Goal: Information Seeking & Learning: Learn about a topic

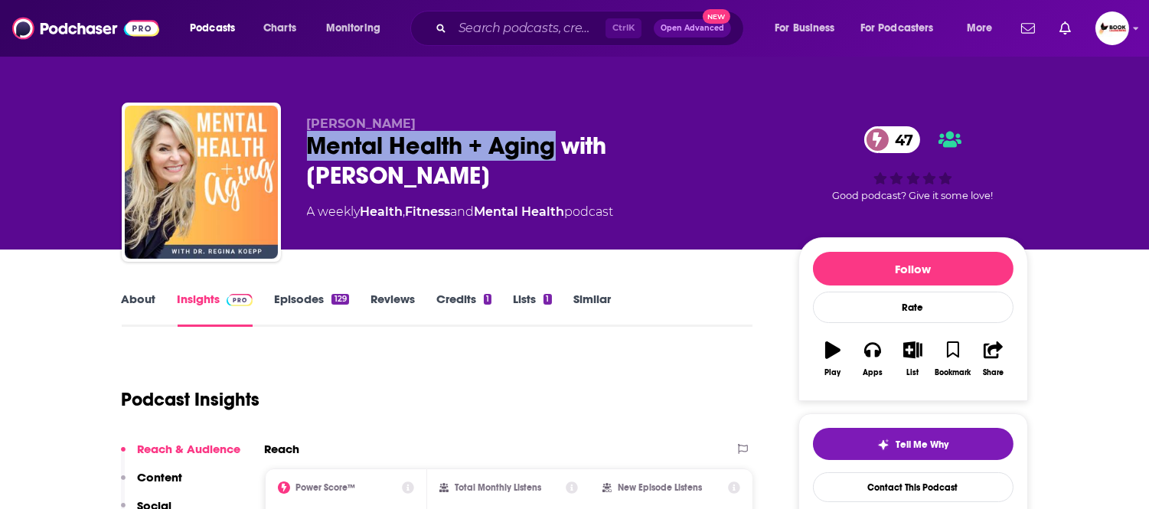
drag, startPoint x: 0, startPoint y: 0, endPoint x: 552, endPoint y: 155, distance: 573.2
click at [552, 155] on div "Dr. Regina Koepp Mental Health + Aging with Dr. Regina Koepp 47 A weekly Health…" at bounding box center [575, 185] width 906 height 165
copy h2 "Mental Health + Aging"
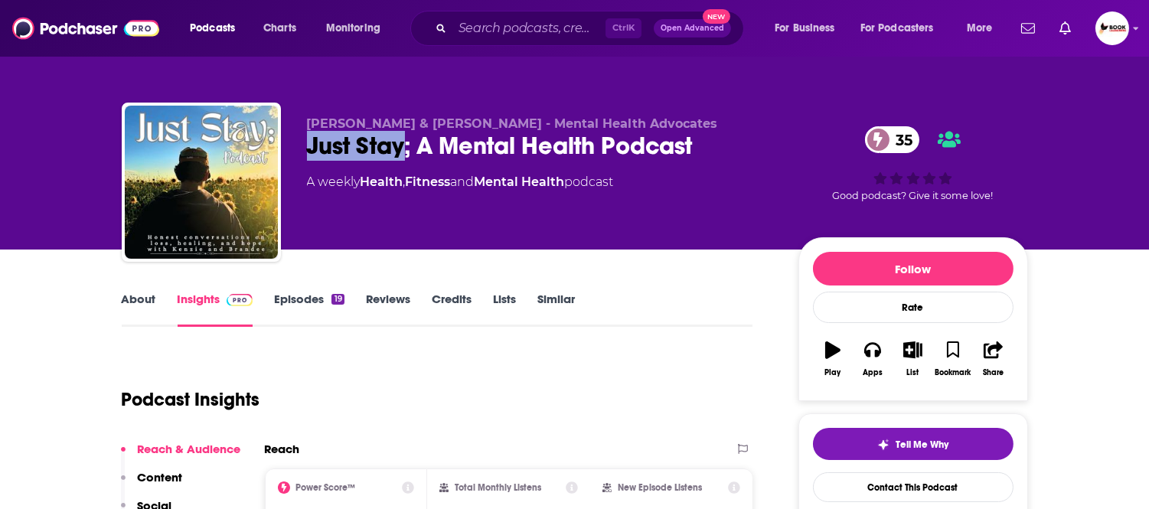
drag, startPoint x: 302, startPoint y: 155, endPoint x: 404, endPoint y: 158, distance: 102.7
click at [404, 158] on div "Kenzie Erikson & Brandee Gordo - Mental Health Advocates Just Stay; A Mental He…" at bounding box center [575, 185] width 906 height 165
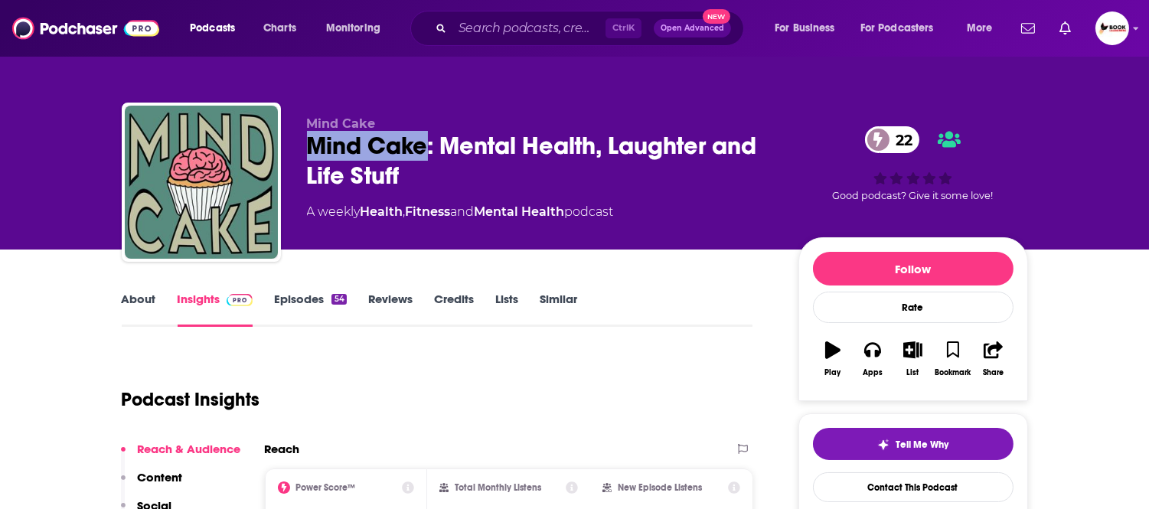
drag, startPoint x: 303, startPoint y: 140, endPoint x: 426, endPoint y: 153, distance: 123.2
click at [426, 153] on div "Mind Cake Mind Cake: Mental Health, Laughter and Life Stuff 22 A weekly Health …" at bounding box center [575, 185] width 906 height 165
copy h2 "Mind Cake"
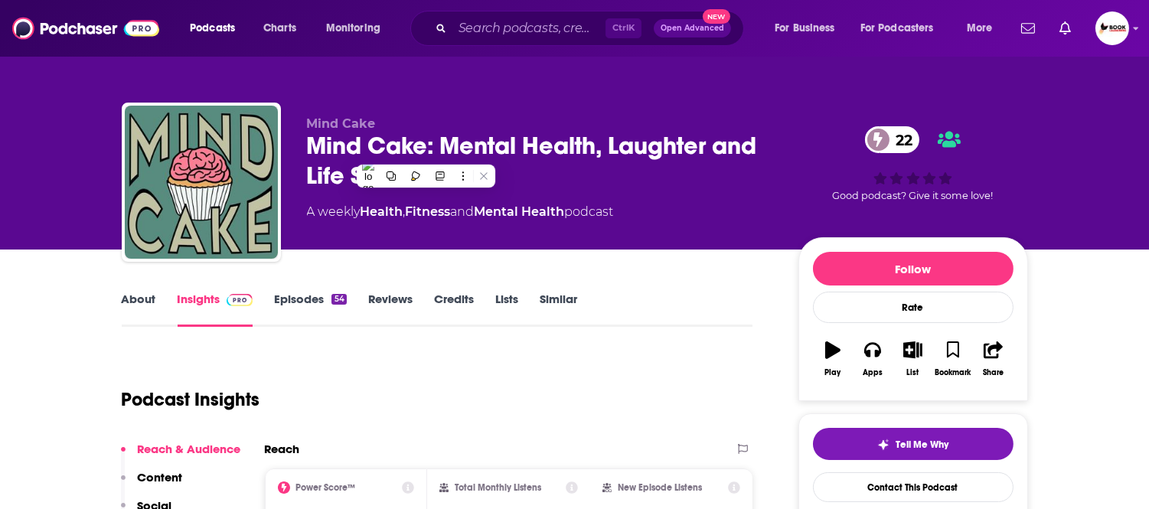
click at [548, 185] on div "Mind Cake: Mental Health, Laughter and Life Stuff 22" at bounding box center [540, 161] width 467 height 60
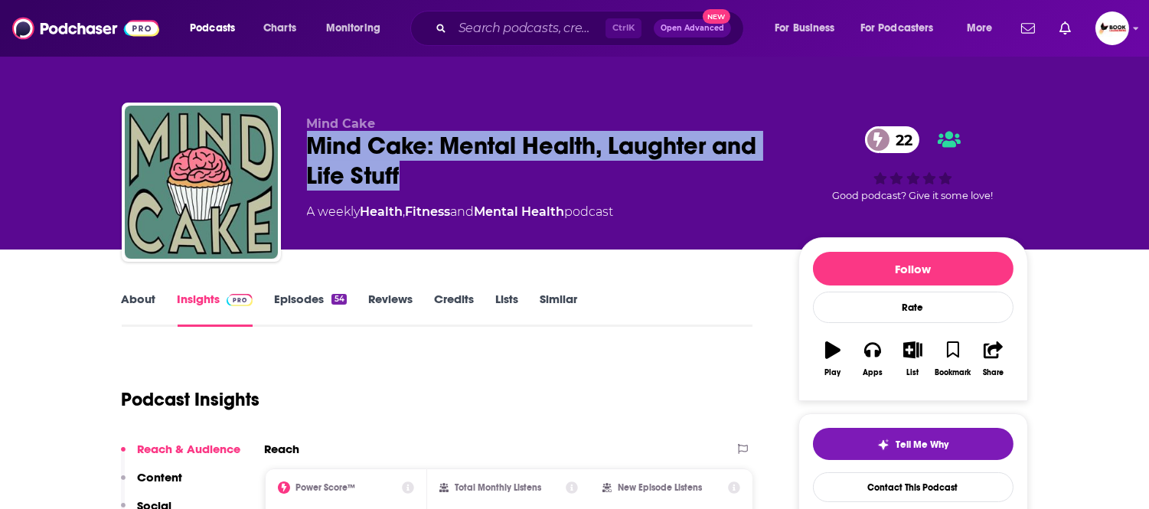
drag, startPoint x: 438, startPoint y: 171, endPoint x: 307, endPoint y: 146, distance: 133.3
click at [307, 146] on div "Mind Cake: Mental Health, Laughter and Life Stuff 22" at bounding box center [540, 161] width 467 height 60
copy h2 "Mind Cake: Mental Health, Laughter and Life Stuff"
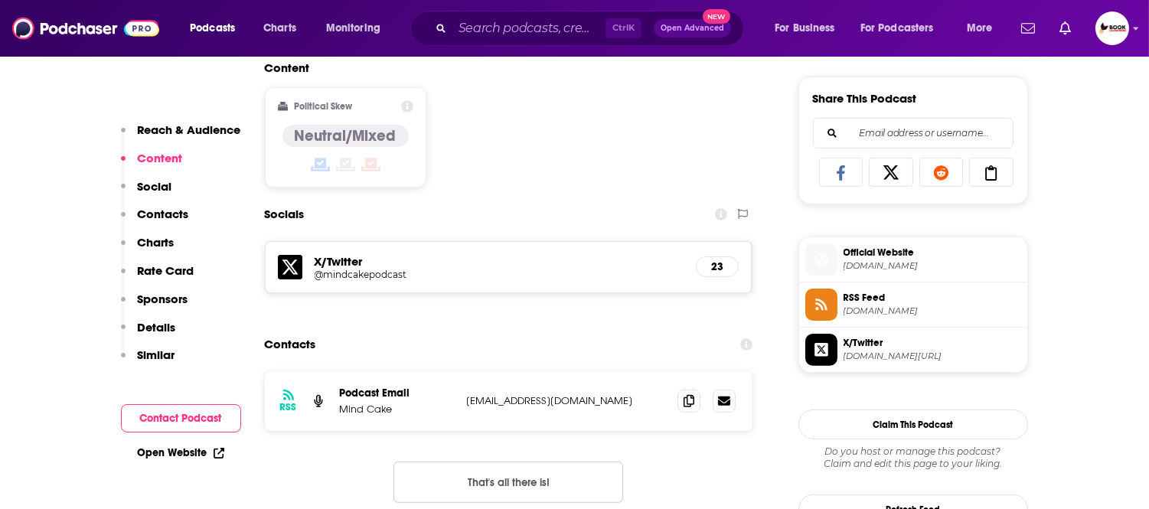
scroll to position [1021, 0]
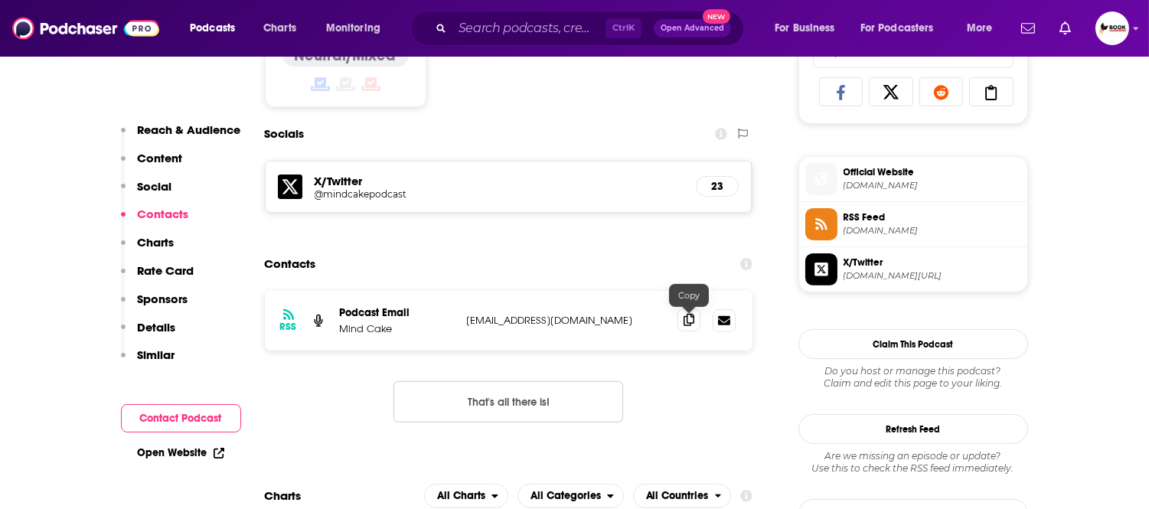
click at [689, 326] on icon at bounding box center [689, 320] width 11 height 12
click at [214, 452] on icon at bounding box center [219, 453] width 11 height 11
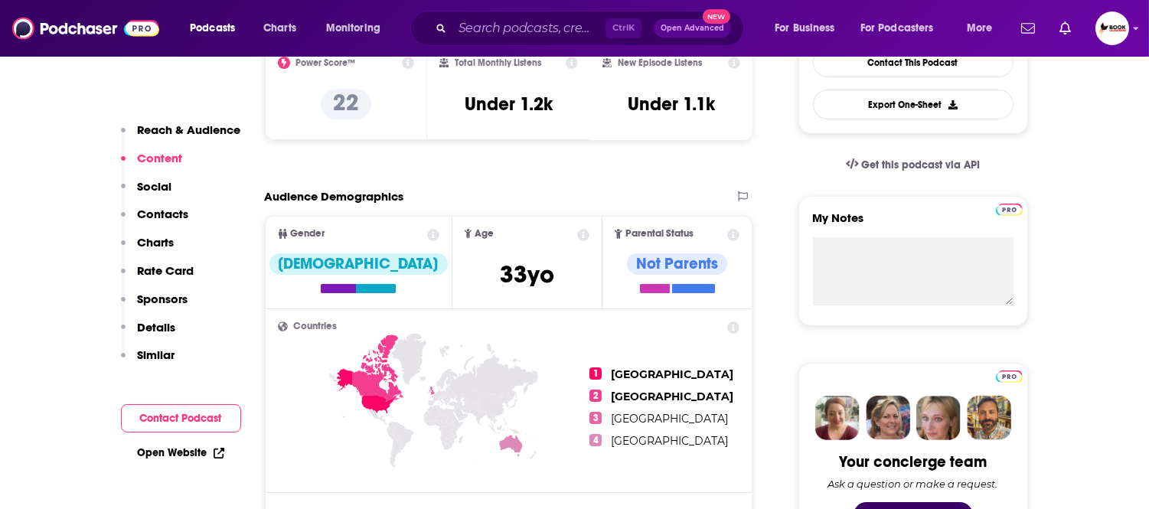
click at [201, 132] on p "Reach & Audience" at bounding box center [189, 129] width 103 height 15
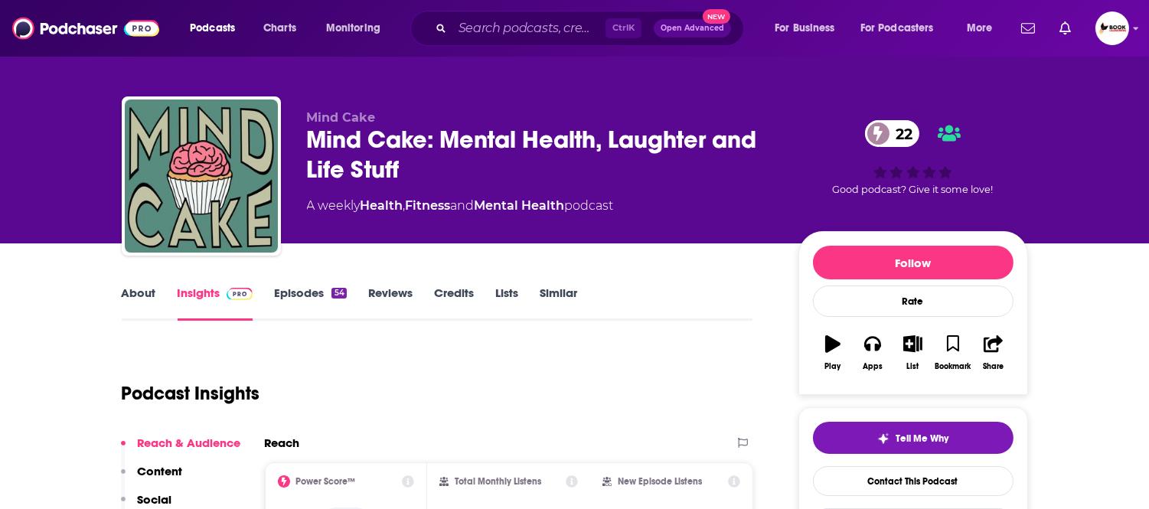
scroll to position [0, 0]
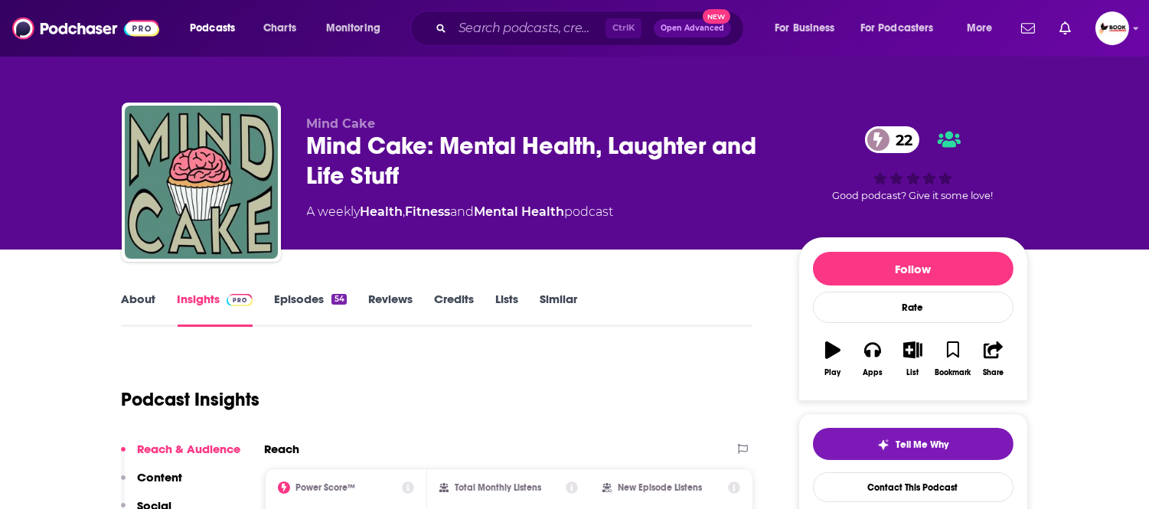
click at [144, 299] on link "About" at bounding box center [139, 309] width 34 height 35
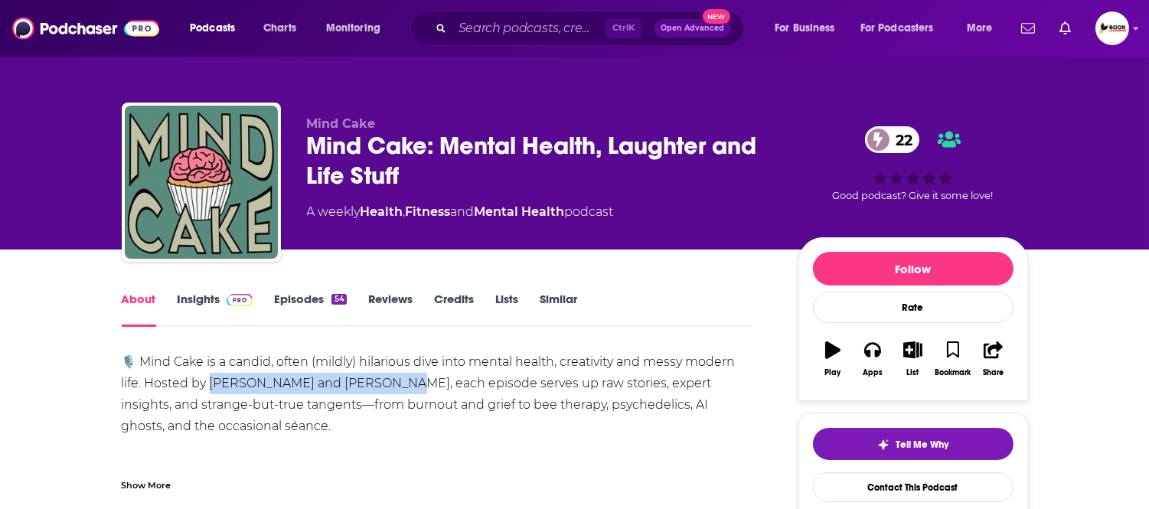
drag, startPoint x: 209, startPoint y: 387, endPoint x: 403, endPoint y: 385, distance: 193.7
click at [403, 385] on div "🎙️ Mind Cake is a candid, often (mildly) hilarious dive into mental health, cre…" at bounding box center [438, 458] width 632 height 214
copy div "ee Crompton and Paul Beeson,"
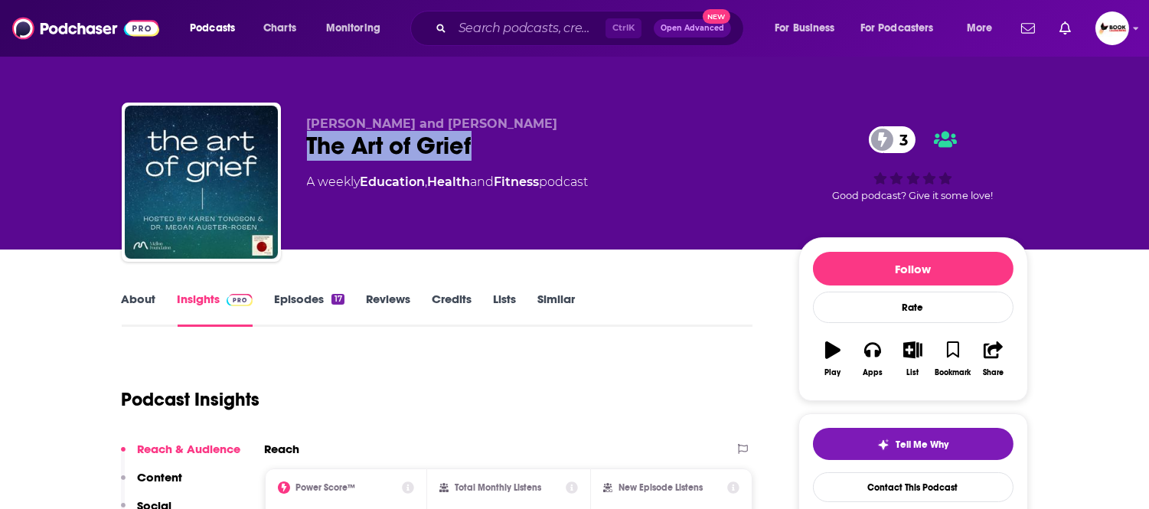
drag, startPoint x: 484, startPoint y: 147, endPoint x: 302, endPoint y: 147, distance: 181.4
click at [302, 147] on div "[PERSON_NAME] and [PERSON_NAME] The Art of Grief 3 A weekly Education , Health …" at bounding box center [575, 185] width 906 height 165
copy h2 "The Art of Grief"
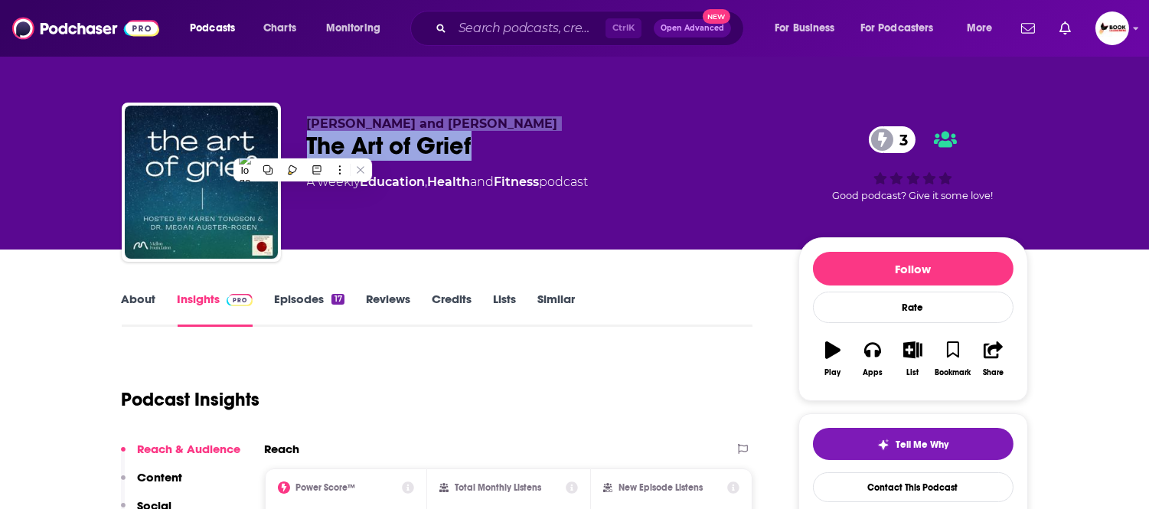
drag, startPoint x: 296, startPoint y: 119, endPoint x: 612, endPoint y: 131, distance: 317.2
click at [612, 131] on div "Dr. Karen Tongson and Dr. Megan Auster-Rosen The Art of Grief 3 A weekly Educat…" at bounding box center [575, 185] width 906 height 165
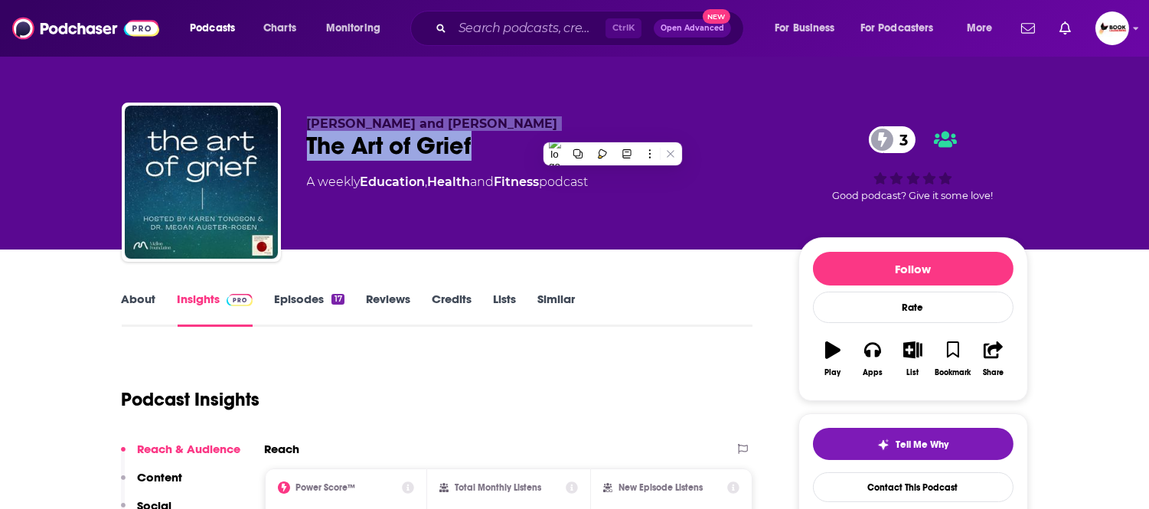
copy div "Dr. Karen Tongson and Dr. Megan Auster-Rosen The Art of Grief"
click at [706, 129] on p "Dr. Karen Tongson and Dr. Megan Auster-Rosen" at bounding box center [540, 123] width 467 height 15
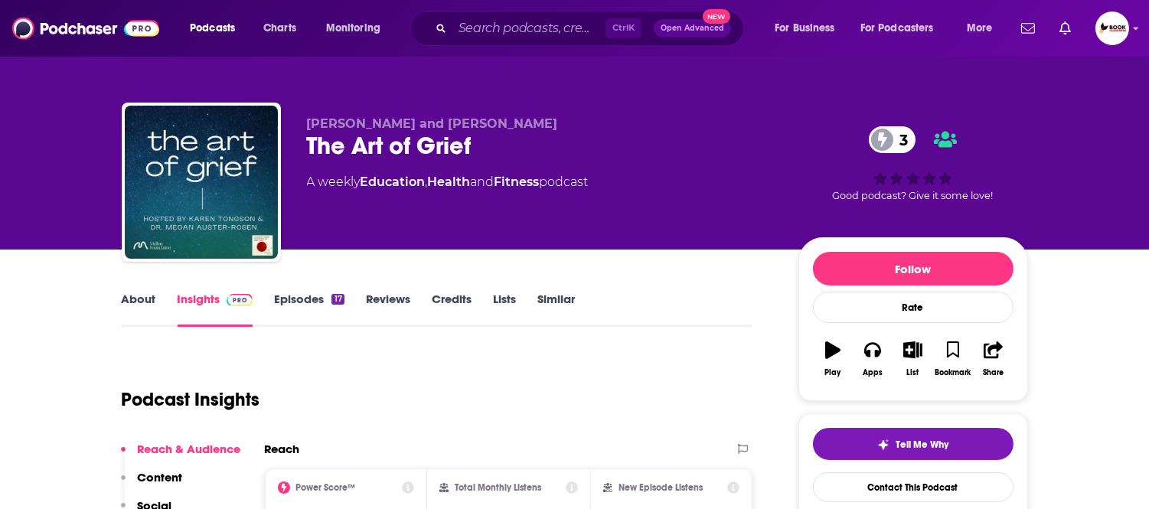
drag, startPoint x: 651, startPoint y: 122, endPoint x: 308, endPoint y: 116, distance: 343.0
click at [308, 116] on p "Dr. Karen Tongson and Dr. Megan Auster-Rosen" at bounding box center [540, 123] width 467 height 15
copy span "Dr. Karen Tongson and Dr. Megan Auster-Rosen"
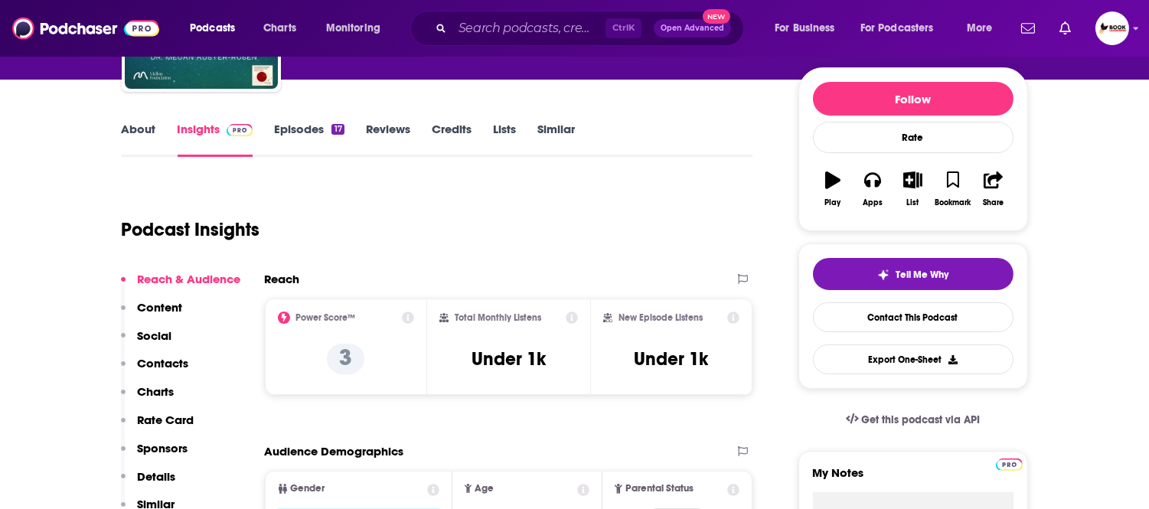
click at [172, 367] on p "Contacts" at bounding box center [163, 363] width 51 height 15
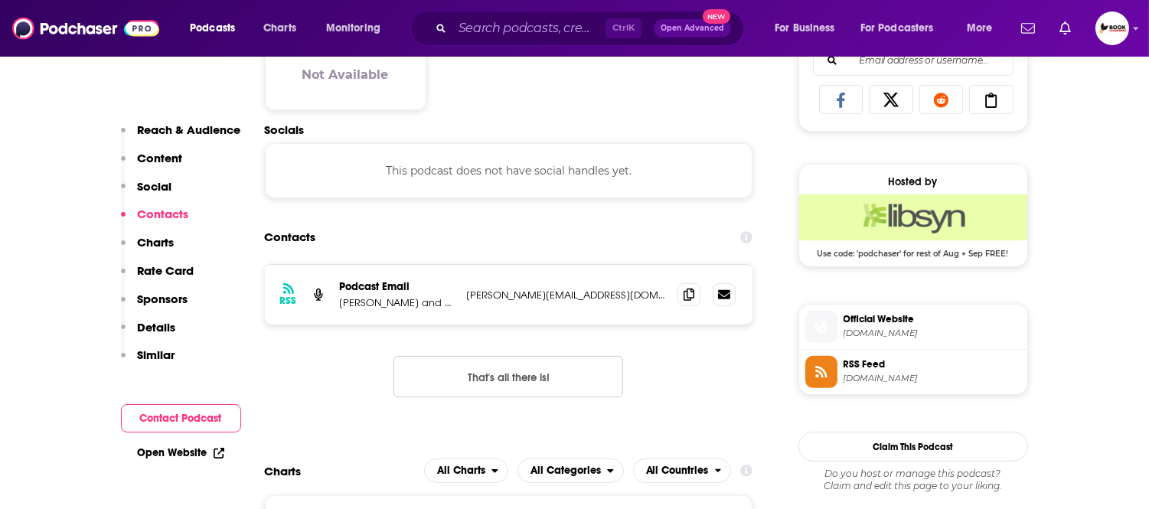
scroll to position [1024, 0]
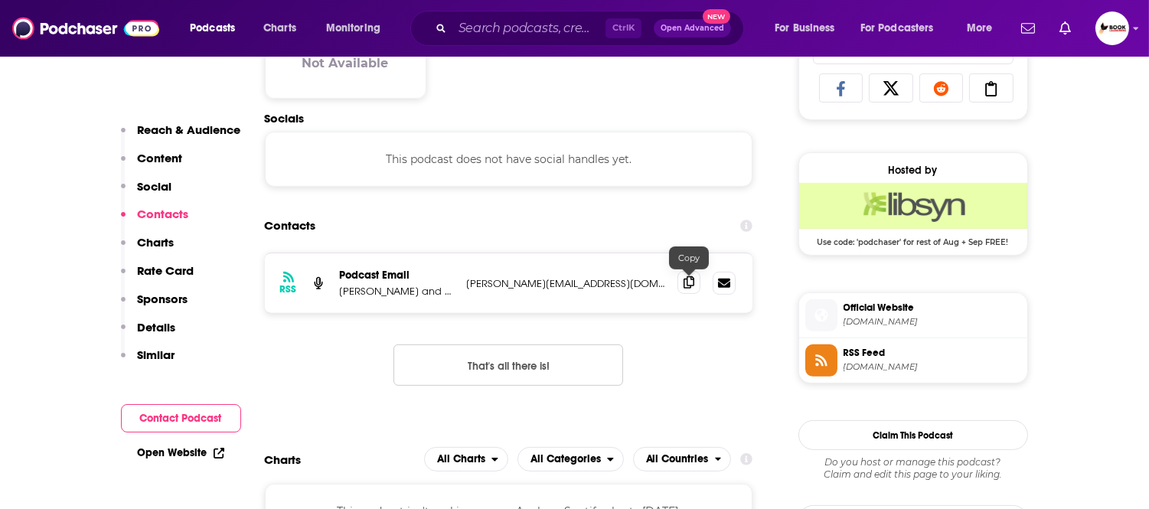
click at [691, 287] on icon at bounding box center [689, 282] width 11 height 12
click at [184, 446] on link "Open Website" at bounding box center [181, 452] width 87 height 13
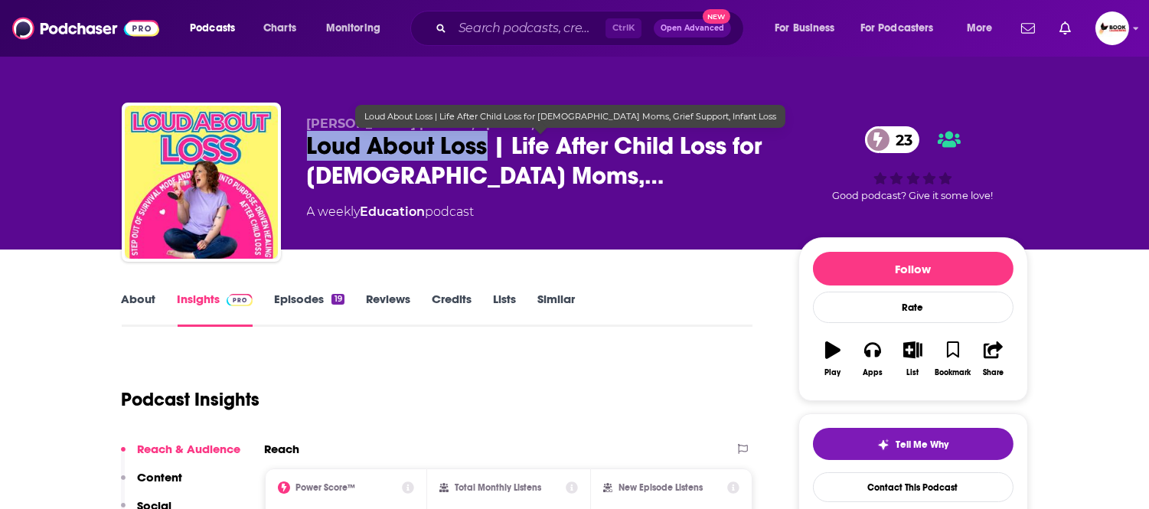
drag, startPoint x: 299, startPoint y: 154, endPoint x: 488, endPoint y: 158, distance: 189.1
click at [488, 158] on div "Becky Hunt | Author, Speaker, Child Loss Advocate Loud About Loss | Life After …" at bounding box center [575, 185] width 906 height 165
copy h2 "Loud About Loss"
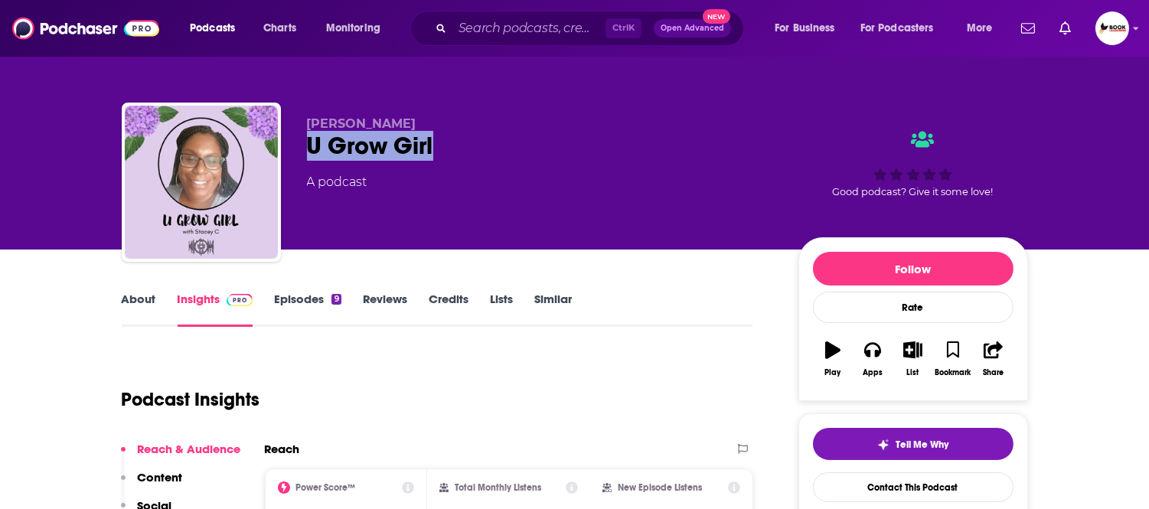
drag, startPoint x: 301, startPoint y: 155, endPoint x: 454, endPoint y: 155, distance: 153.1
click at [454, 155] on div "Stacey C. U Grow Girl A podcast Good podcast? Give it some love!" at bounding box center [575, 185] width 906 height 165
click at [138, 299] on link "About" at bounding box center [139, 309] width 34 height 35
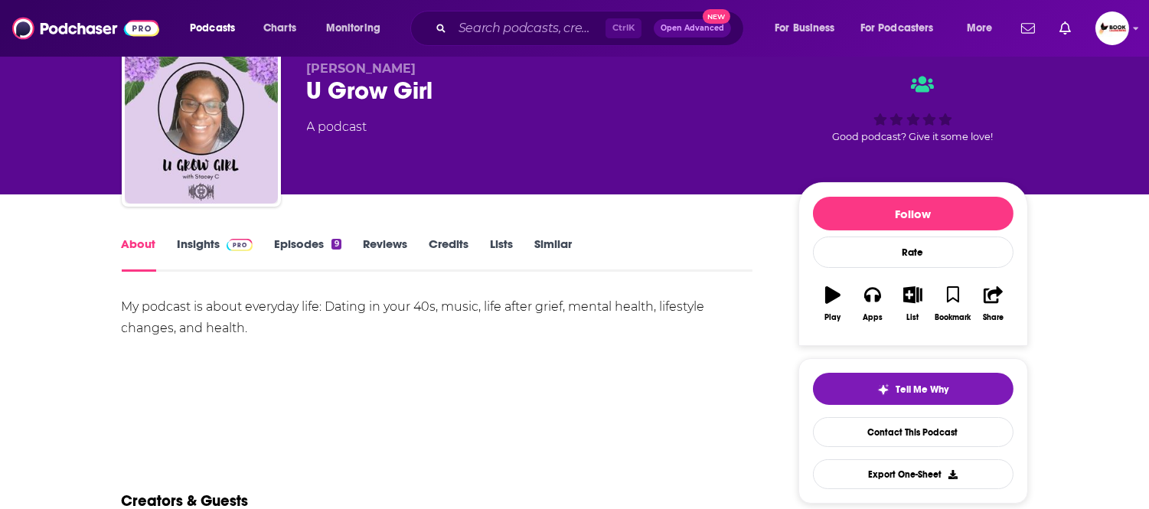
scroll to position [85, 0]
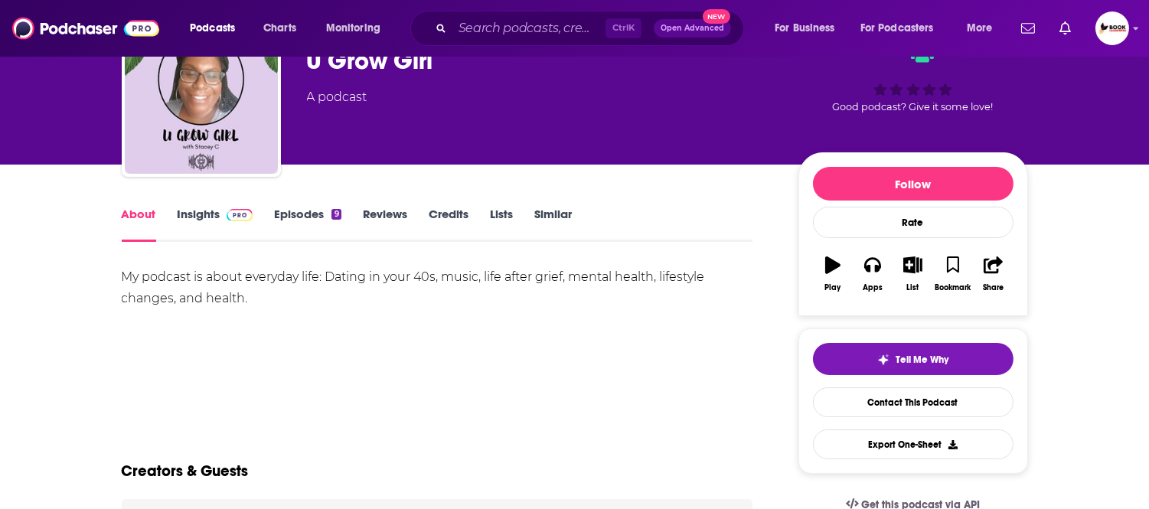
click at [196, 207] on link "Insights" at bounding box center [216, 224] width 76 height 35
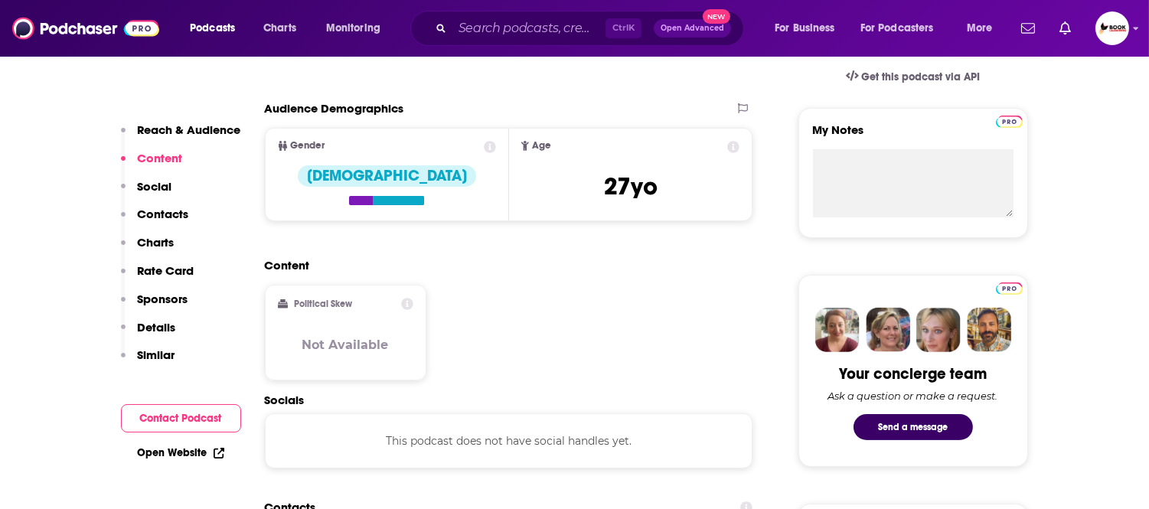
scroll to position [595, 0]
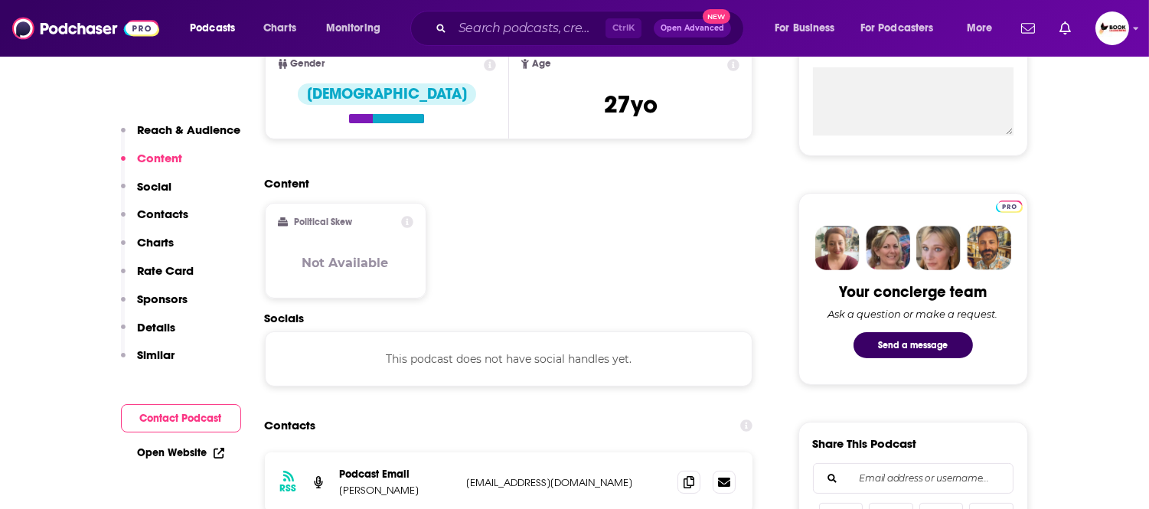
click at [180, 223] on button "Contacts" at bounding box center [155, 221] width 68 height 28
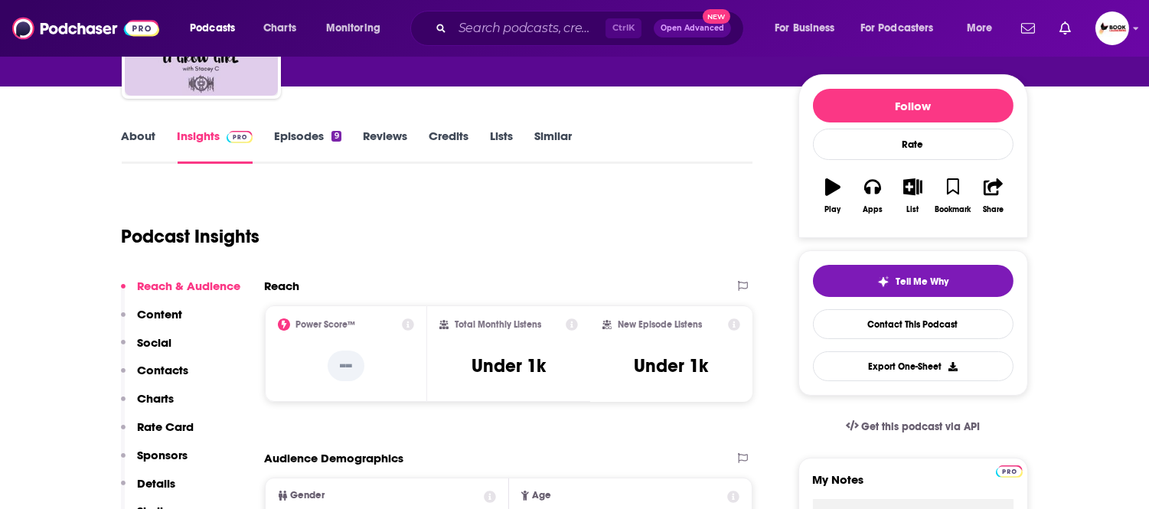
scroll to position [0, 0]
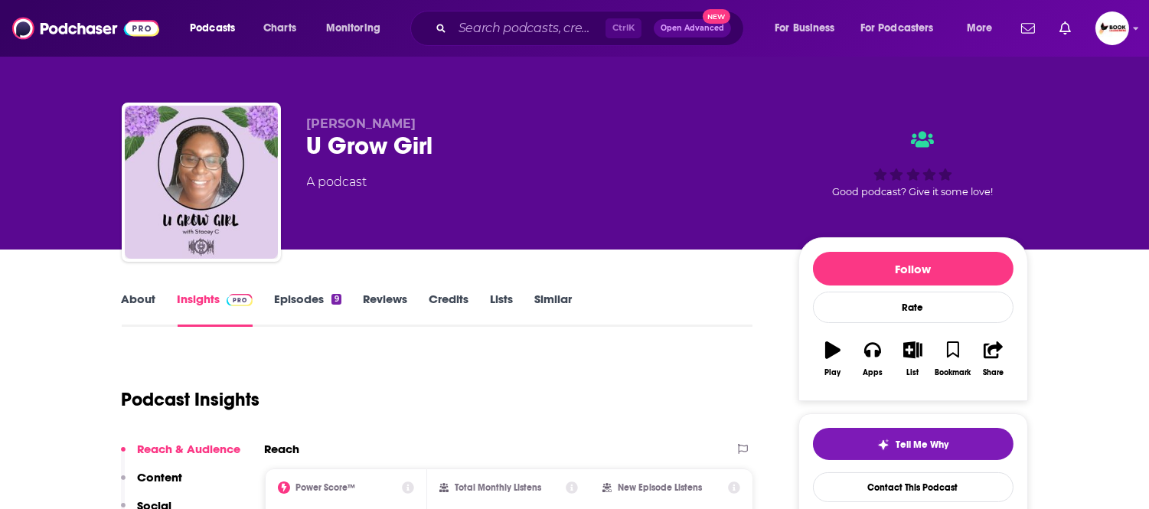
click at [142, 297] on link "About" at bounding box center [139, 309] width 34 height 35
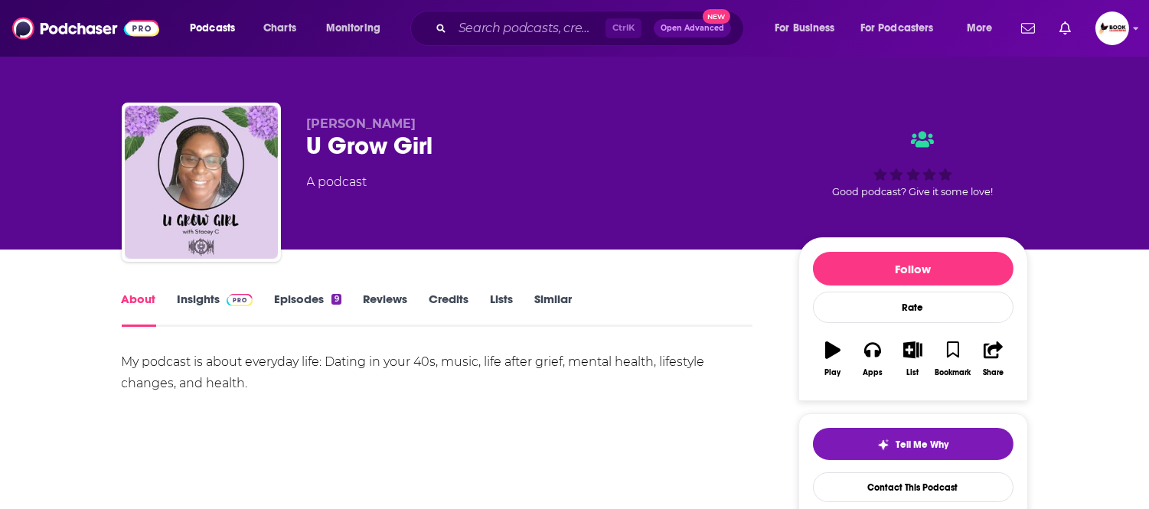
click at [207, 297] on link "Insights" at bounding box center [216, 309] width 76 height 35
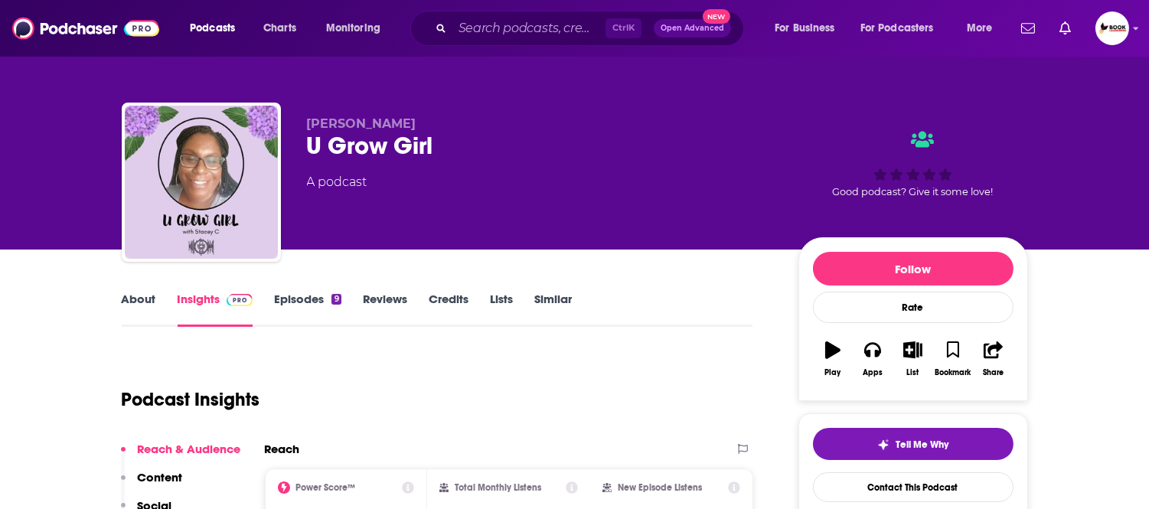
click at [134, 295] on link "About" at bounding box center [139, 309] width 34 height 35
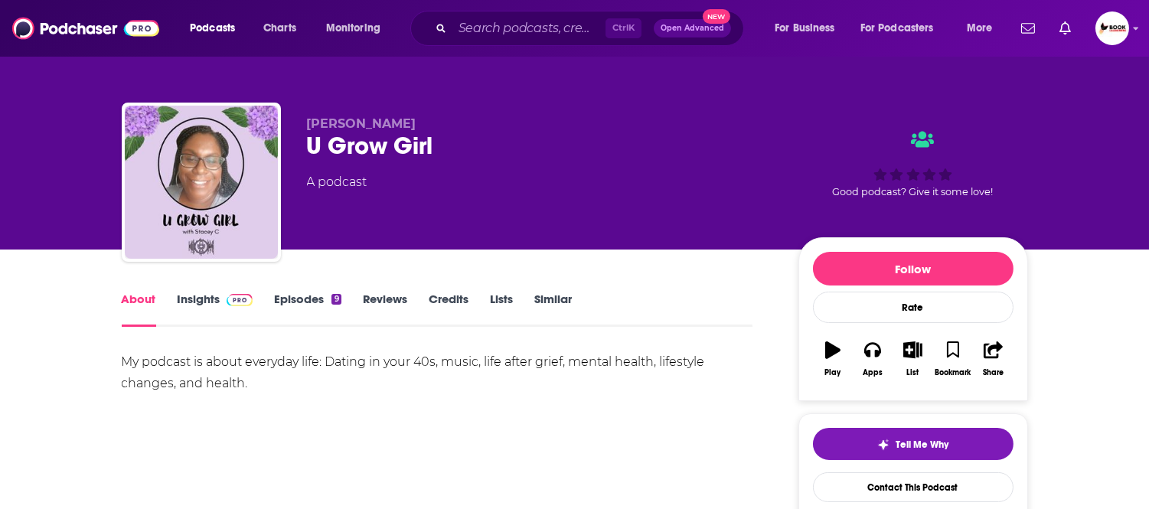
click at [201, 295] on link "Insights" at bounding box center [216, 309] width 76 height 35
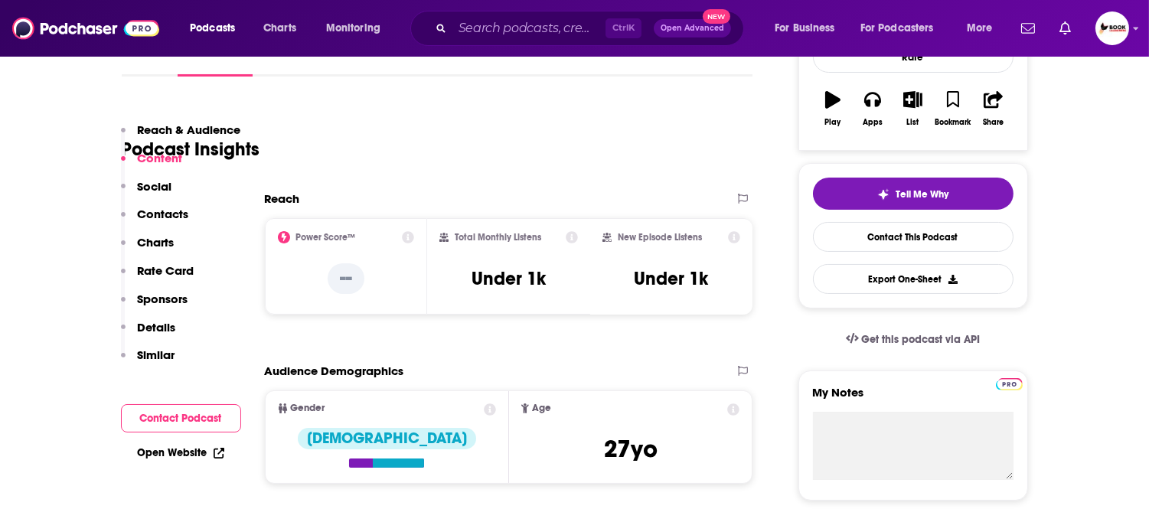
scroll to position [680, 0]
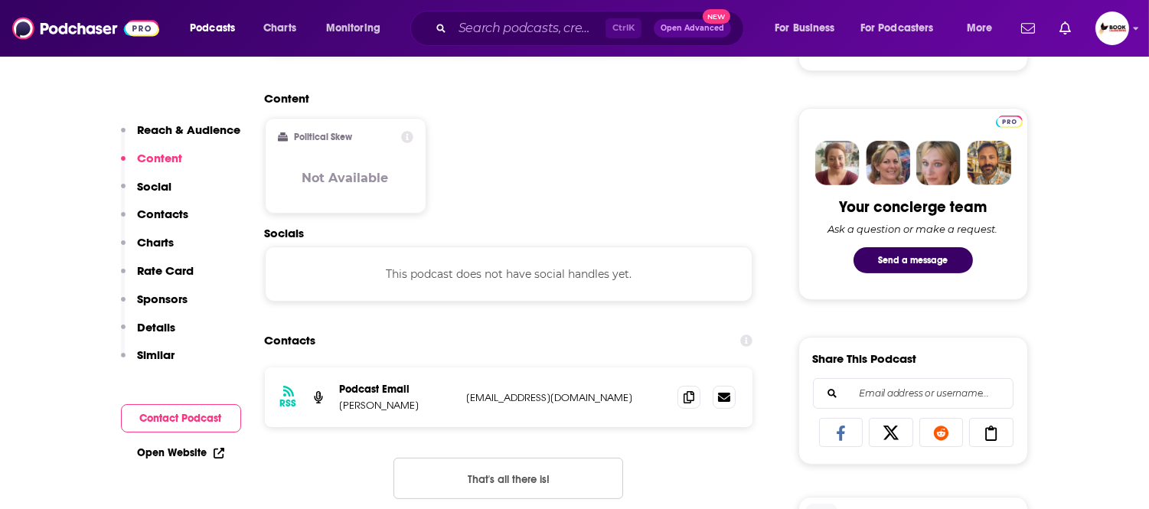
click at [167, 452] on link "Open Website" at bounding box center [181, 452] width 87 height 13
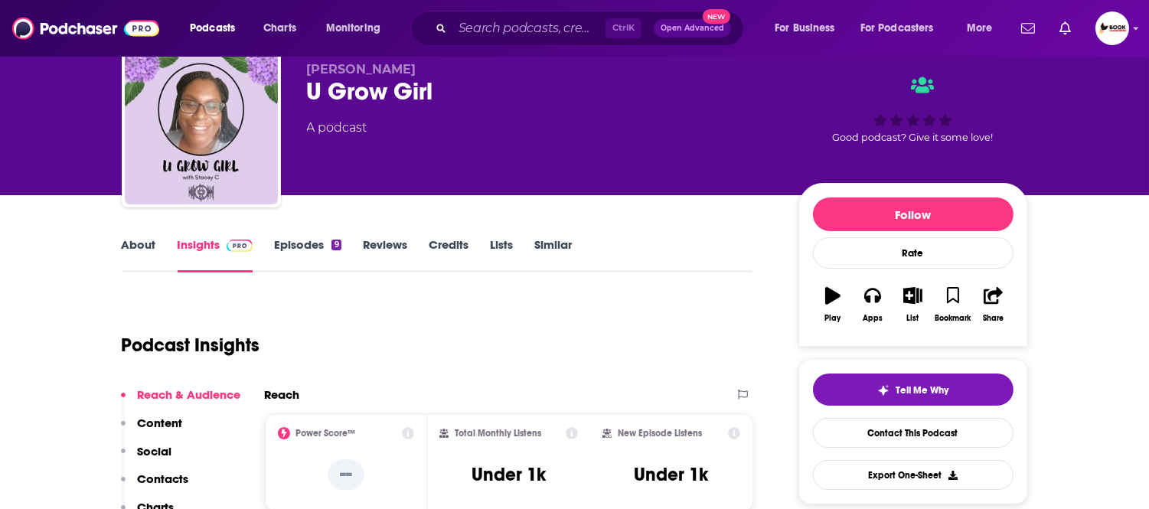
scroll to position [0, 0]
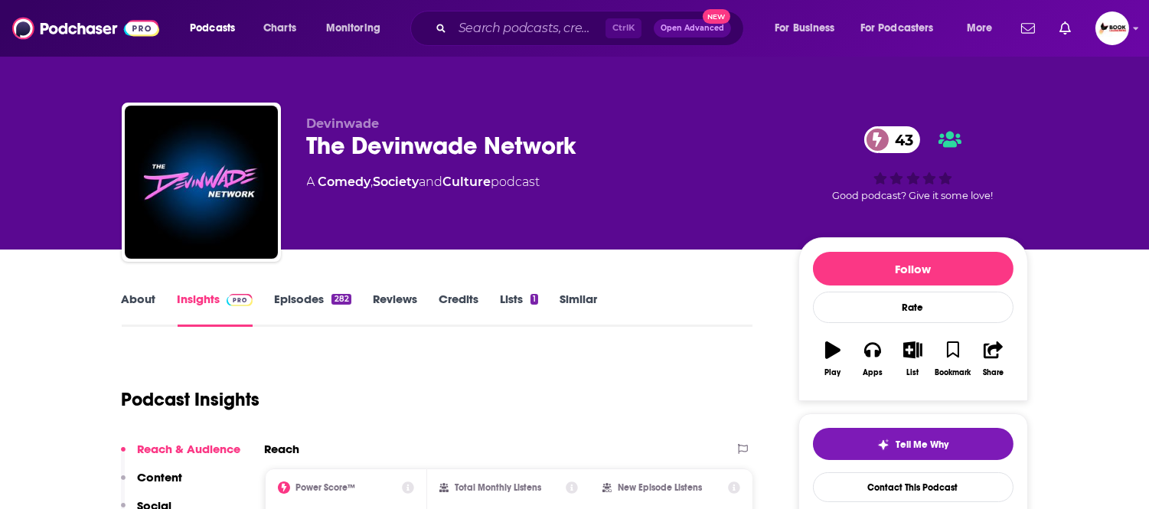
click at [149, 303] on link "About" at bounding box center [139, 309] width 34 height 35
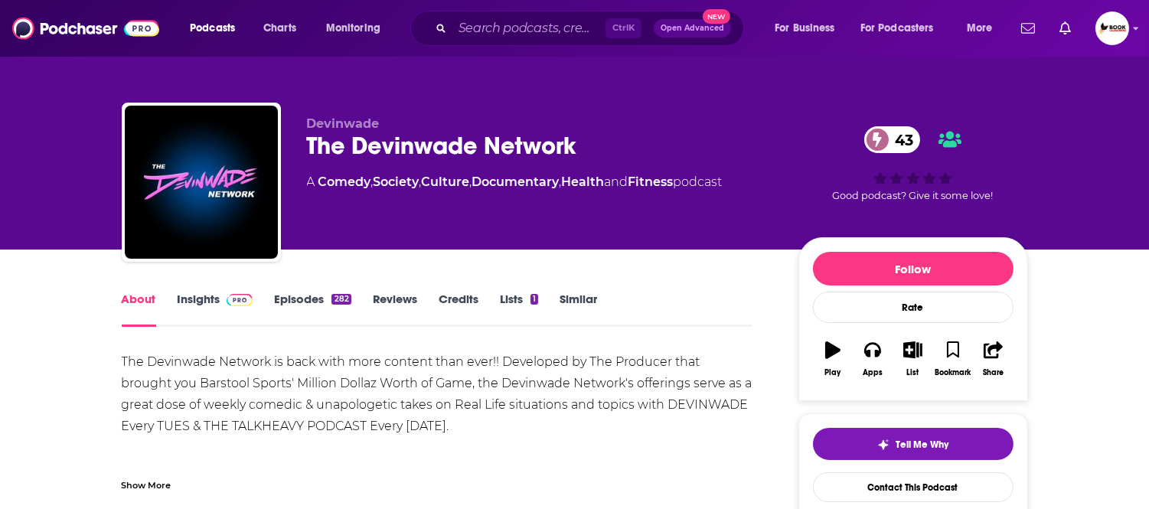
click at [152, 486] on div "Show More" at bounding box center [147, 484] width 50 height 15
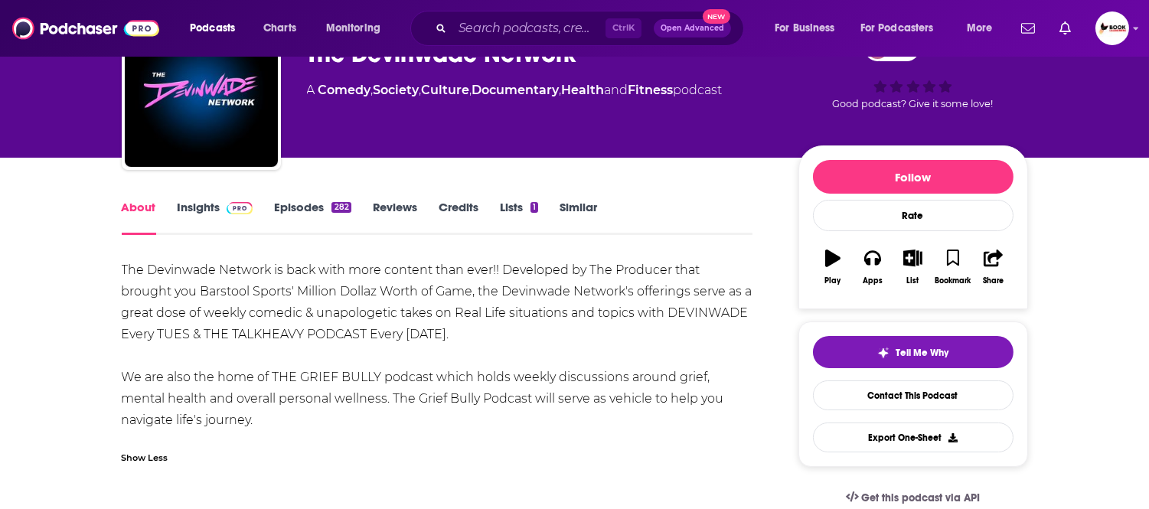
scroll to position [85, 0]
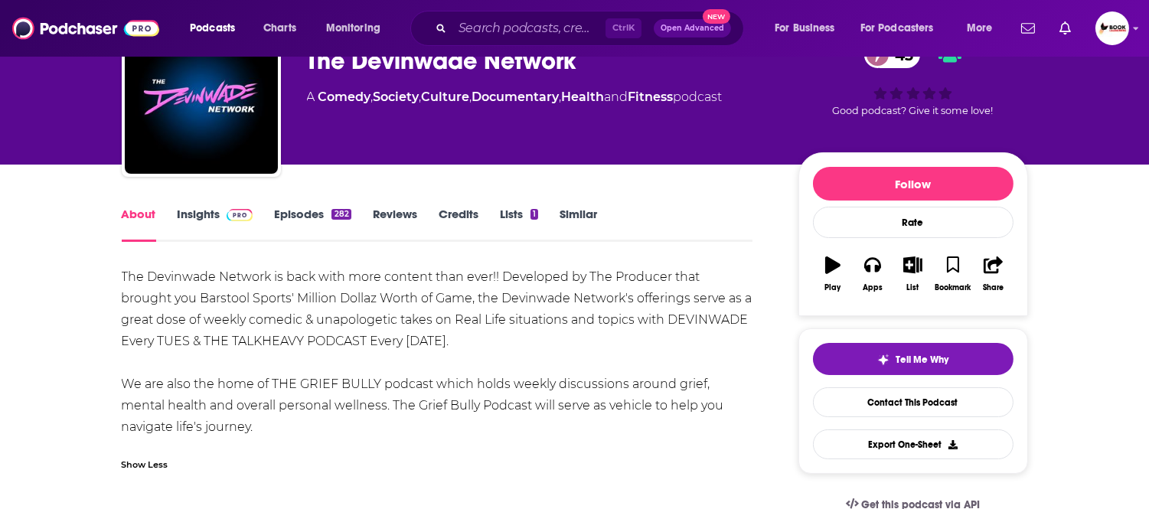
click at [211, 217] on link "Insights" at bounding box center [216, 224] width 76 height 35
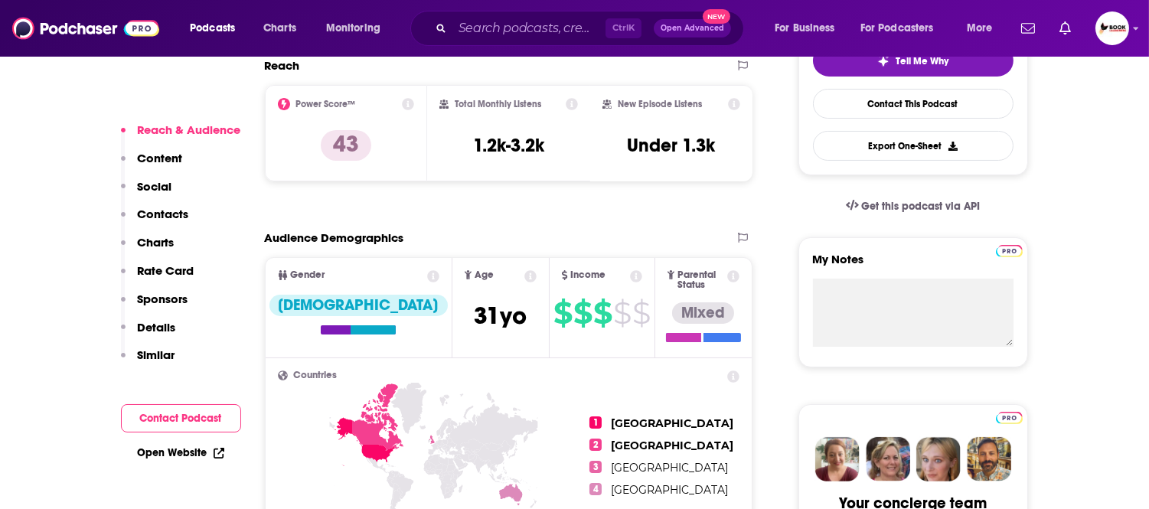
scroll to position [425, 0]
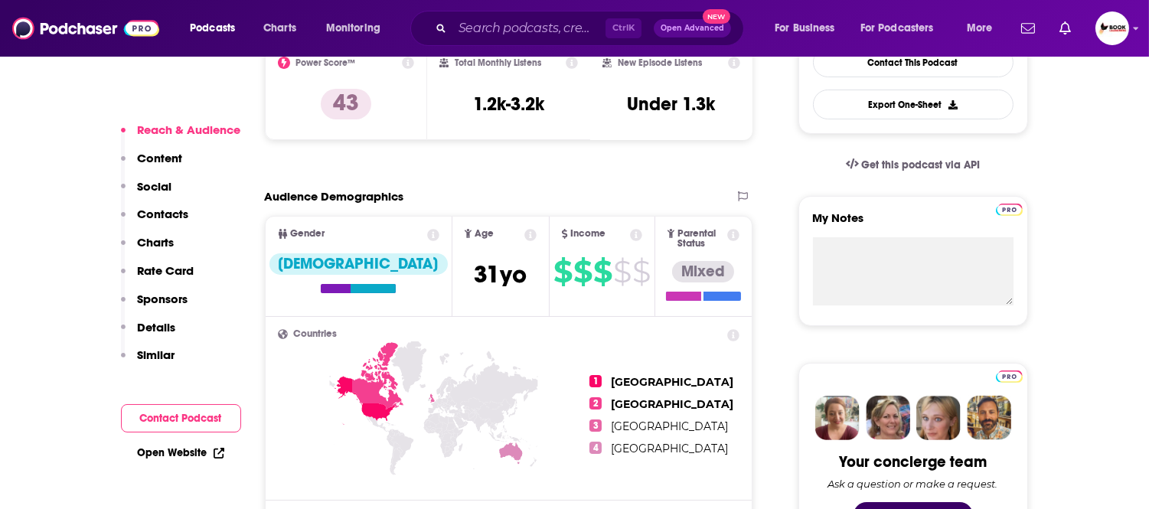
click at [163, 210] on p "Contacts" at bounding box center [163, 214] width 51 height 15
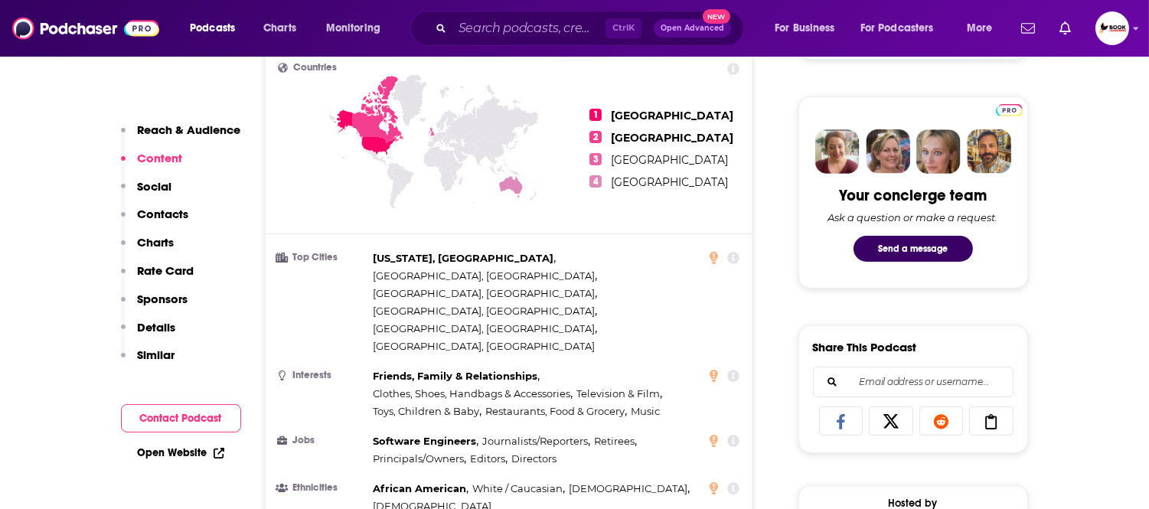
scroll to position [638, 0]
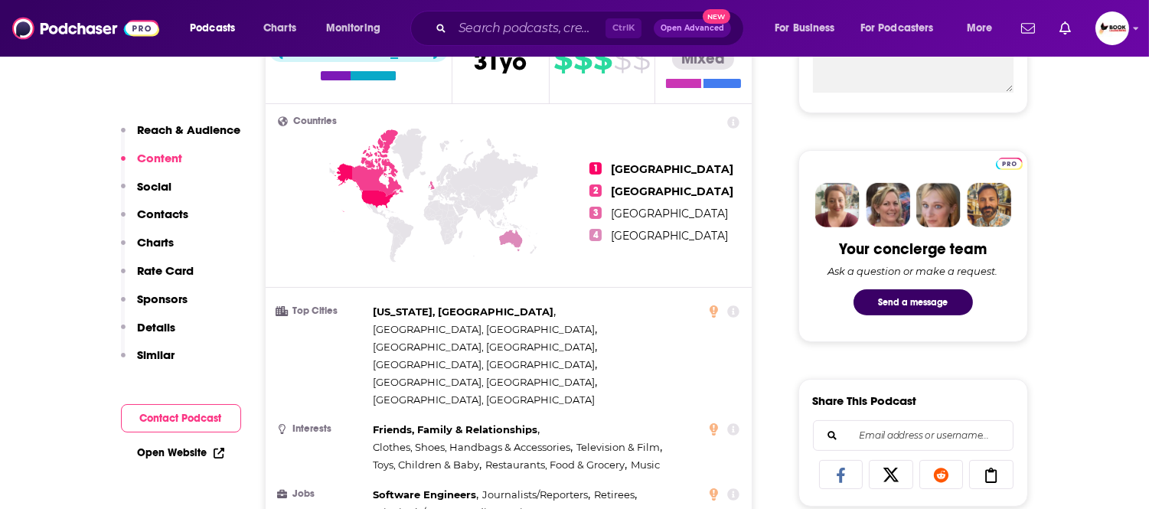
click at [209, 458] on link "Open Website" at bounding box center [181, 452] width 87 height 13
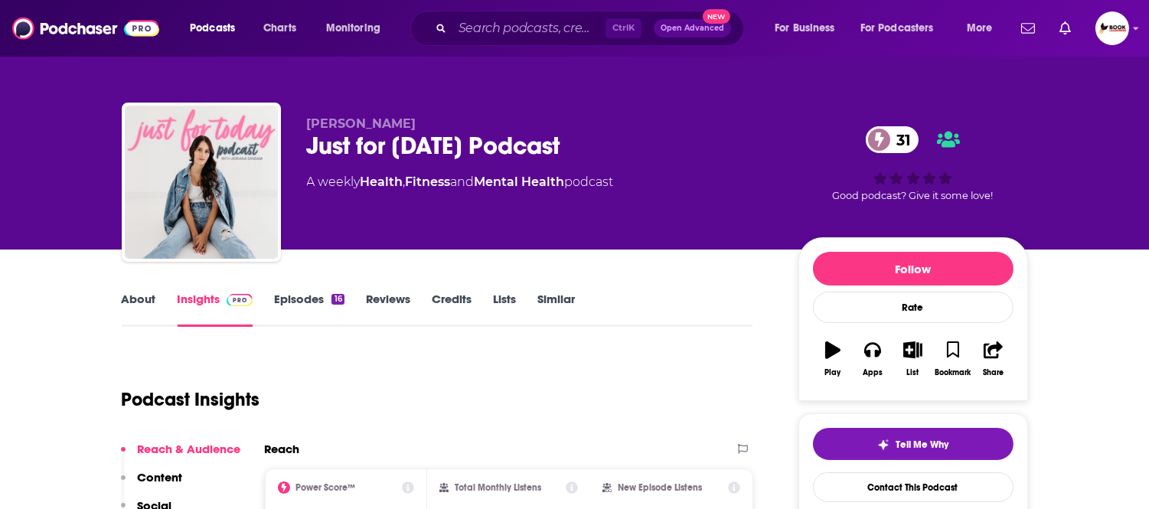
click at [126, 302] on link "About" at bounding box center [139, 309] width 34 height 35
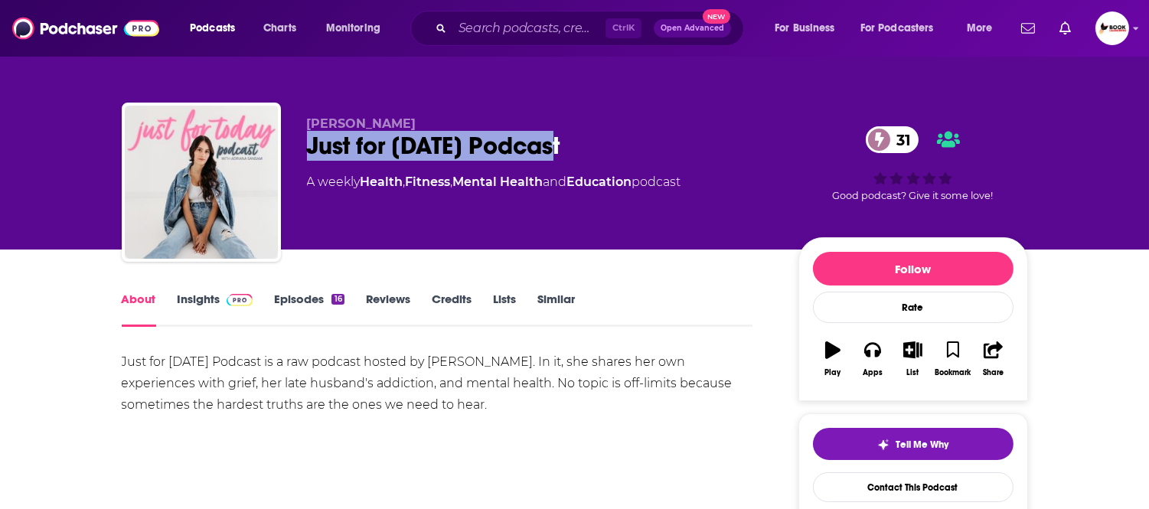
drag, startPoint x: 567, startPoint y: 147, endPoint x: 296, endPoint y: 147, distance: 270.3
click at [296, 147] on div "Adriana Sansam Just for Today Podcast 31 A weekly Health , Fitness , Mental Hea…" at bounding box center [575, 185] width 906 height 165
copy h1 "Just for Today Podcast"
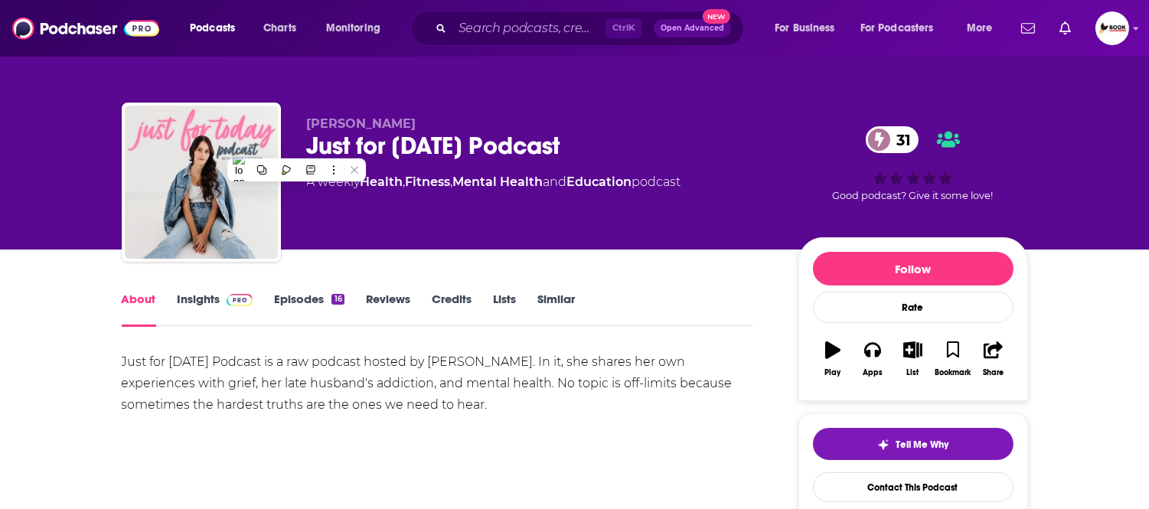
click at [456, 119] on p "Adriana Sansam" at bounding box center [540, 123] width 467 height 15
drag, startPoint x: 448, startPoint y: 123, endPoint x: 303, endPoint y: 123, distance: 144.7
click at [303, 123] on div "Adriana Sansam Just for Today Podcast 31 A weekly Health , Fitness , Mental Hea…" at bounding box center [575, 185] width 906 height 165
copy span "Adriana Sansam"
click at [194, 305] on link "Insights" at bounding box center [216, 309] width 76 height 35
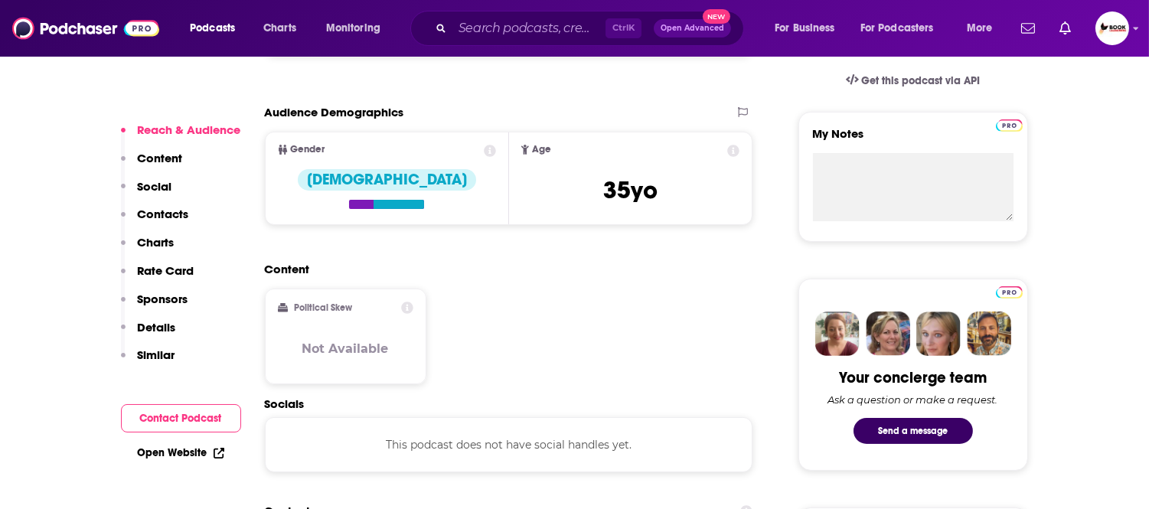
scroll to position [510, 0]
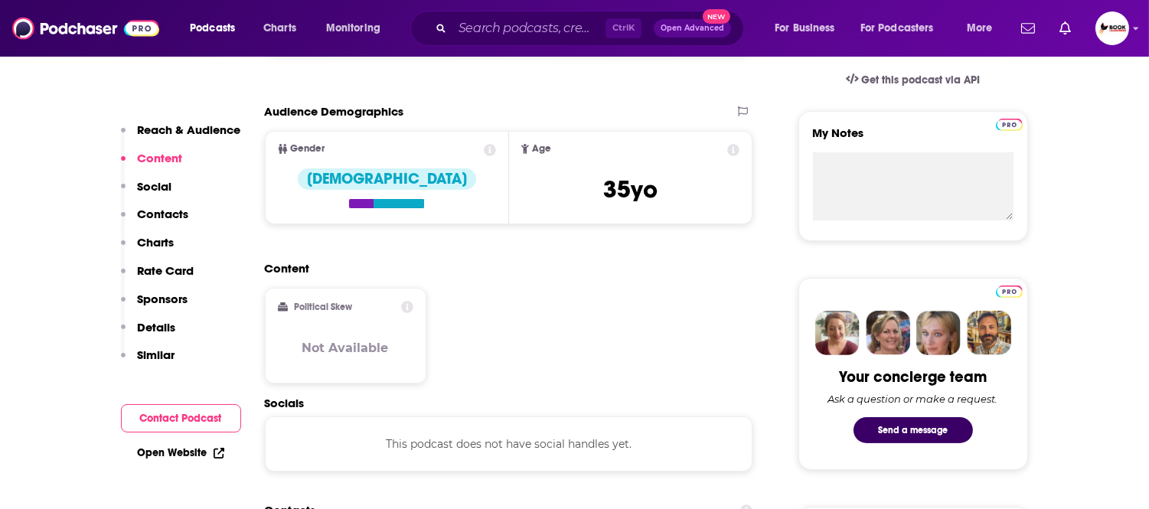
click at [188, 217] on div "Reach & Audience Content Social Contacts Charts Rate Card Sponsors Details Simi…" at bounding box center [181, 248] width 120 height 253
click at [170, 216] on p "Contacts" at bounding box center [163, 214] width 51 height 15
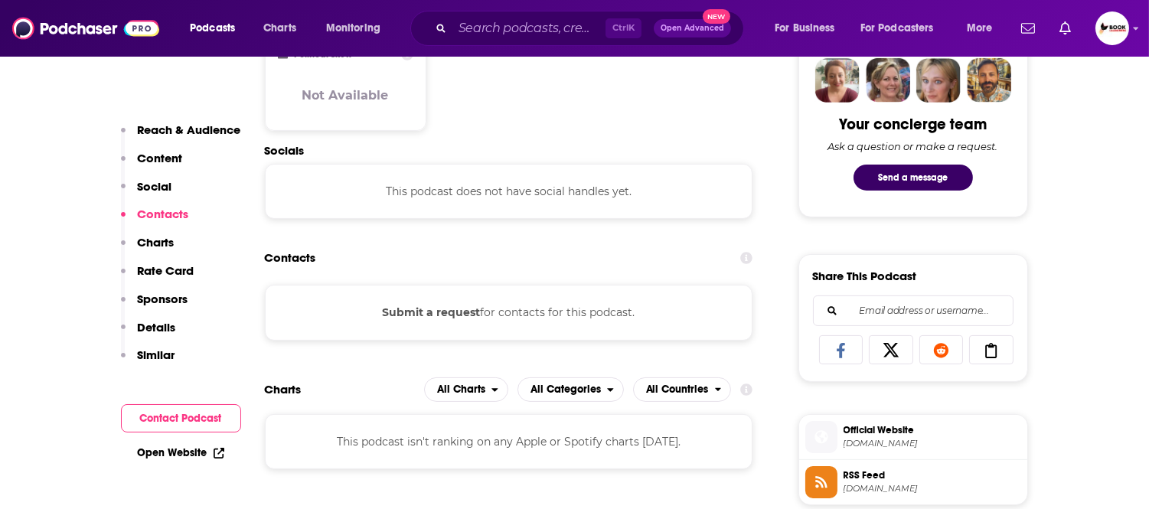
scroll to position [795, 0]
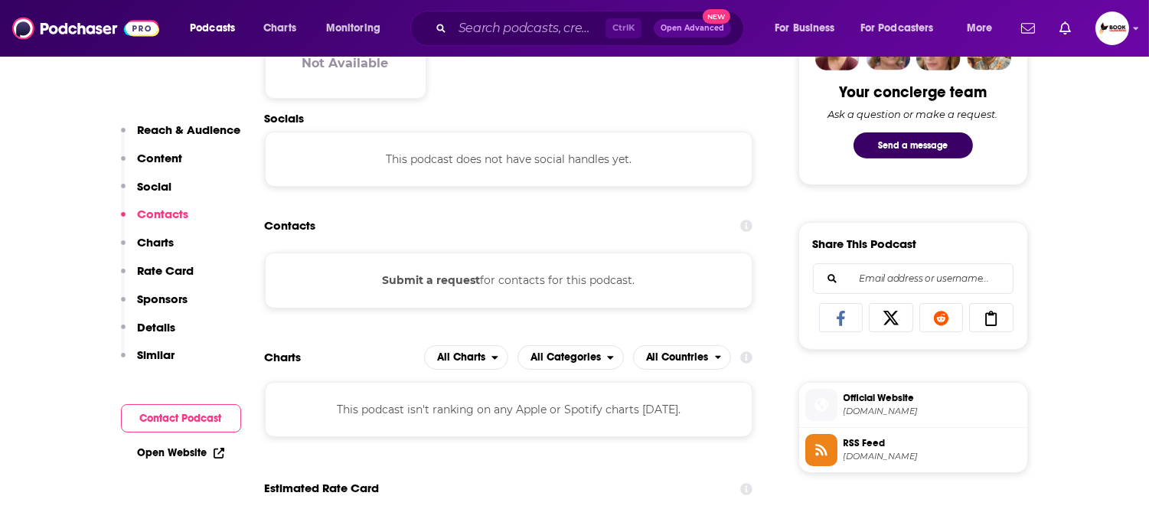
click at [178, 450] on link "Open Website" at bounding box center [181, 452] width 87 height 13
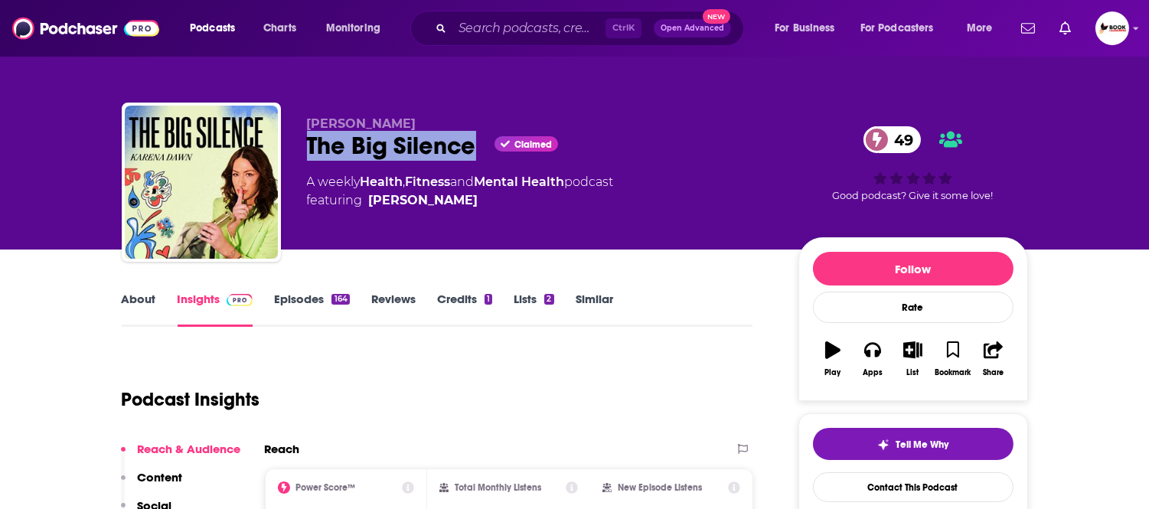
drag, startPoint x: 305, startPoint y: 155, endPoint x: 475, endPoint y: 162, distance: 170.1
click at [475, 162] on div "Karena Dawn The Big Silence Claimed 49 A weekly Health , Fitness and Mental Hea…" at bounding box center [575, 185] width 906 height 165
copy h2 "The Big Silence"
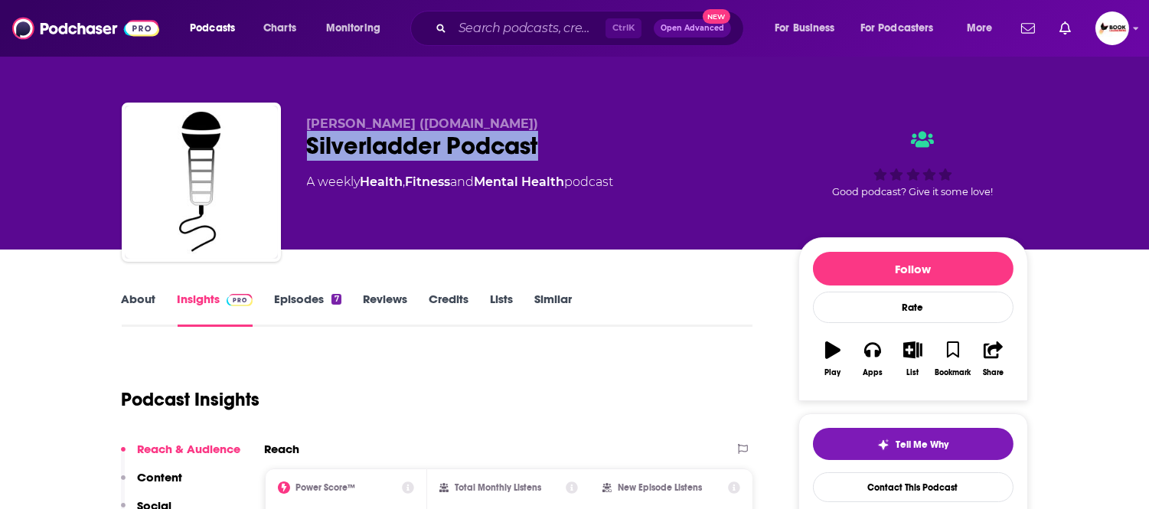
drag, startPoint x: 552, startPoint y: 149, endPoint x: 304, endPoint y: 152, distance: 248.1
click at [304, 152] on div "[PERSON_NAME] ([DOMAIN_NAME]) Silverladder Podcast A weekly Health , Fitness an…" at bounding box center [575, 185] width 906 height 165
copy h2 "Silverladder Podcast"
click at [154, 294] on link "About" at bounding box center [139, 309] width 34 height 35
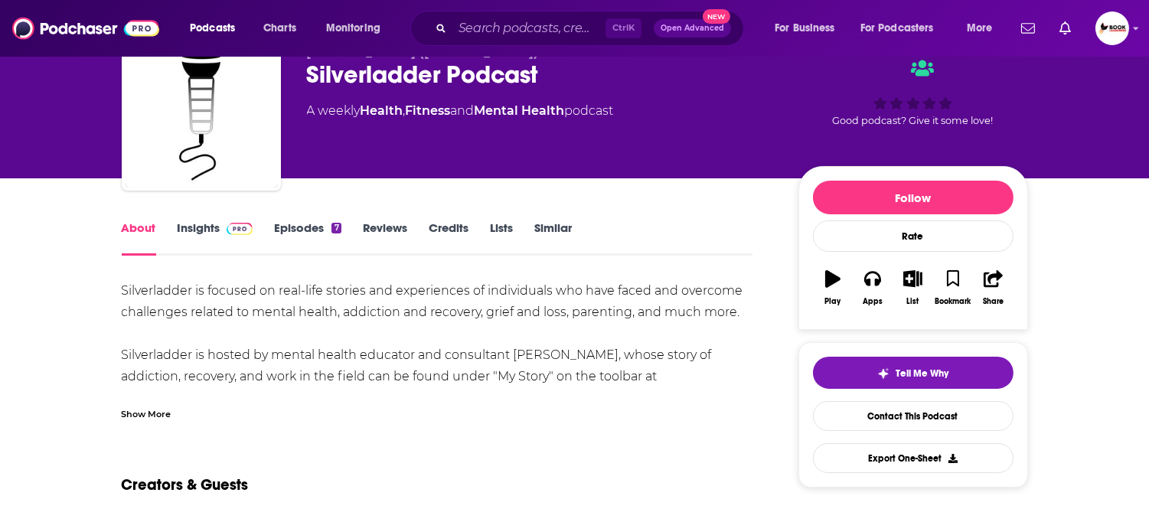
scroll to position [170, 0]
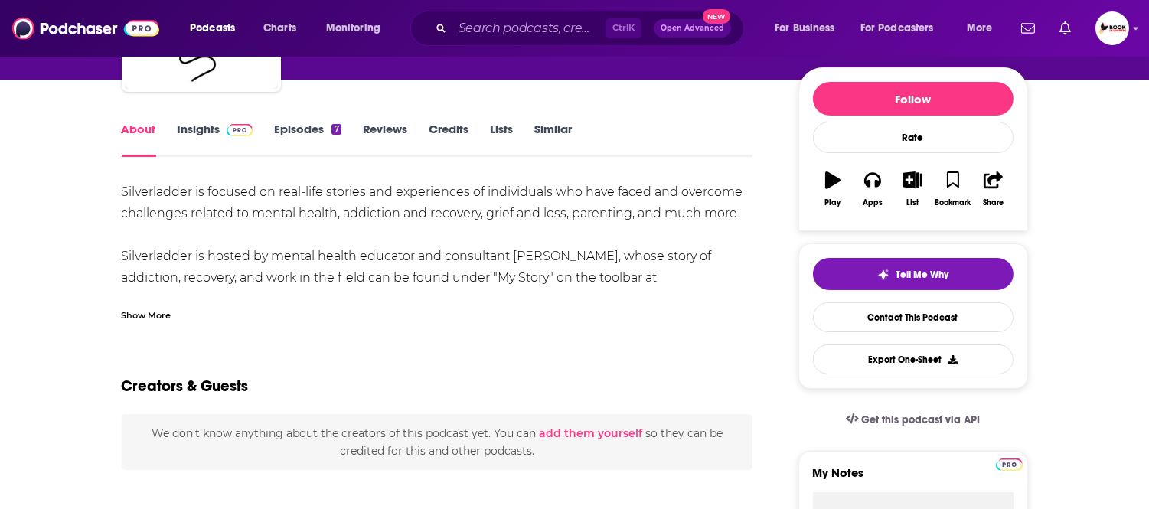
click at [204, 134] on link "Insights" at bounding box center [216, 139] width 76 height 35
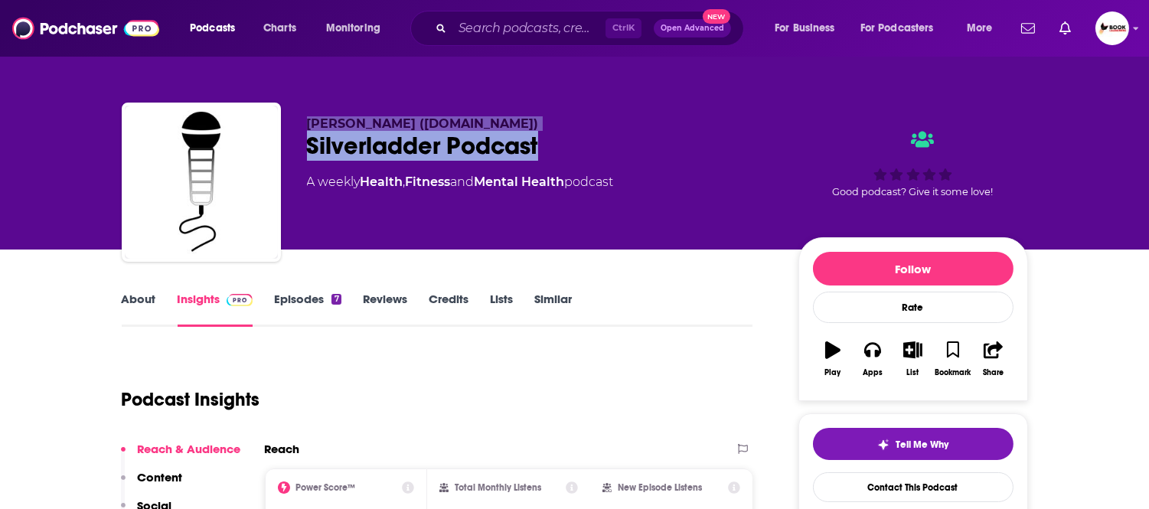
drag, startPoint x: 563, startPoint y: 140, endPoint x: 296, endPoint y: 131, distance: 268.1
click at [289, 124] on div "Shane Watson (Silverladder.com) Silverladder Podcast A weekly Health , Fitness …" at bounding box center [575, 185] width 906 height 165
copy div "Shane Watson (Silverladder.com) Silverladder Podcast"
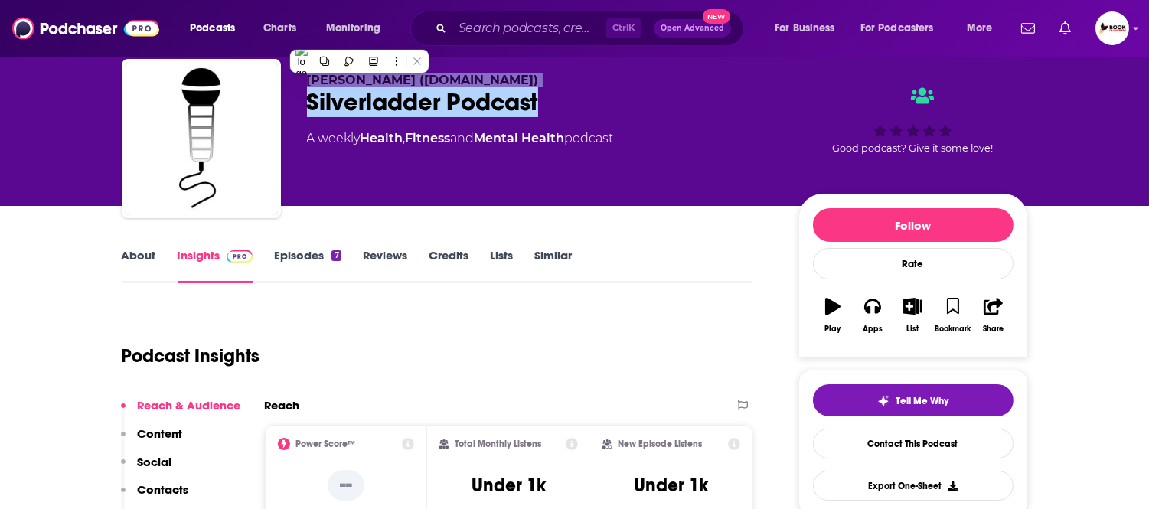
scroll to position [85, 0]
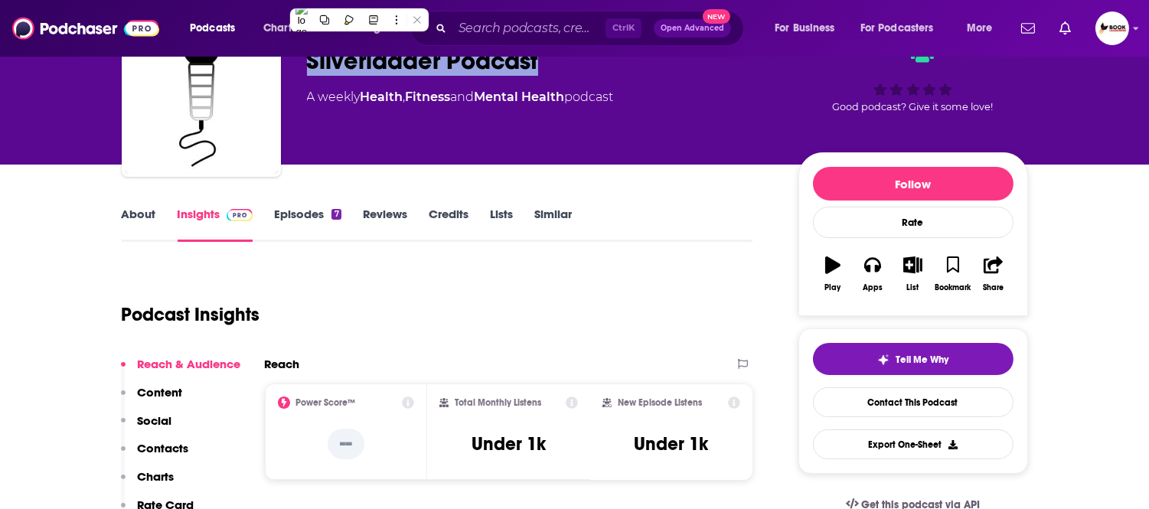
click at [162, 449] on p "Contacts" at bounding box center [163, 448] width 51 height 15
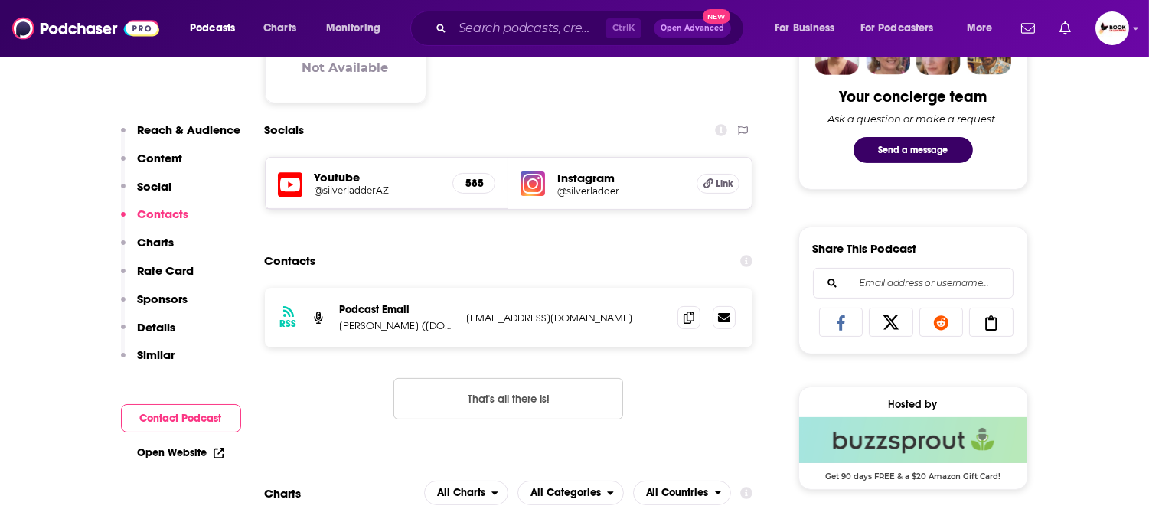
scroll to position [825, 0]
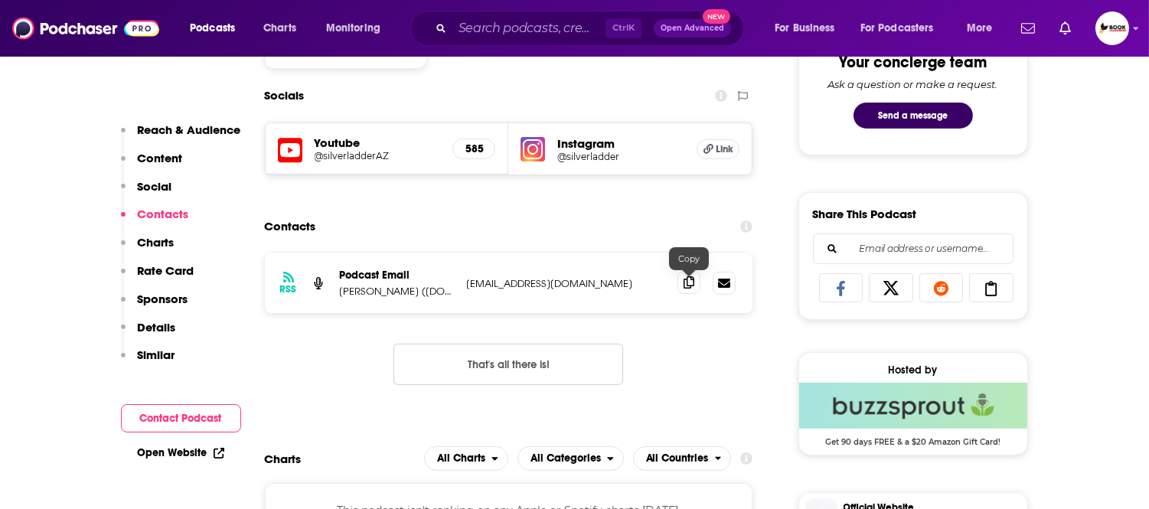
drag, startPoint x: 680, startPoint y: 286, endPoint x: 695, endPoint y: 296, distance: 17.9
click at [681, 286] on span at bounding box center [689, 283] width 23 height 23
click at [217, 456] on icon at bounding box center [219, 453] width 11 height 11
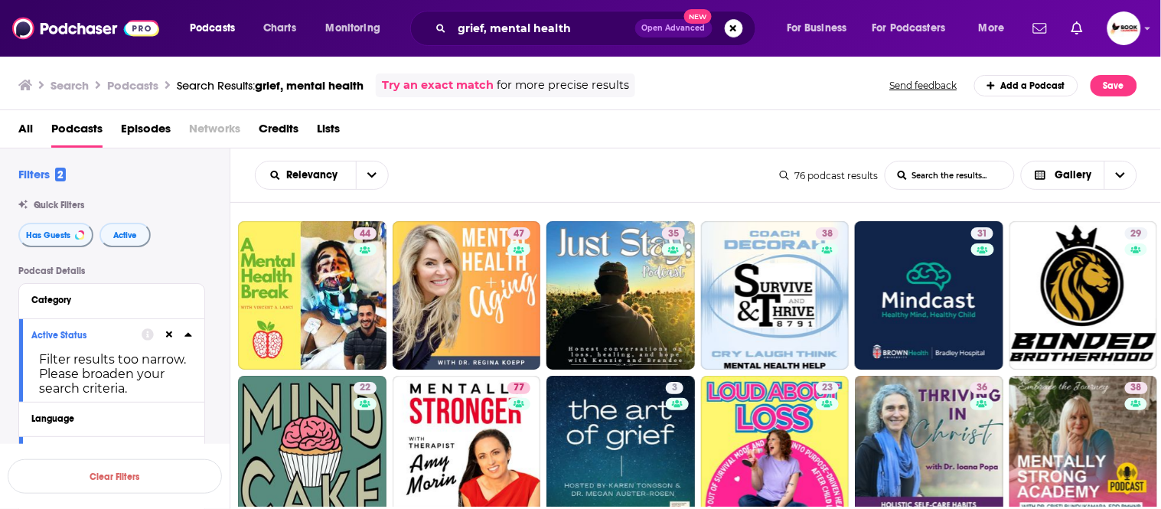
scroll to position [425, 0]
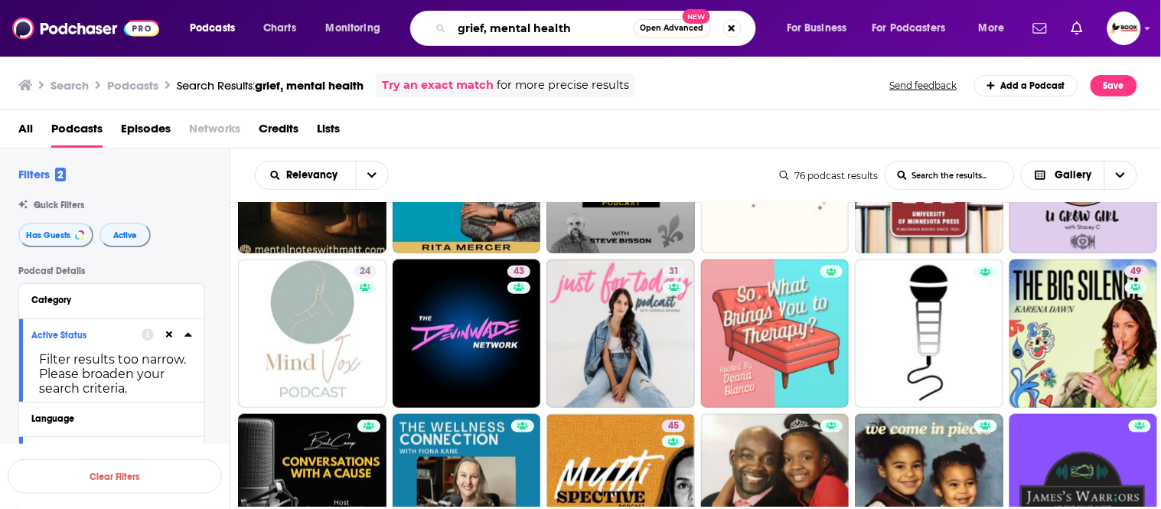
drag, startPoint x: 583, startPoint y: 25, endPoint x: 553, endPoint y: 59, distance: 45.5
click at [448, 24] on div "grief, mental health Open Advanced New" at bounding box center [583, 28] width 346 height 35
paste input "Retirement"
paste input "financial"
click at [599, 21] on input "Retirement, financial" at bounding box center [542, 28] width 181 height 24
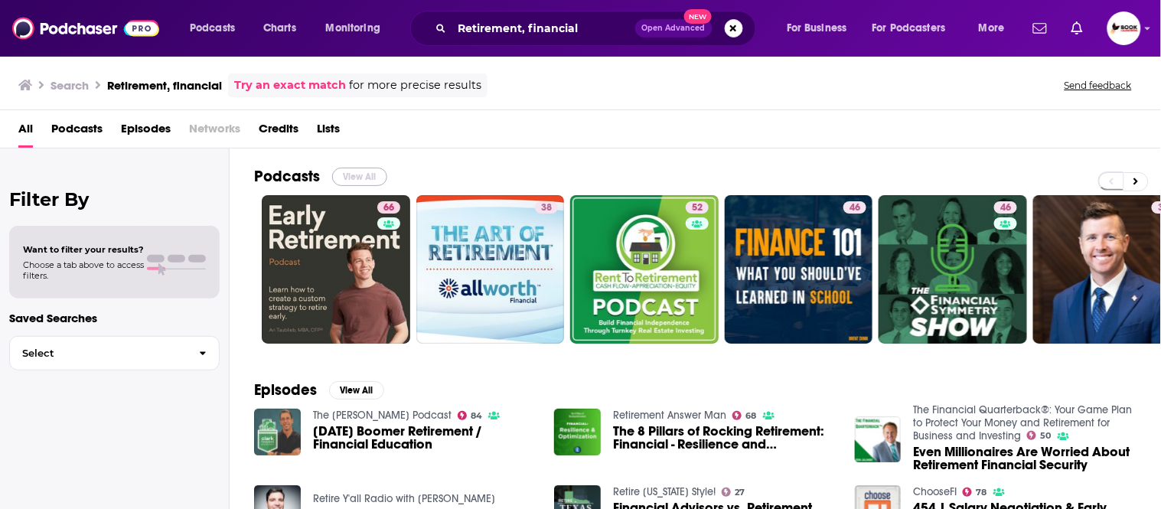
click at [358, 176] on button "View All" at bounding box center [359, 177] width 55 height 18
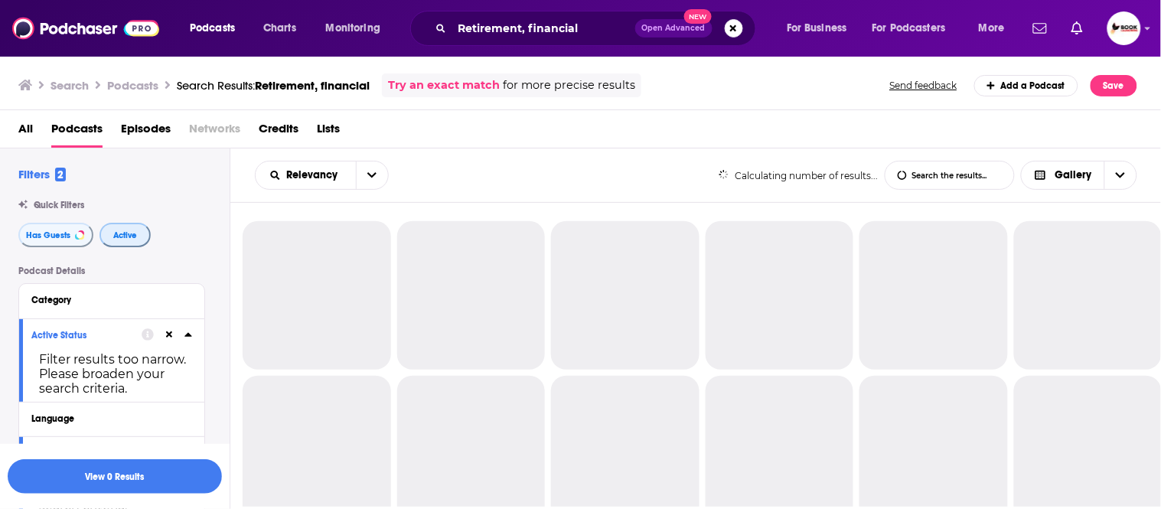
click at [131, 235] on span "Active" at bounding box center [125, 235] width 24 height 8
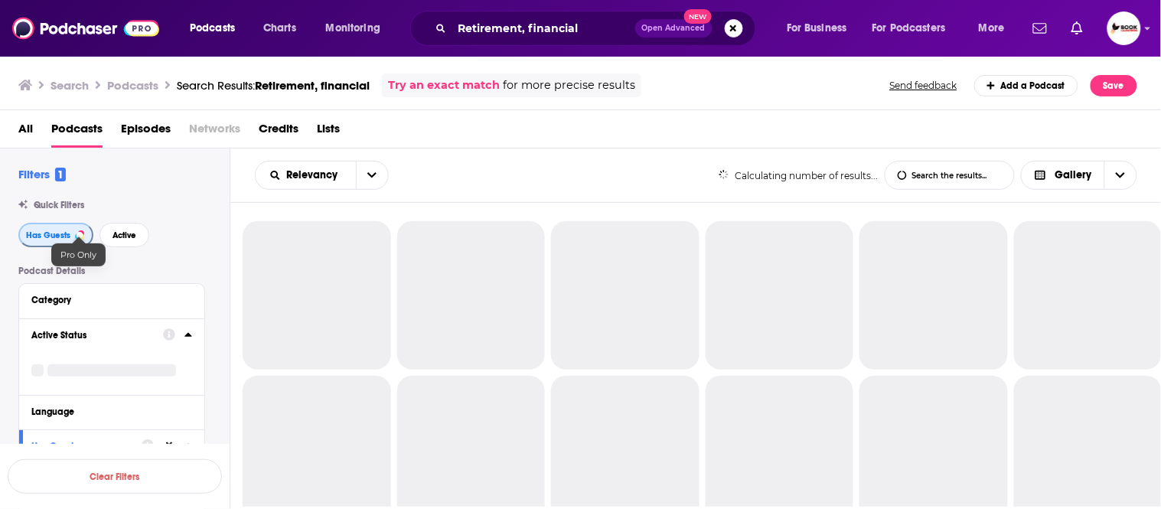
click at [47, 234] on span "Has Guests" at bounding box center [48, 235] width 44 height 8
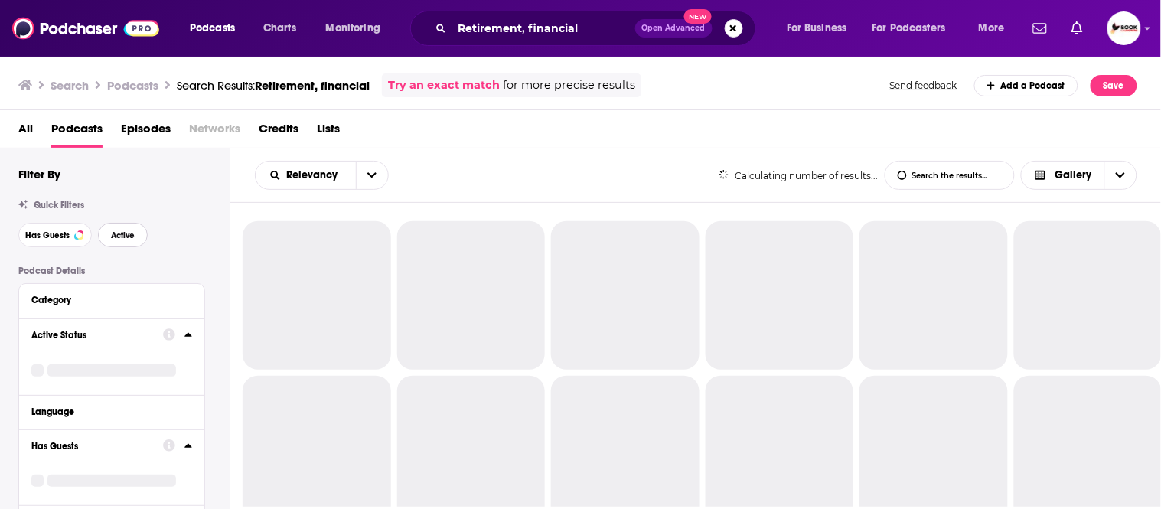
click at [117, 234] on span "Active" at bounding box center [123, 235] width 24 height 8
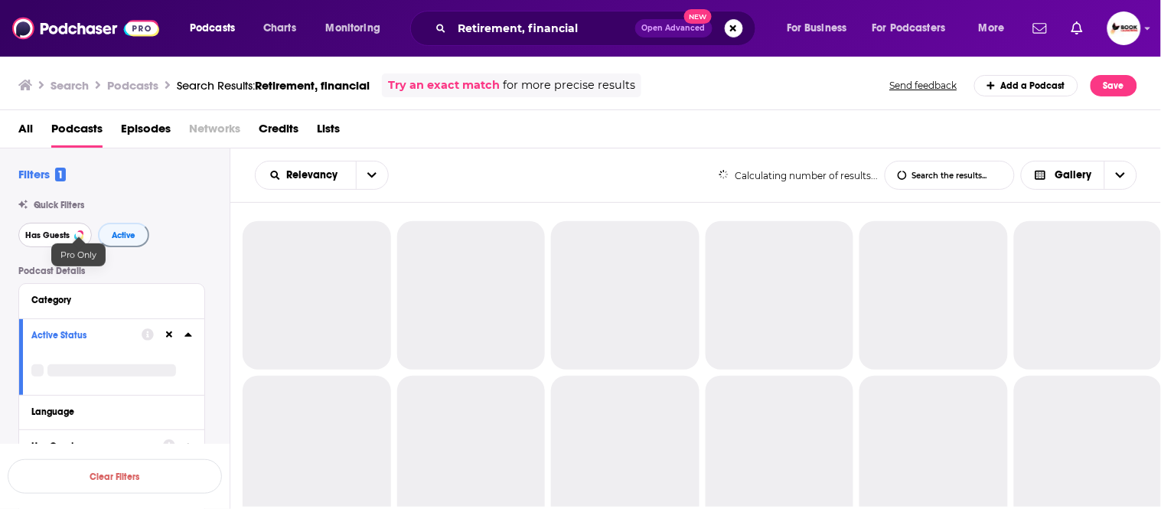
click at [44, 234] on span "Has Guests" at bounding box center [47, 235] width 44 height 8
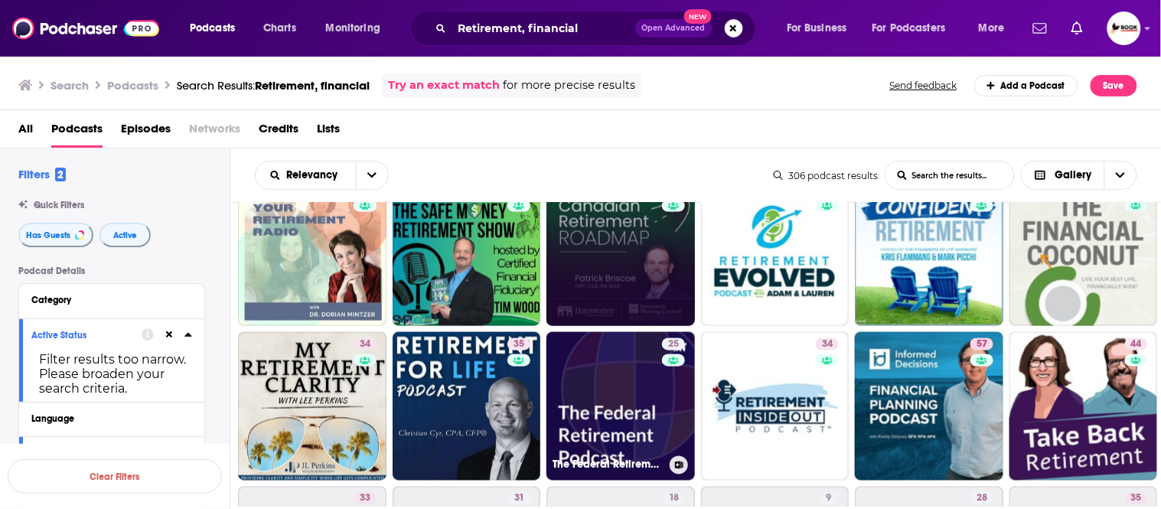
scroll to position [766, 0]
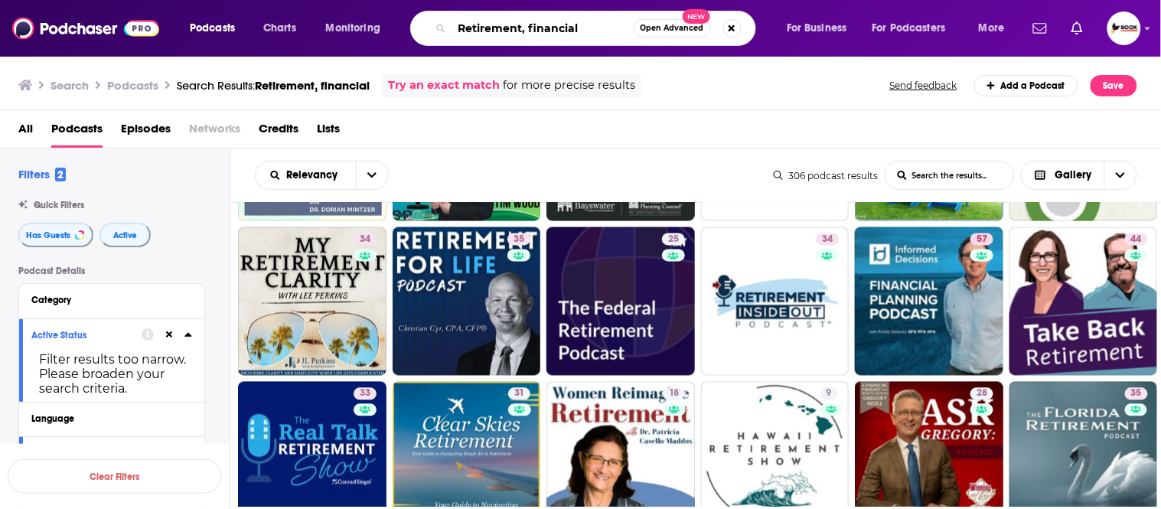
drag, startPoint x: 532, startPoint y: 27, endPoint x: 409, endPoint y: 26, distance: 123.3
click at [409, 26] on div "Podcasts Charts Monitoring Retirement, financial Open Advanced New For Business…" at bounding box center [599, 28] width 841 height 35
click at [544, 21] on input "Financial" at bounding box center [542, 28] width 181 height 24
paste input "Retirement, f"
click at [607, 27] on input "Financial, Retirement," at bounding box center [542, 28] width 181 height 24
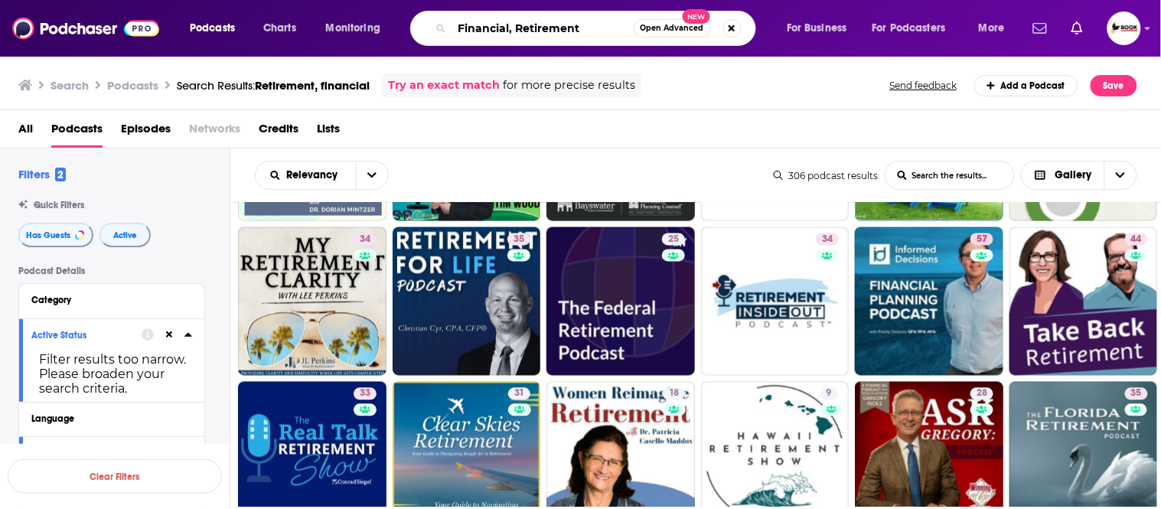
type input "Financial, Retirement"
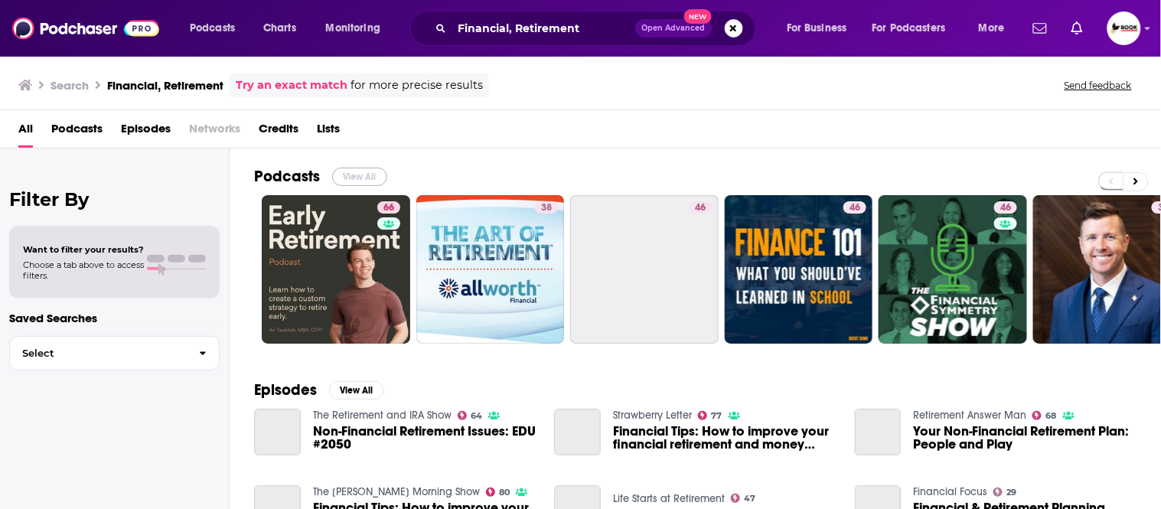
click at [358, 178] on button "View All" at bounding box center [359, 177] width 55 height 18
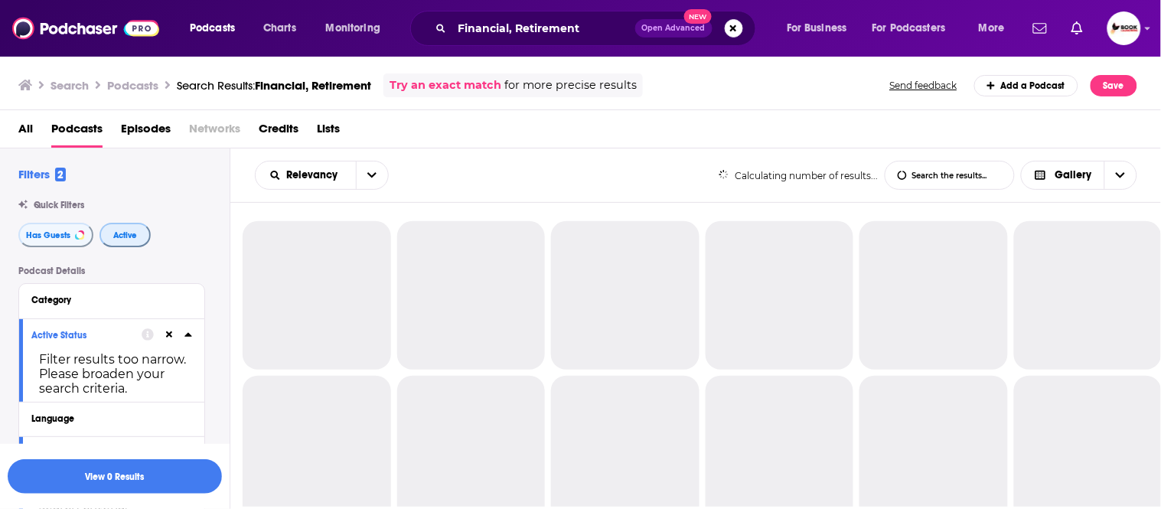
click at [117, 231] on span "Active" at bounding box center [125, 235] width 24 height 8
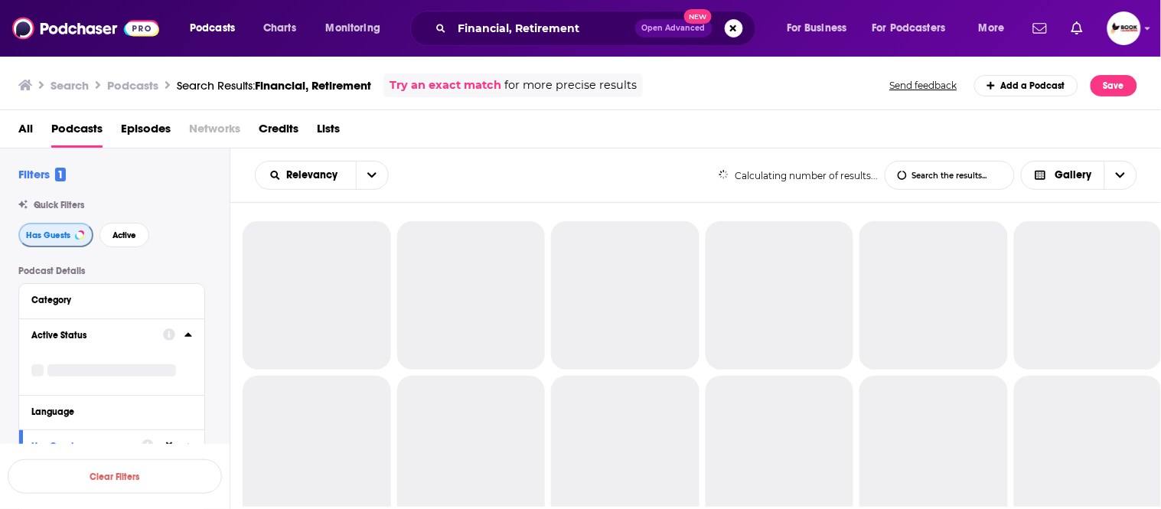
click at [61, 231] on span "Has Guests" at bounding box center [48, 235] width 44 height 8
click at [126, 234] on span "Active" at bounding box center [123, 235] width 24 height 8
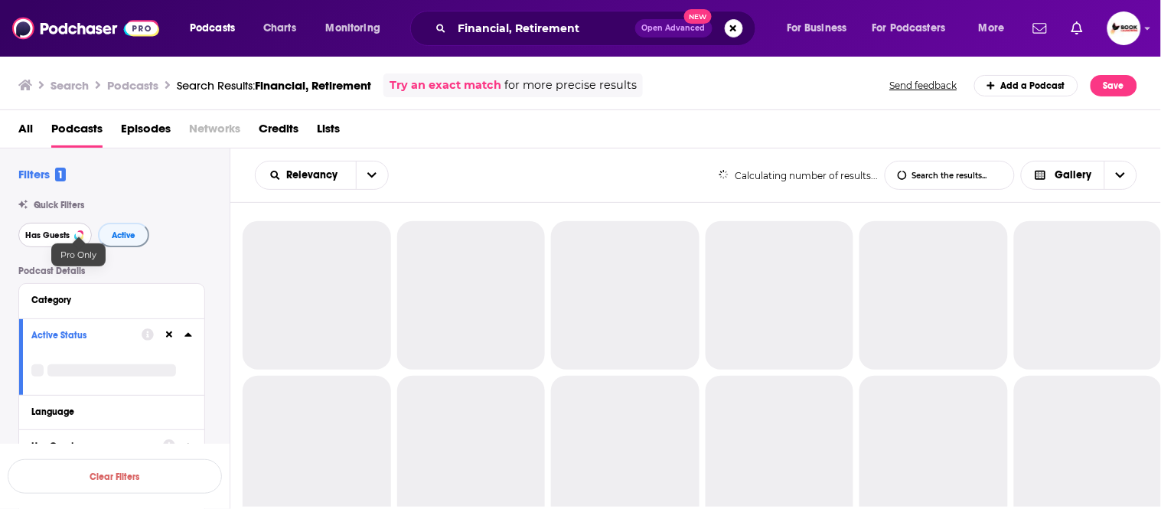
click at [58, 234] on span "Has Guests" at bounding box center [47, 235] width 44 height 8
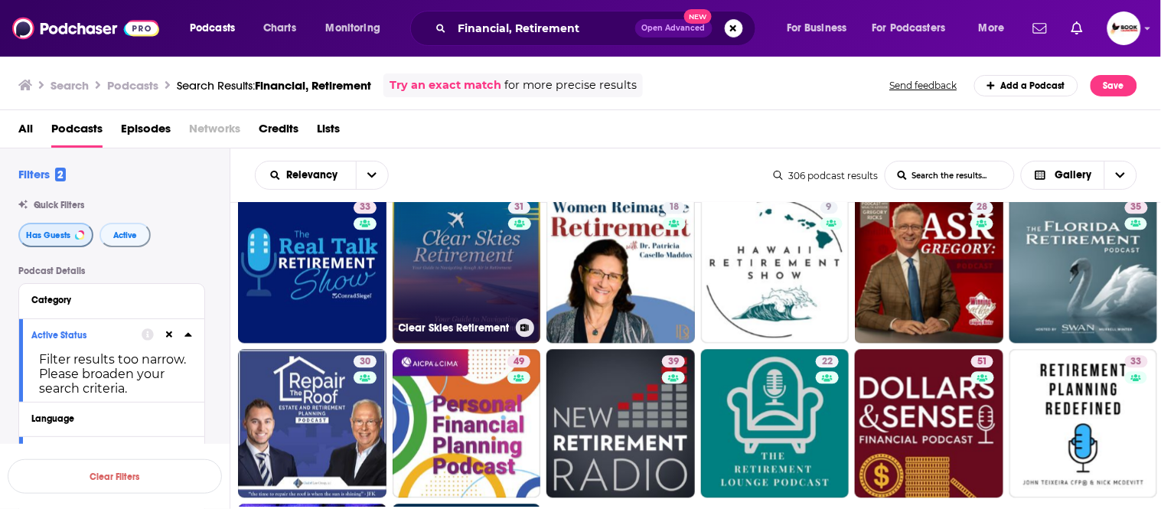
scroll to position [1181, 0]
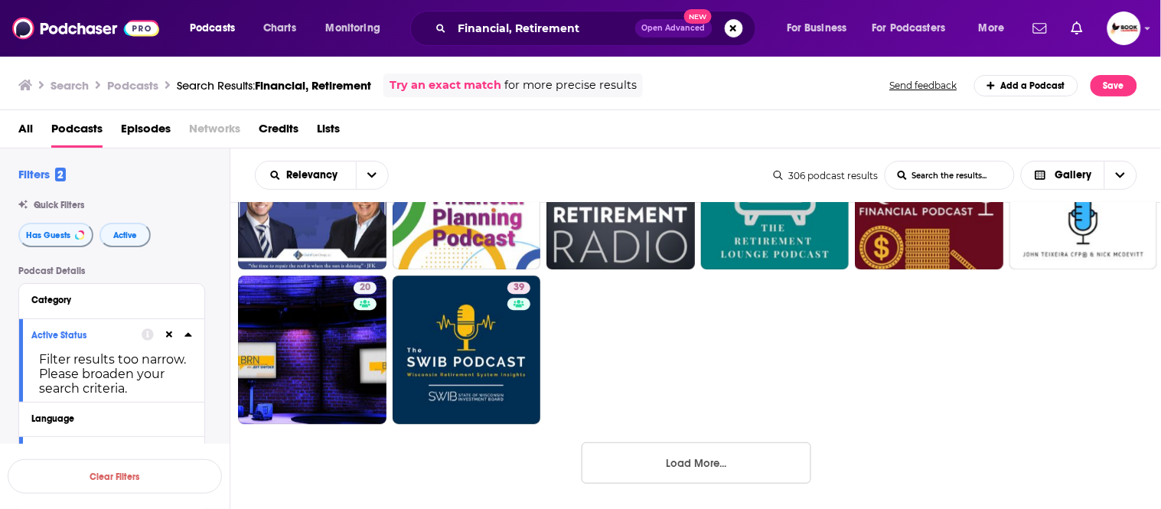
click at [675, 465] on button "Load More..." at bounding box center [697, 463] width 230 height 41
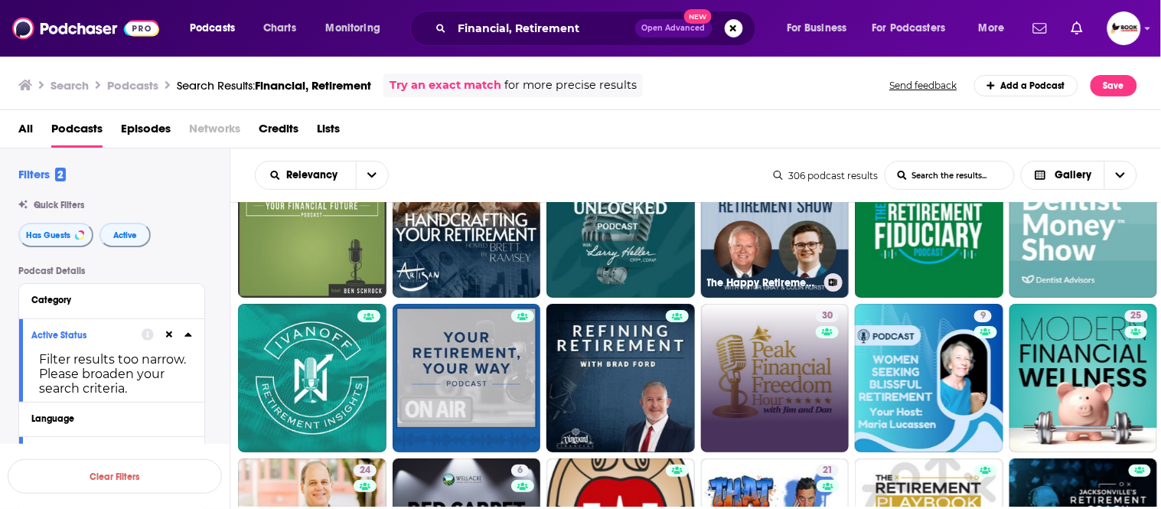
scroll to position [1605, 0]
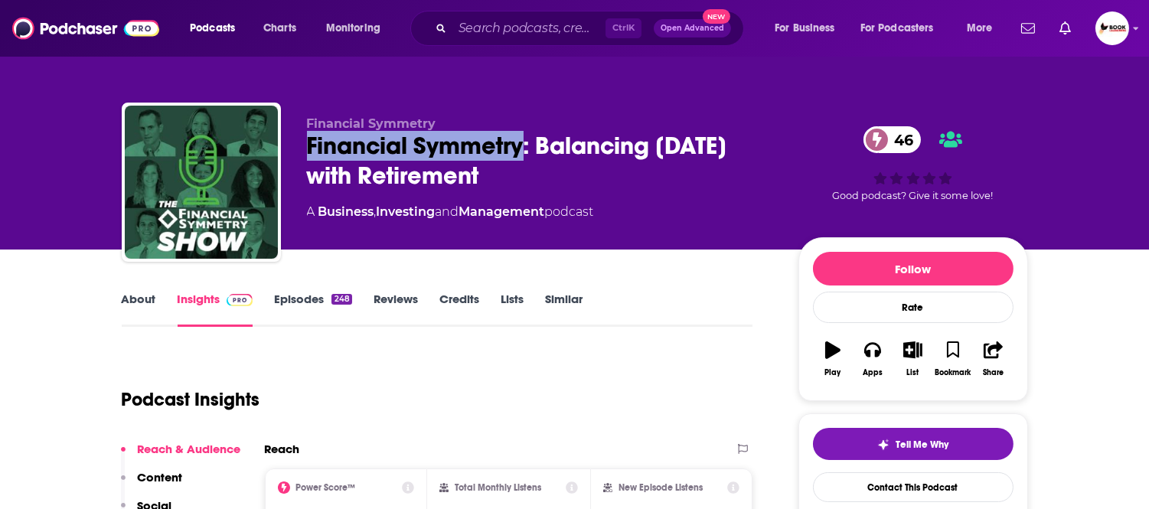
drag, startPoint x: 302, startPoint y: 150, endPoint x: 518, endPoint y: 152, distance: 216.7
click at [518, 152] on div "Financial Symmetry Financial Symmetry: Balancing [DATE] with Retirement 46 A Bu…" at bounding box center [575, 185] width 906 height 165
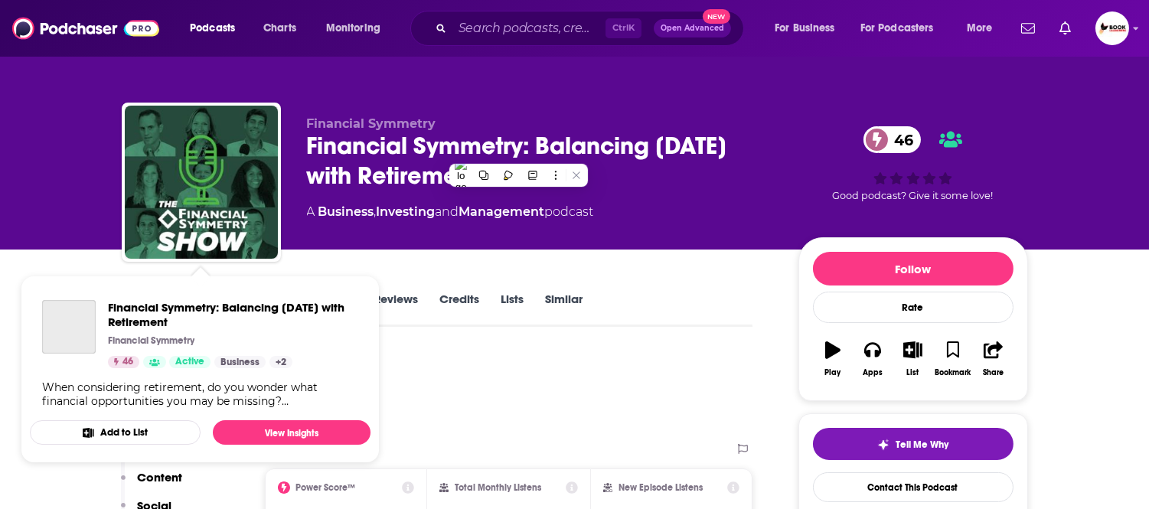
click at [11, 223] on div "Financial Symmetry Financial Symmetry: Balancing Today with Retirement 46 A Bus…" at bounding box center [574, 125] width 1149 height 250
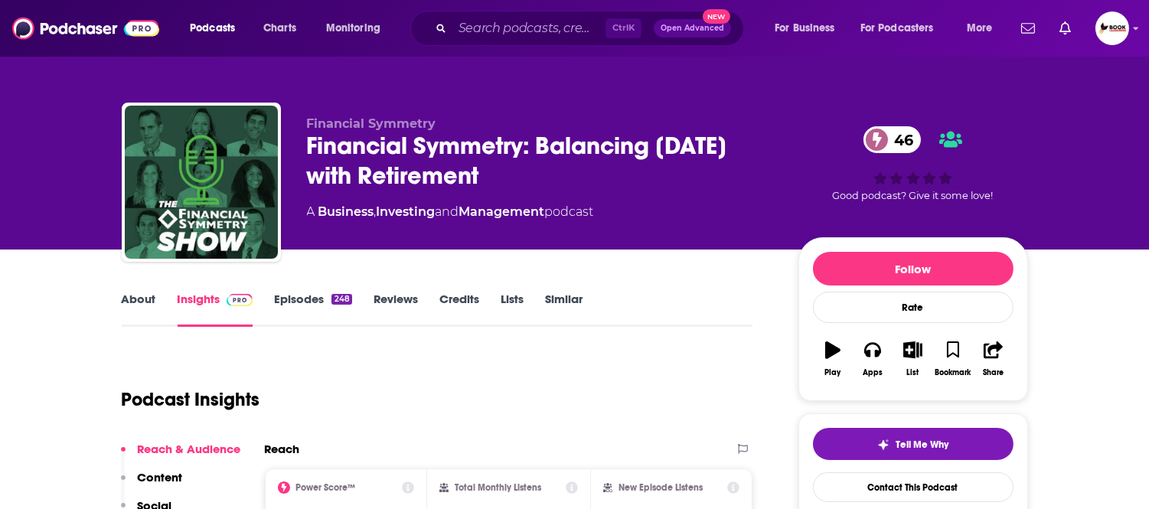
click at [130, 307] on link "About" at bounding box center [139, 309] width 34 height 35
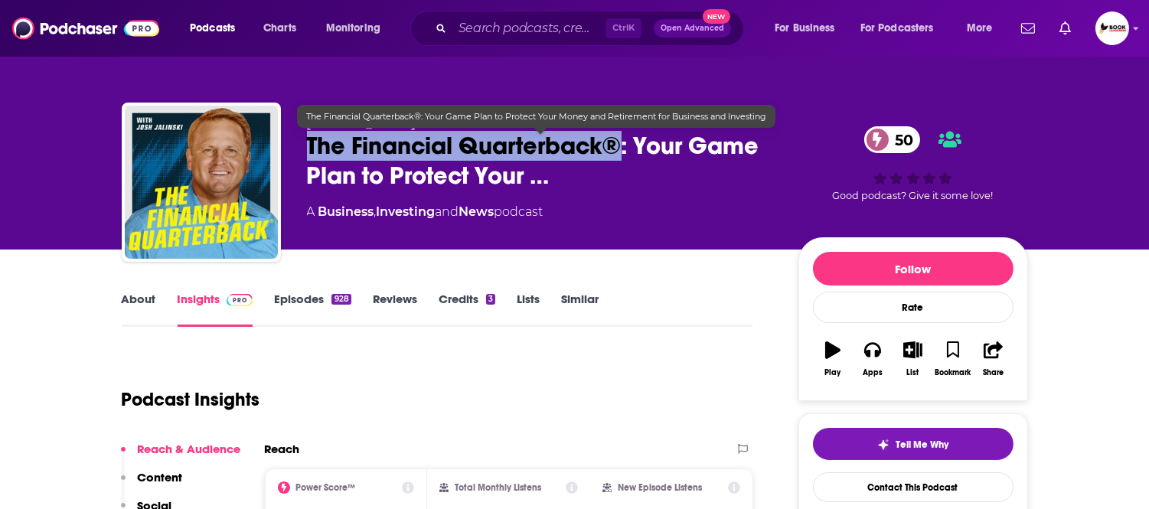
drag, startPoint x: 340, startPoint y: 156, endPoint x: 615, endPoint y: 155, distance: 274.8
click at [615, 155] on div "[PERSON_NAME] • iHeartRadio The Financial Quarterback®: Your Game Plan to Prote…" at bounding box center [575, 185] width 906 height 165
copy h2 "The Financial Quarterback®"
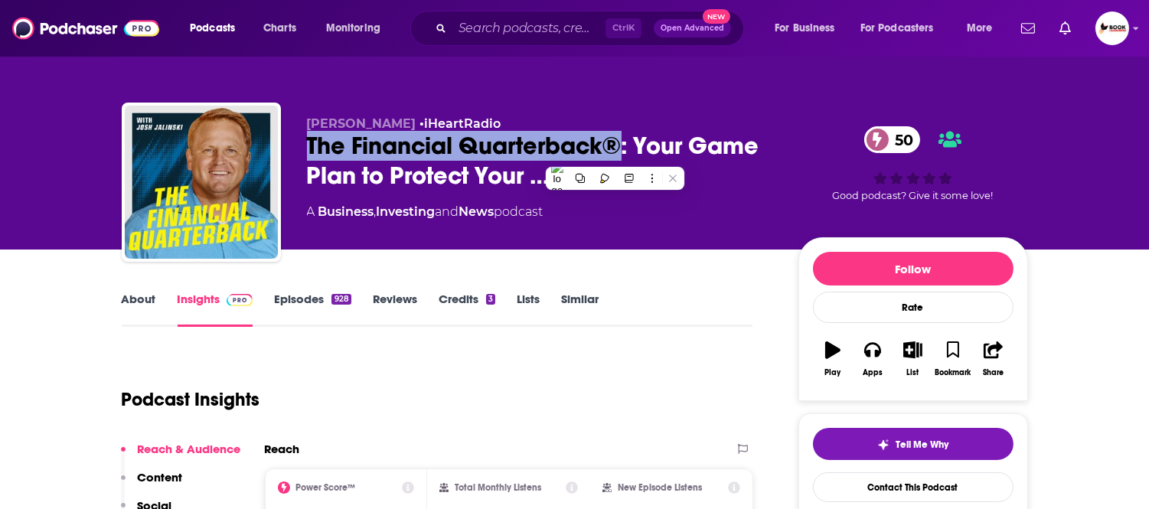
click at [18, 133] on div "[PERSON_NAME] • iHeartRadio The Financial Quarterback®: Your Game Plan to Prote…" at bounding box center [574, 125] width 1149 height 250
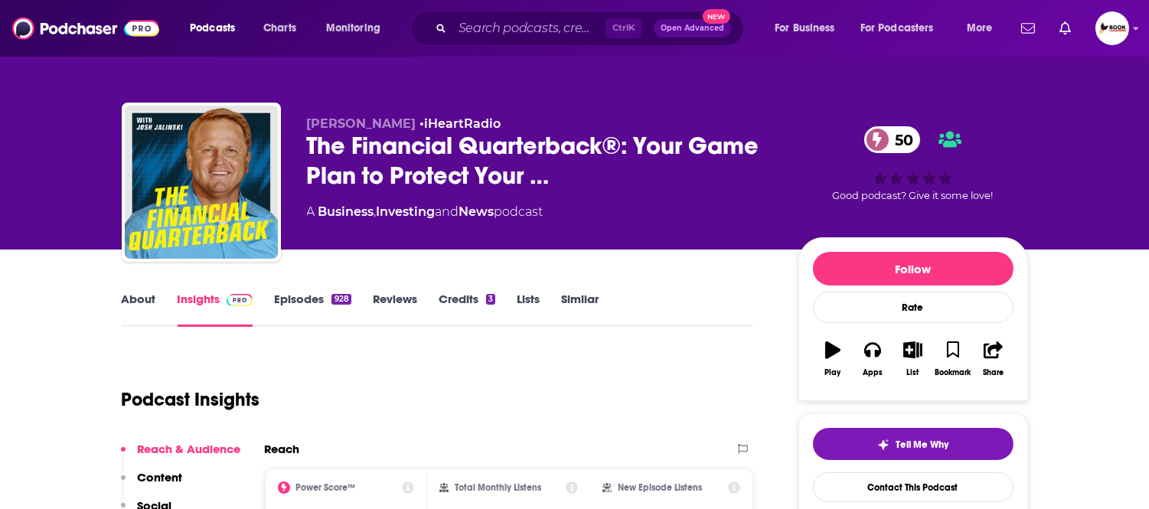
click at [132, 302] on link "About" at bounding box center [139, 309] width 34 height 35
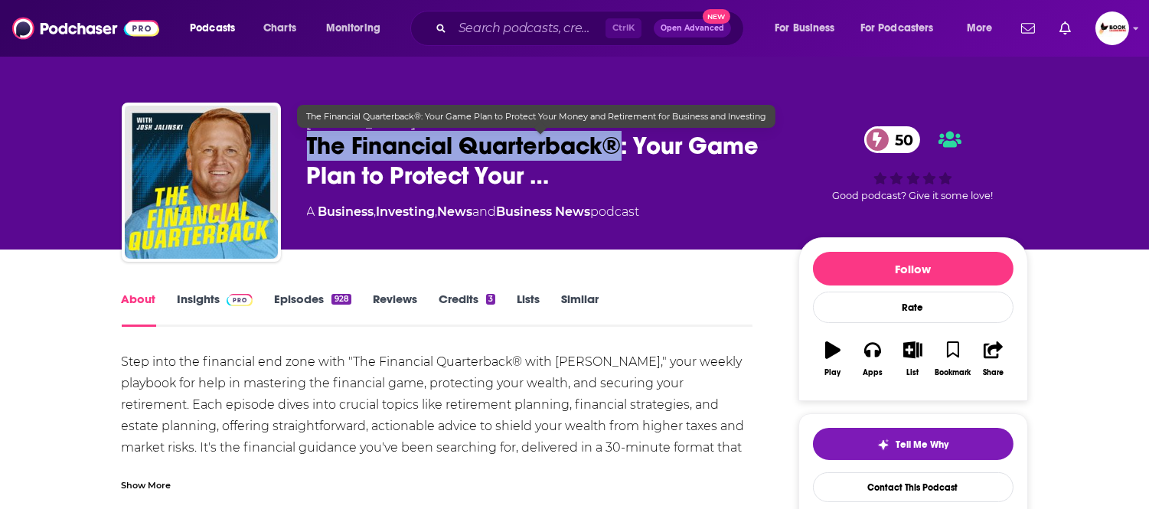
drag, startPoint x: 304, startPoint y: 158, endPoint x: 619, endPoint y: 155, distance: 314.7
click at [619, 155] on div "Josh Jalinski • iHeartRadio The Financial Quarterback®: Your Game Plan to Prote…" at bounding box center [575, 185] width 906 height 165
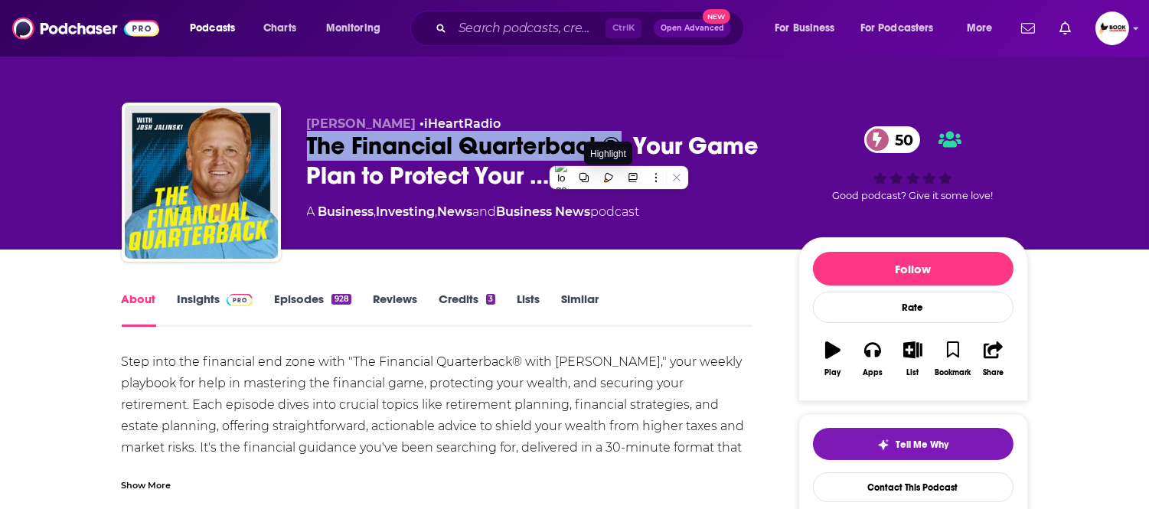
copy h1 "The Financial Quarterback®"
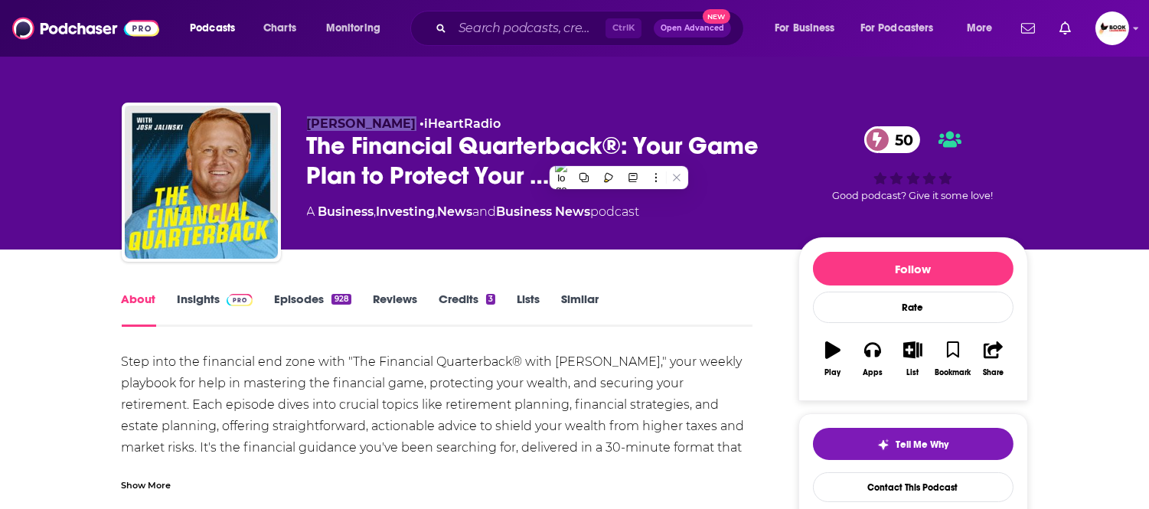
drag, startPoint x: 287, startPoint y: 121, endPoint x: 386, endPoint y: 118, distance: 98.8
click at [386, 118] on div "Josh Jalinski • iHeartRadio The Financial Quarterback®: Your Game Plan to Prote…" at bounding box center [575, 185] width 906 height 165
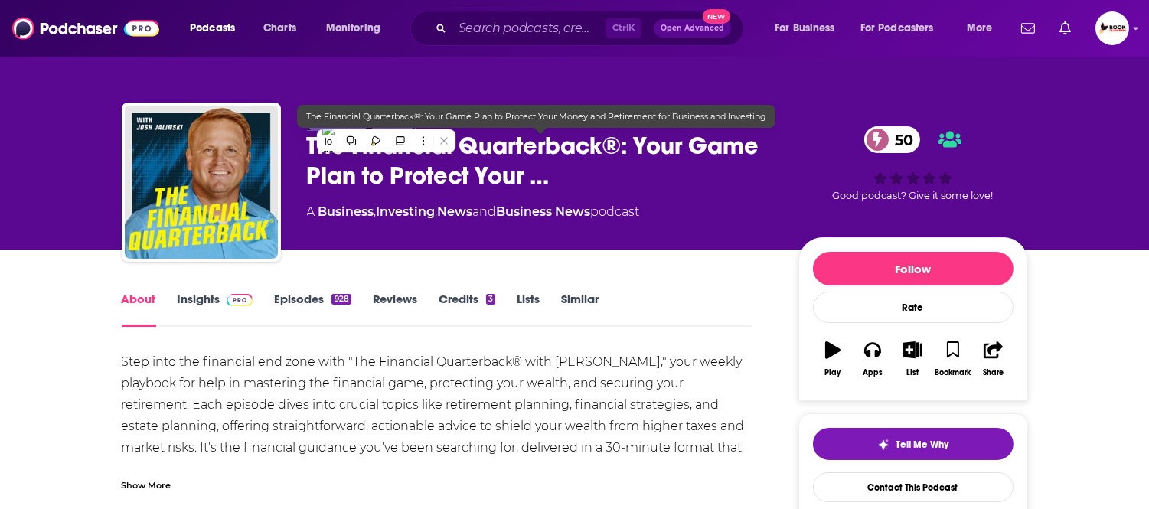
copy span "Josh Jalinski"
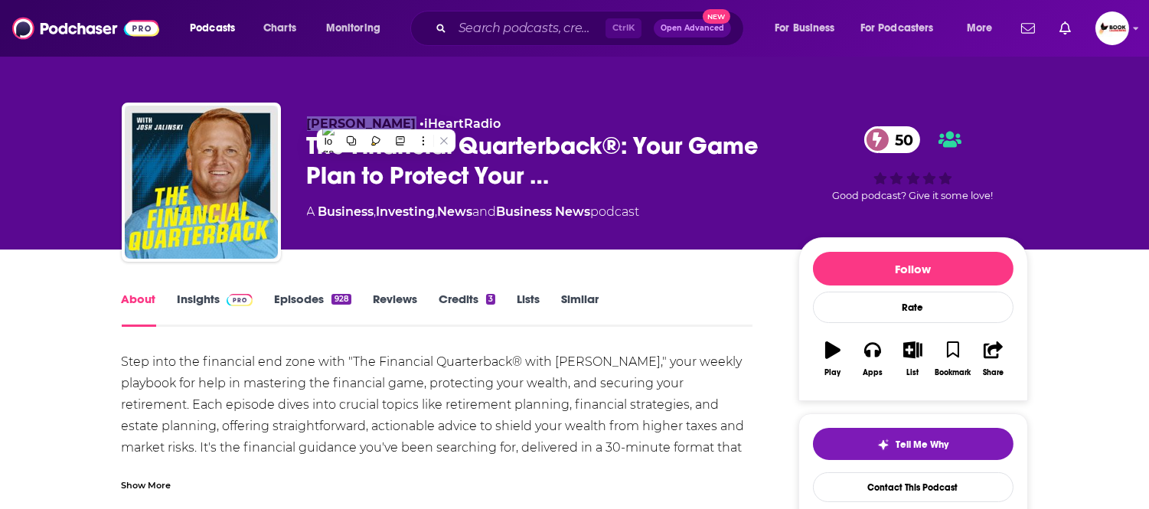
click at [213, 306] on link "Insights" at bounding box center [216, 309] width 76 height 35
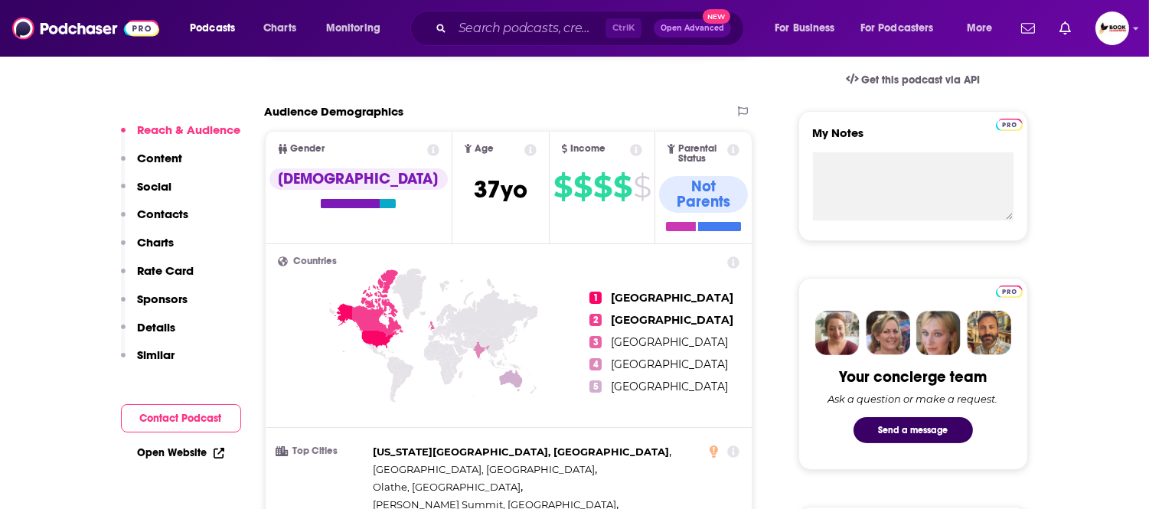
click at [186, 217] on p "Contacts" at bounding box center [163, 214] width 51 height 15
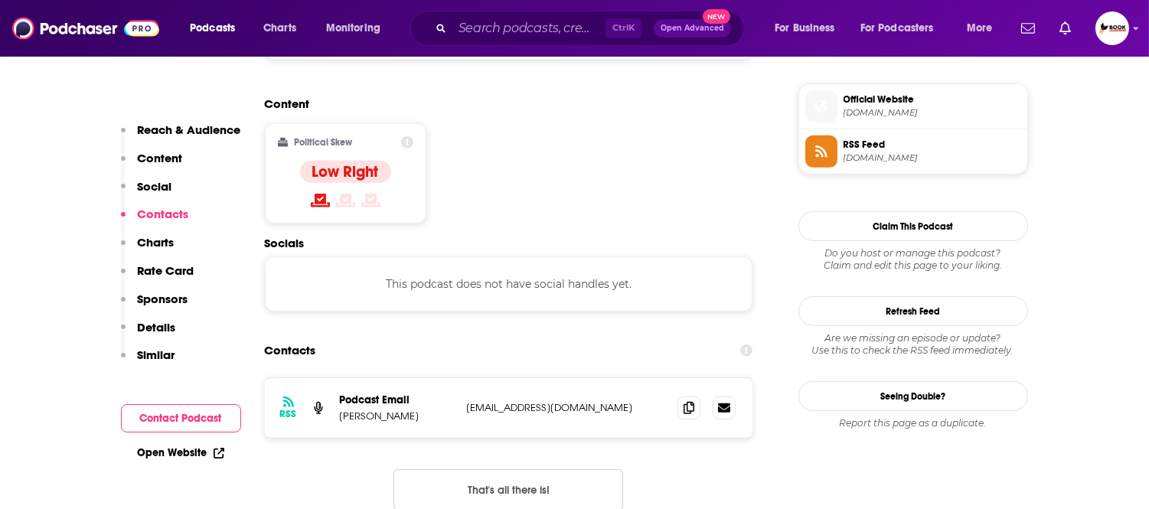
scroll to position [1233, 0]
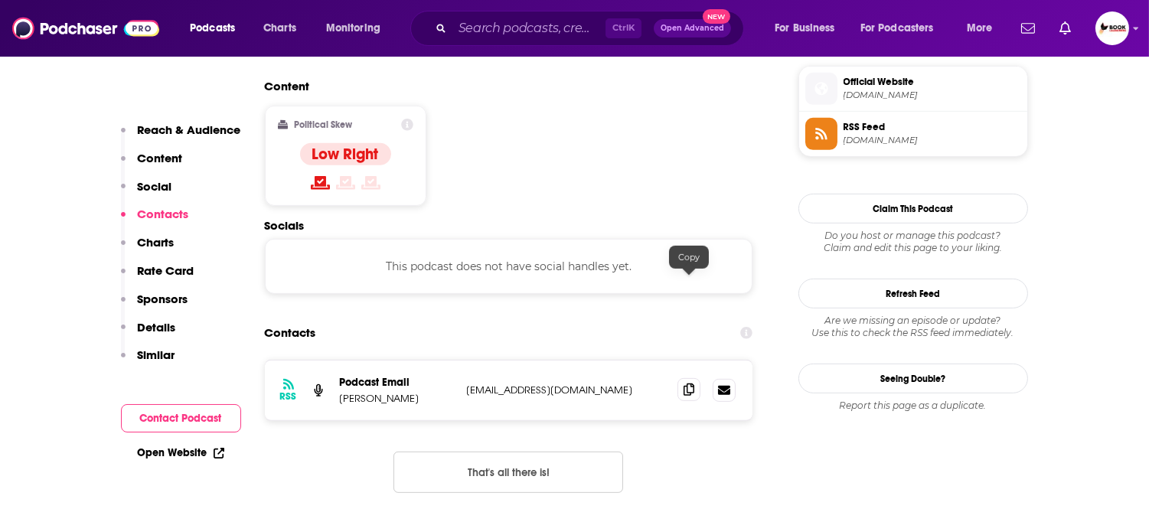
click at [686, 384] on icon at bounding box center [689, 390] width 11 height 12
click at [172, 454] on link "Open Website" at bounding box center [181, 452] width 87 height 13
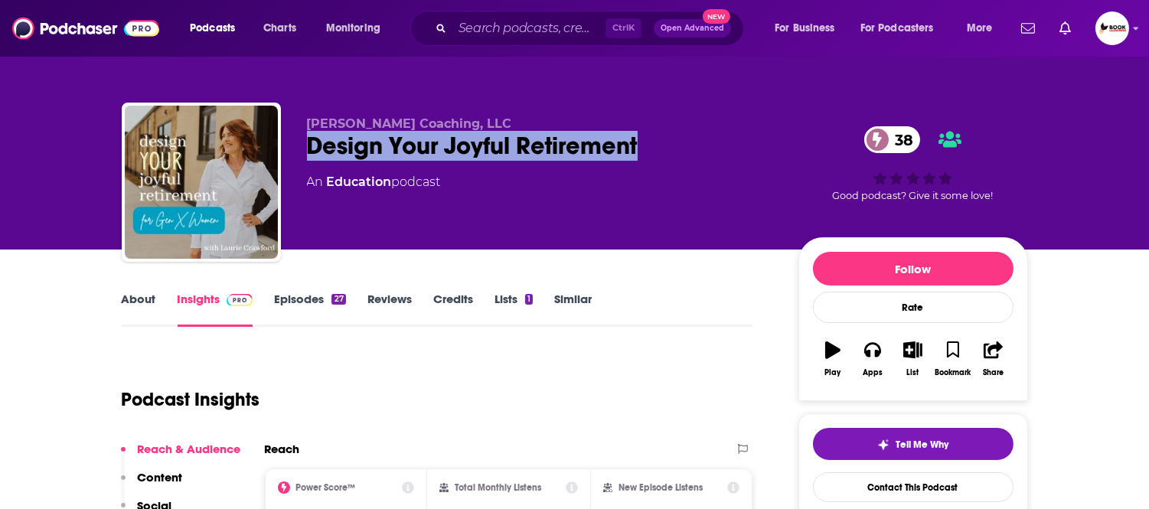
drag, startPoint x: 301, startPoint y: 154, endPoint x: 641, endPoint y: 155, distance: 339.9
click at [641, 155] on div "[PERSON_NAME] Coaching, LLC Design Your Joyful Retirement 38 An Education podca…" at bounding box center [575, 185] width 906 height 165
copy h2 "Design Your Joyful Retirement"
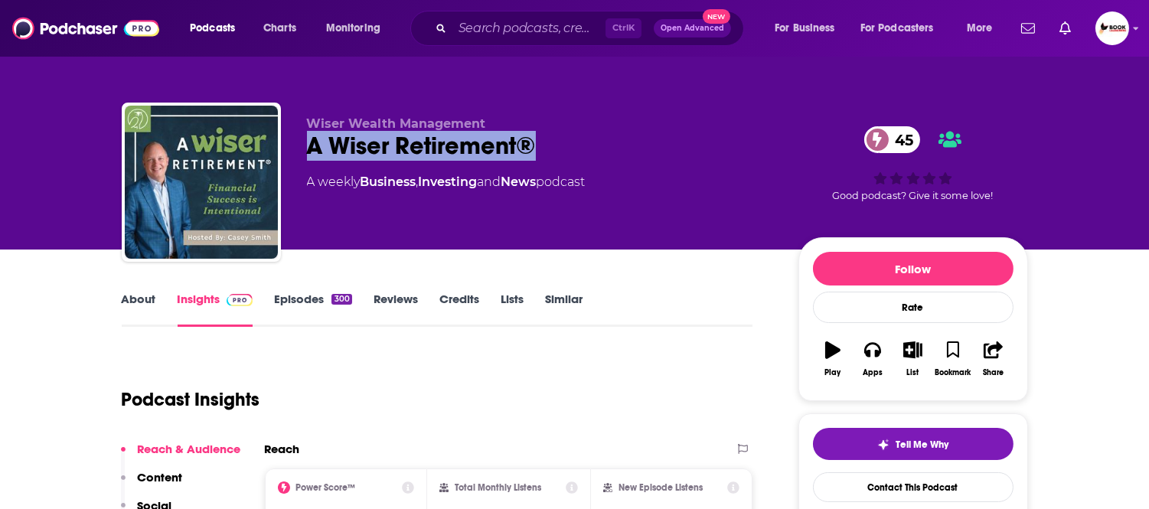
drag, startPoint x: 301, startPoint y: 157, endPoint x: 540, endPoint y: 156, distance: 238.9
click at [540, 156] on div "Wiser Wealth Management A Wiser Retirement® 45 A weekly Business , Investing an…" at bounding box center [575, 185] width 906 height 165
copy h2 "A Wiser Retirement®"
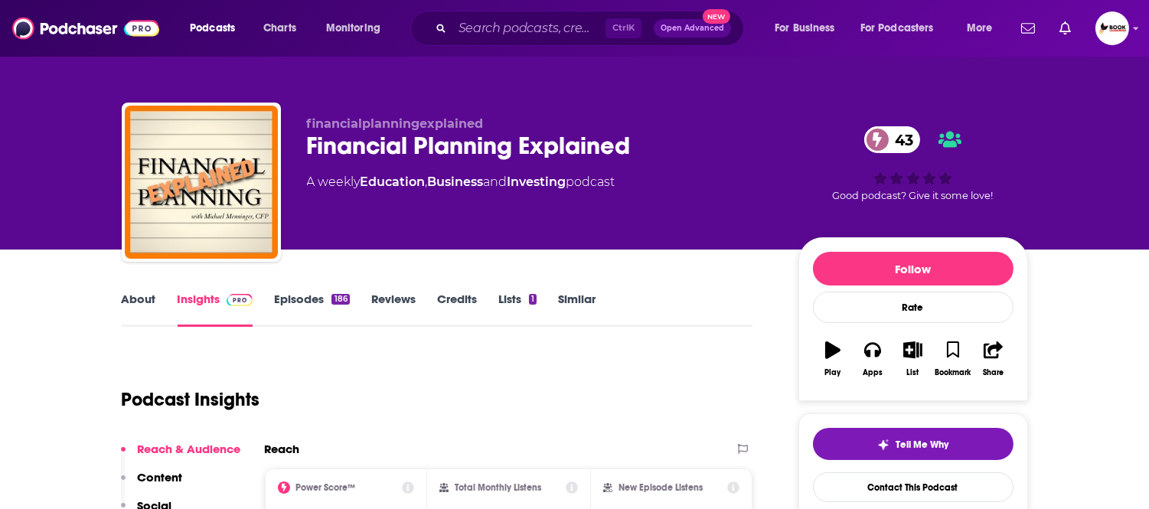
click at [140, 301] on link "About" at bounding box center [139, 309] width 34 height 35
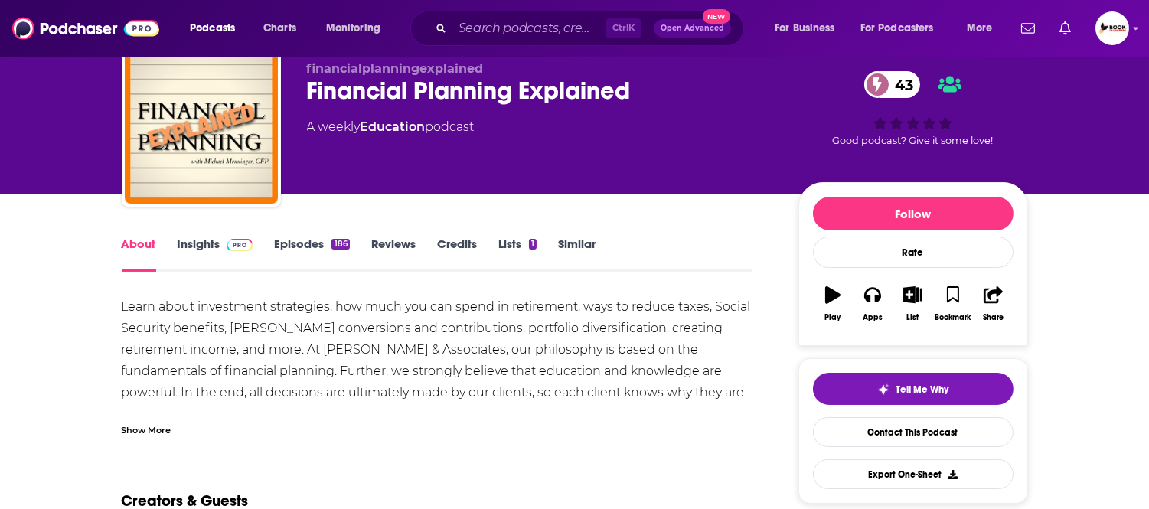
scroll to position [85, 0]
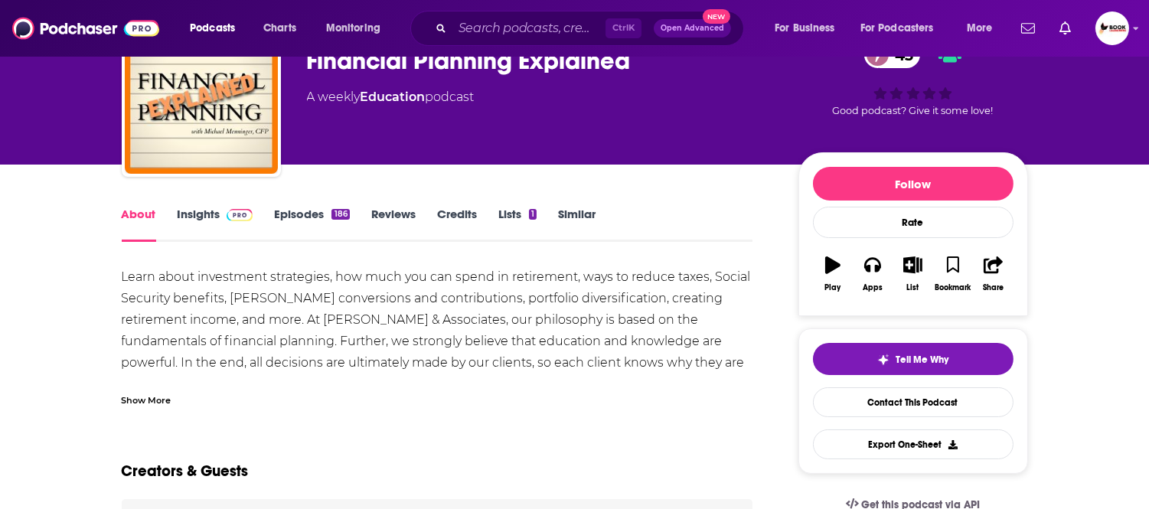
click at [171, 400] on div "Show More" at bounding box center [438, 394] width 632 height 26
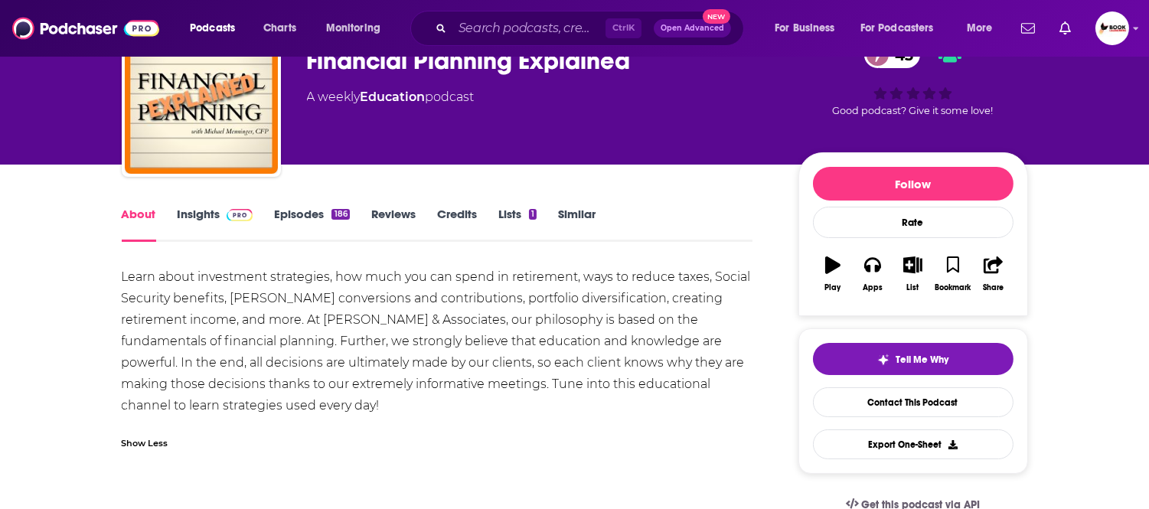
click at [185, 211] on link "Insights" at bounding box center [216, 224] width 76 height 35
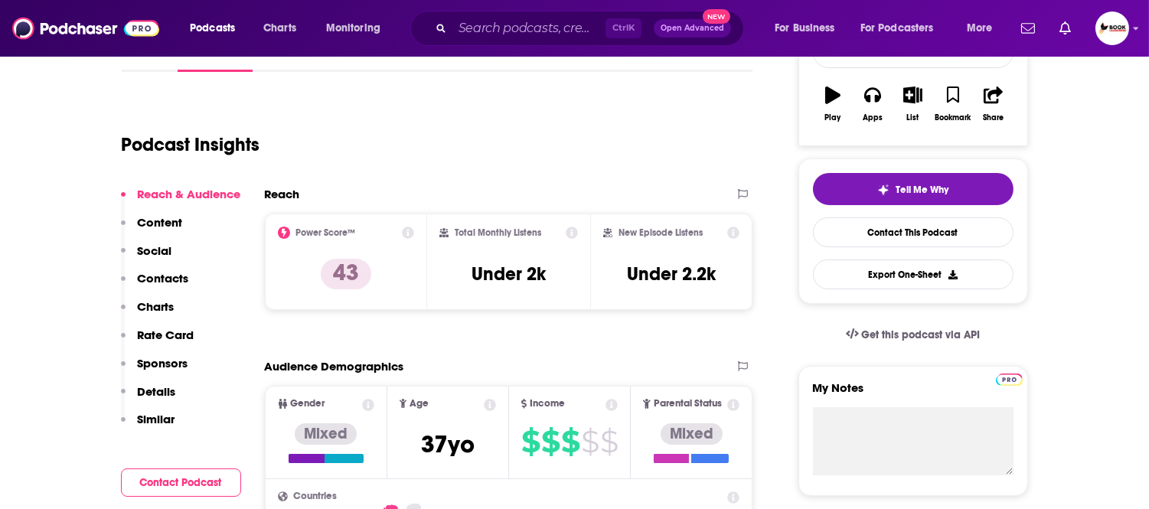
click at [173, 273] on p "Contacts" at bounding box center [163, 278] width 51 height 15
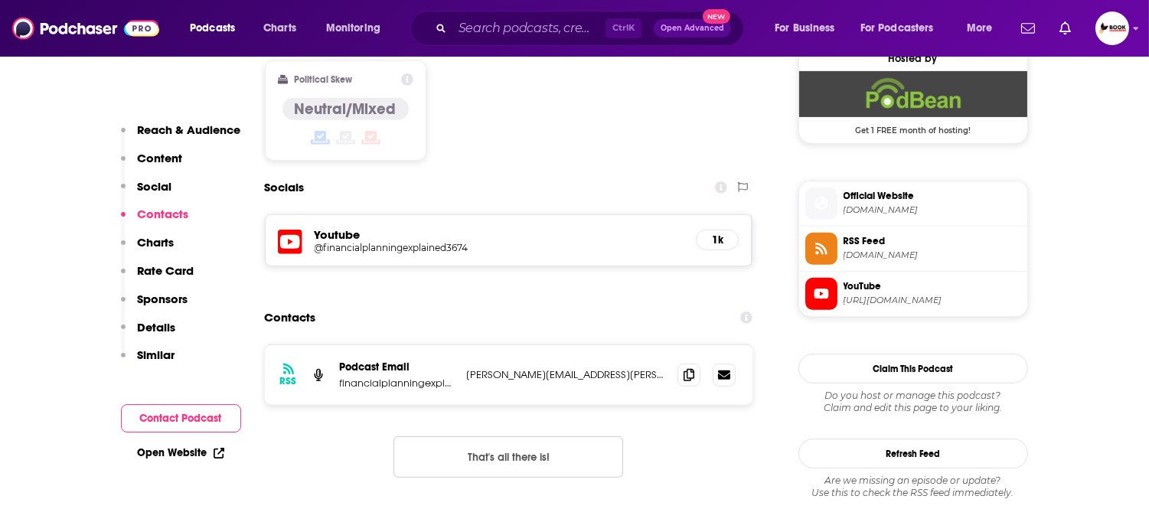
scroll to position [1262, 0]
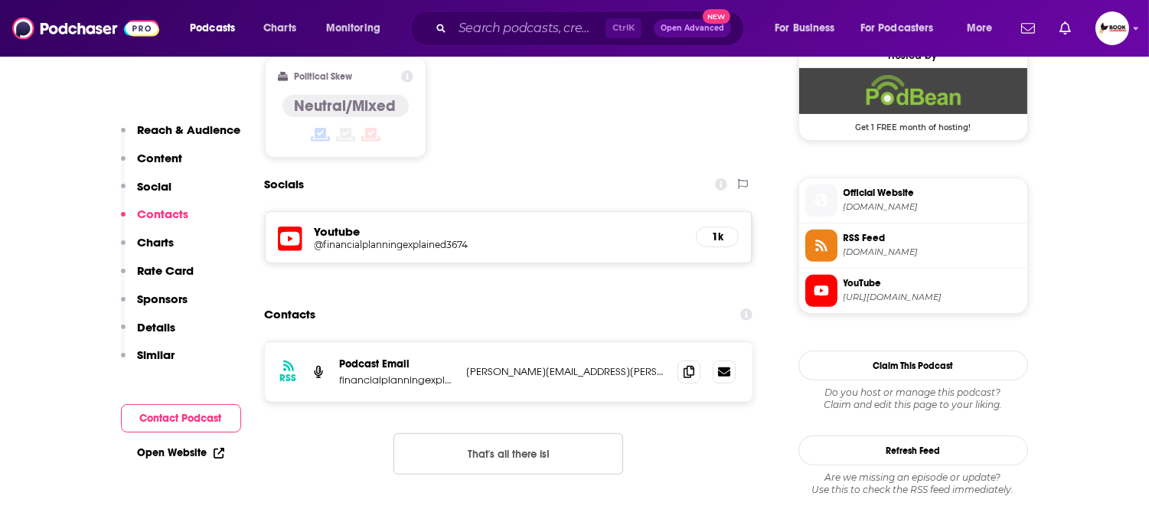
click at [199, 127] on p "Reach & Audience" at bounding box center [189, 129] width 103 height 15
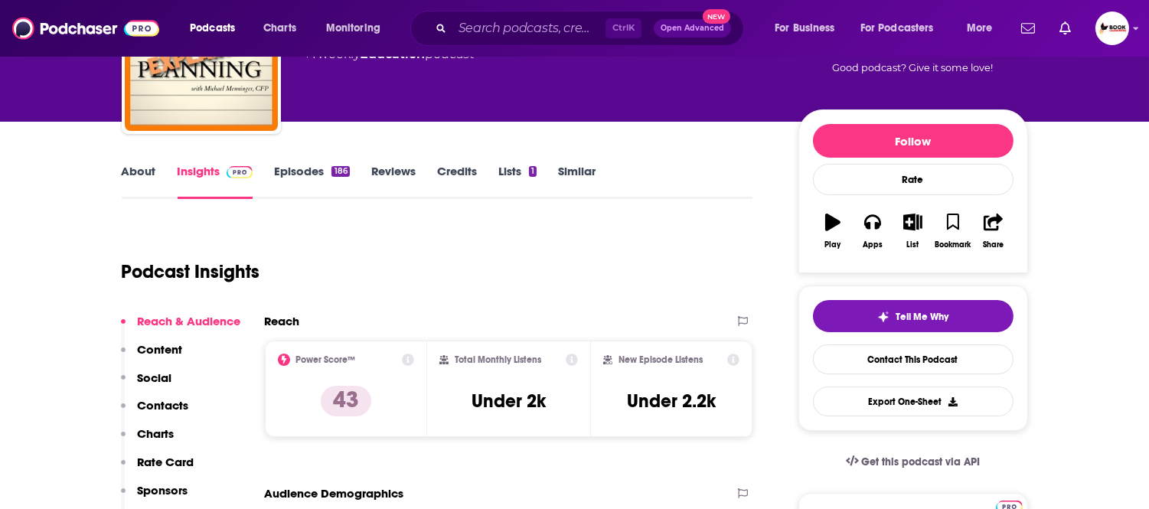
scroll to position [0, 0]
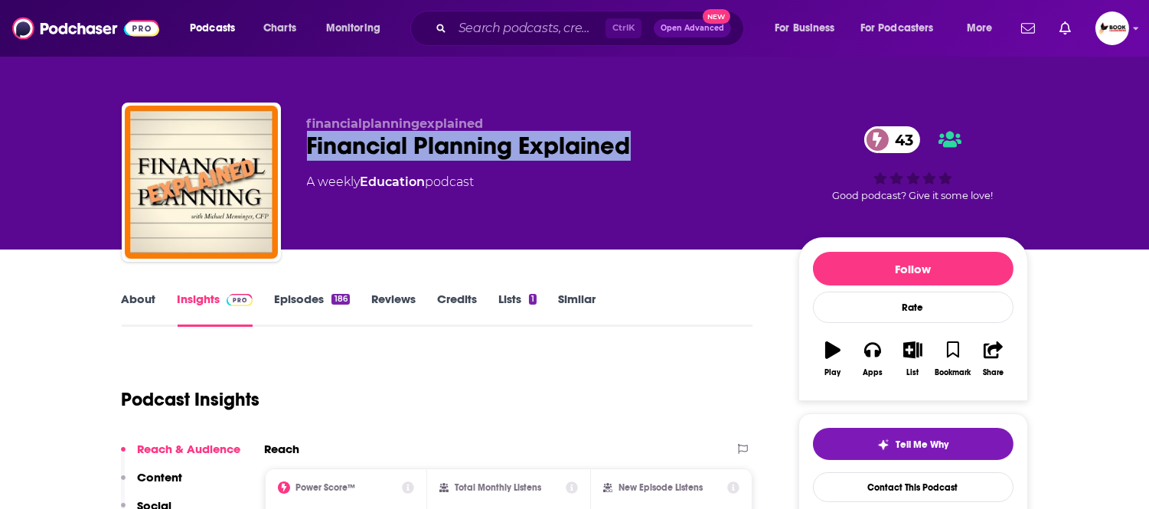
drag, startPoint x: 305, startPoint y: 149, endPoint x: 632, endPoint y: 157, distance: 327.0
click at [632, 157] on div "financialplanningexplained Financial Planning Explained 43 A weekly Education p…" at bounding box center [575, 185] width 906 height 165
copy h2 "Financial Planning Explained"
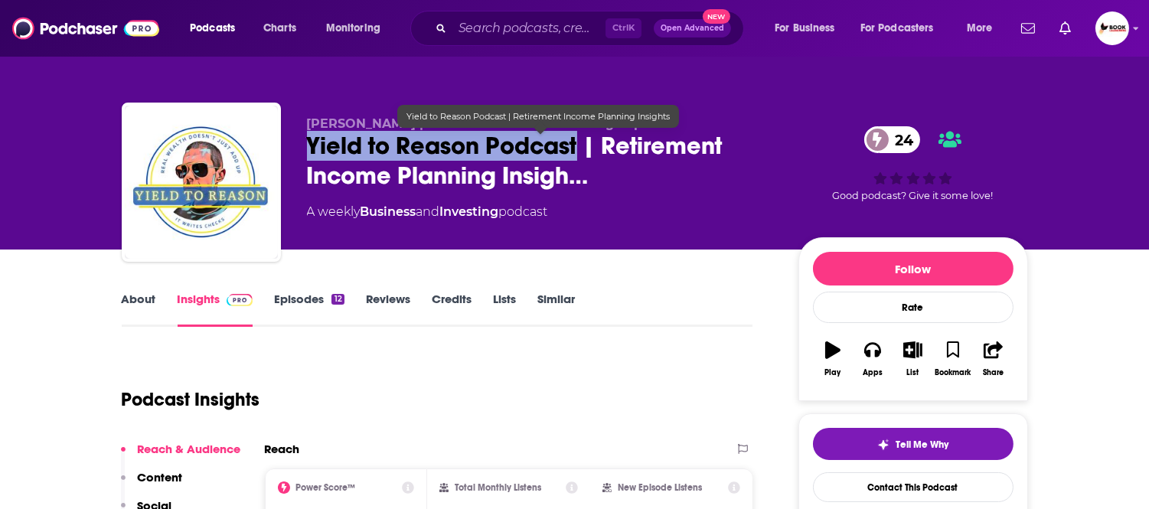
drag, startPoint x: 305, startPoint y: 155, endPoint x: 579, endPoint y: 155, distance: 274.1
click at [579, 155] on div "Brandon Roberts | Retirement Income Planning Expert Yield to Reason Podcast | R…" at bounding box center [575, 185] width 906 height 165
copy h2 "Yield to Reason Podcast"
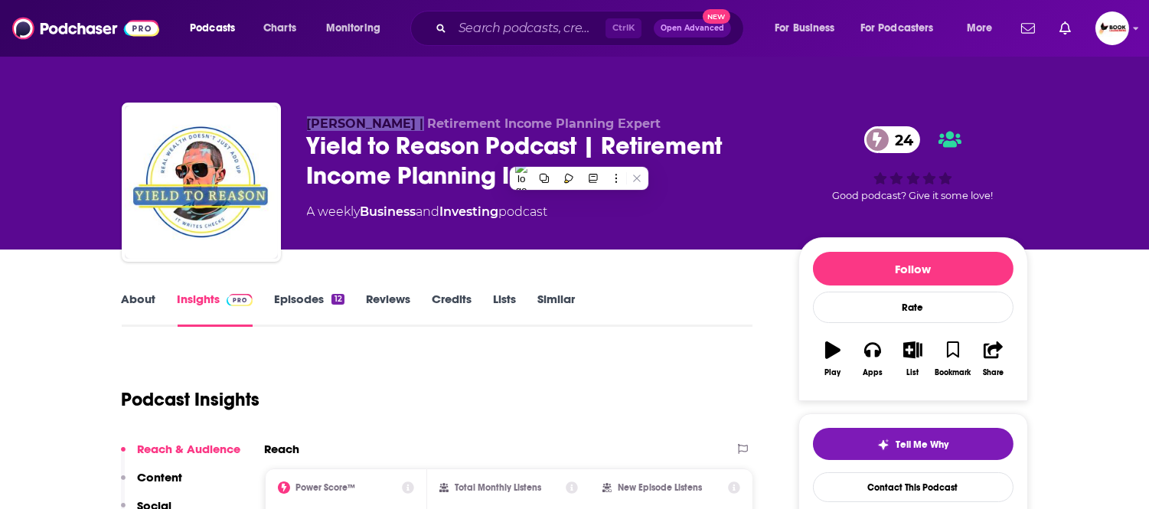
drag, startPoint x: 286, startPoint y: 123, endPoint x: 417, endPoint y: 130, distance: 131.9
click at [417, 130] on div "Brandon Roberts | Retirement Income Planning Expert Yield to Reason Podcast | R…" at bounding box center [575, 185] width 906 height 165
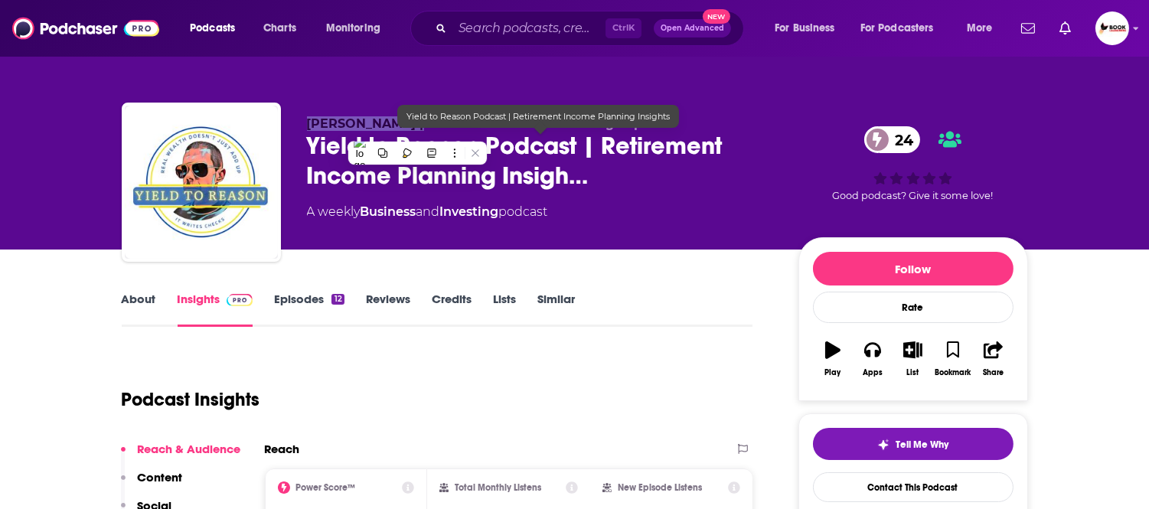
copy span "Brandon Roberts"
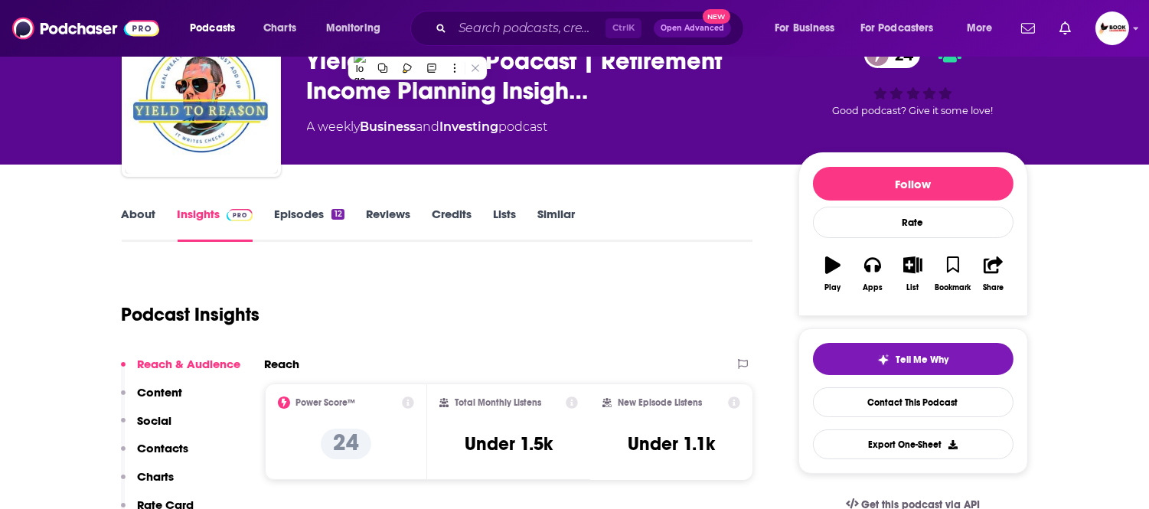
click at [168, 445] on p "Contacts" at bounding box center [163, 448] width 51 height 15
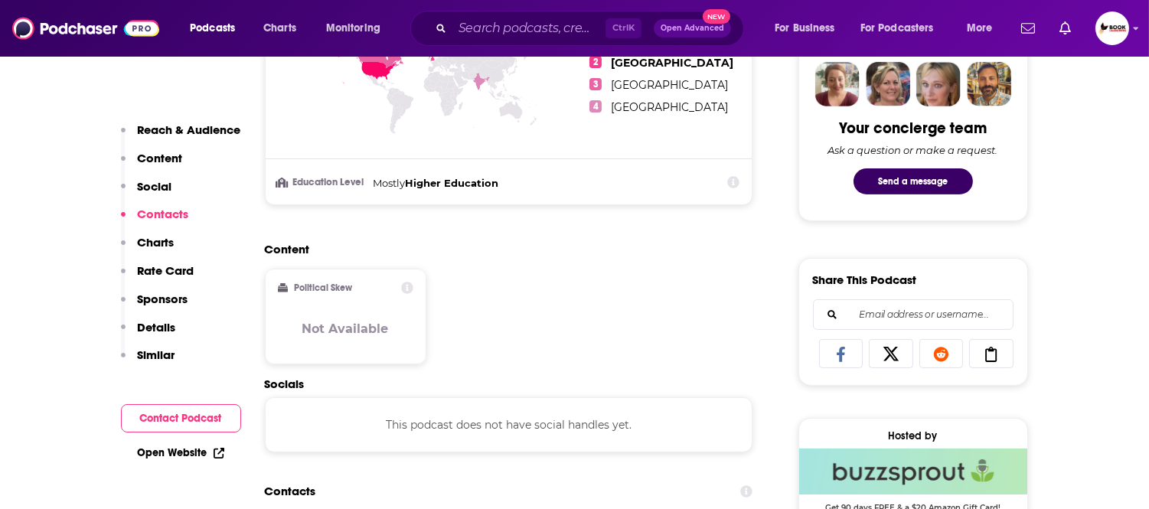
scroll to position [1024, 0]
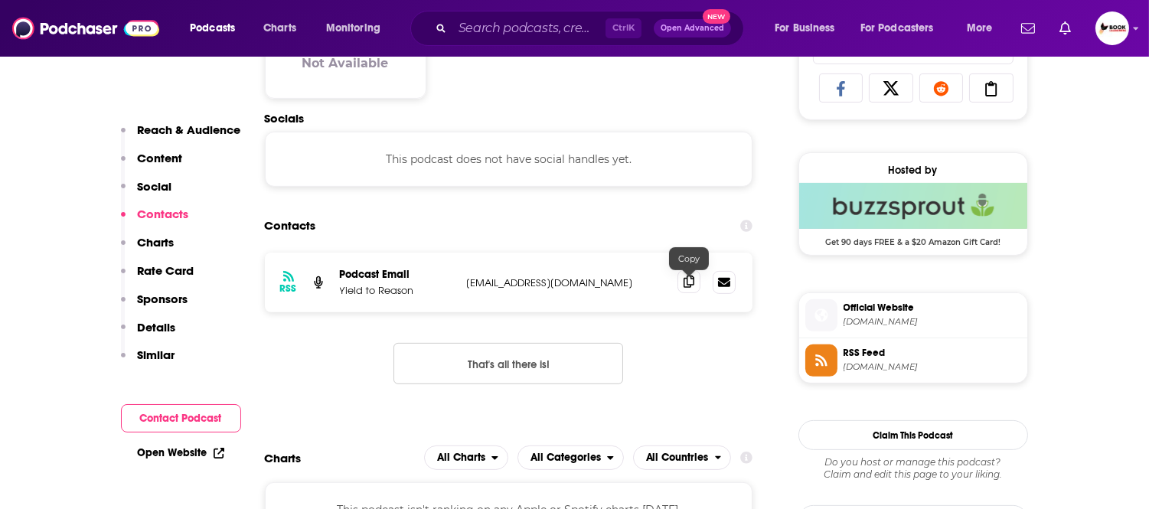
click at [687, 283] on icon at bounding box center [689, 282] width 11 height 12
click at [204, 452] on link "Open Website" at bounding box center [181, 452] width 87 height 13
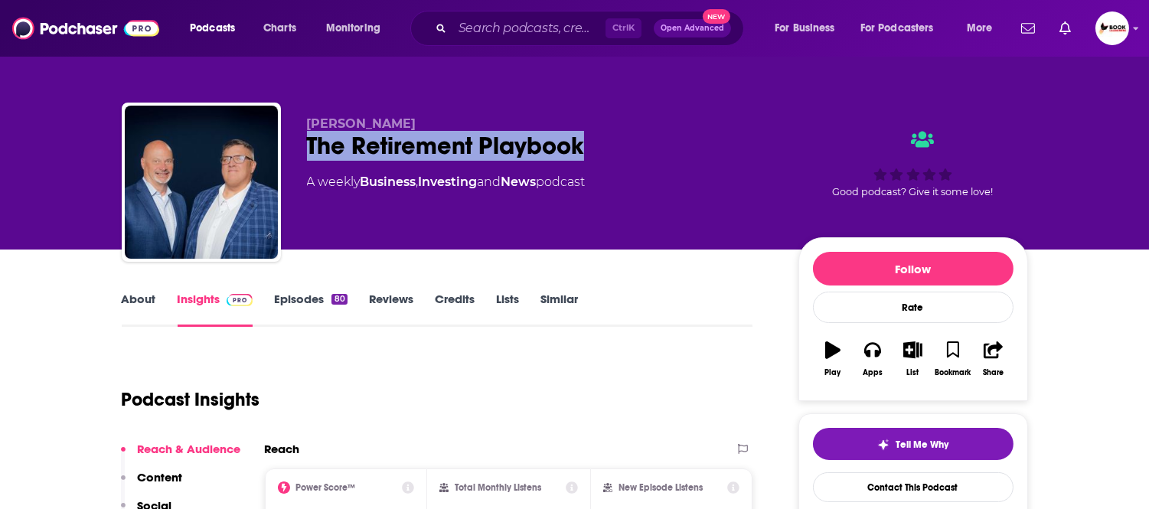
drag, startPoint x: 307, startPoint y: 152, endPoint x: 603, endPoint y: 150, distance: 295.5
click at [603, 150] on div "John Goodhue The Retirement Playbook A weekly Business , Investing and News pod…" at bounding box center [575, 185] width 906 height 165
copy h2 "The Retirement Playbook"
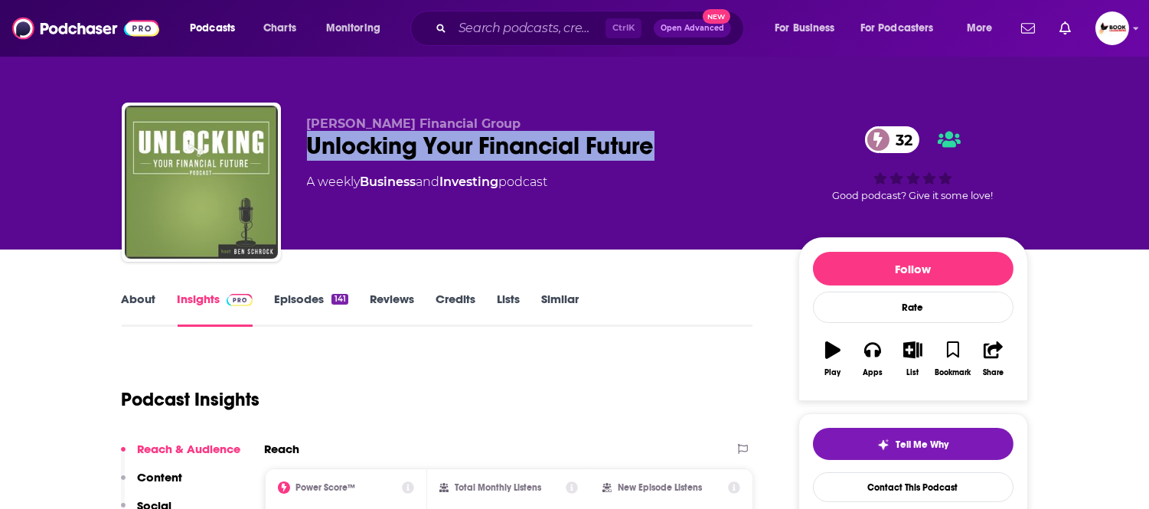
drag, startPoint x: 297, startPoint y: 152, endPoint x: 670, endPoint y: 158, distance: 372.9
click at [670, 158] on div "BA Schrock Financial Group Unlocking Your Financial Future 32 A weekly Business…" at bounding box center [575, 185] width 906 height 165
copy h2 "Unlocking Your Financial Future"
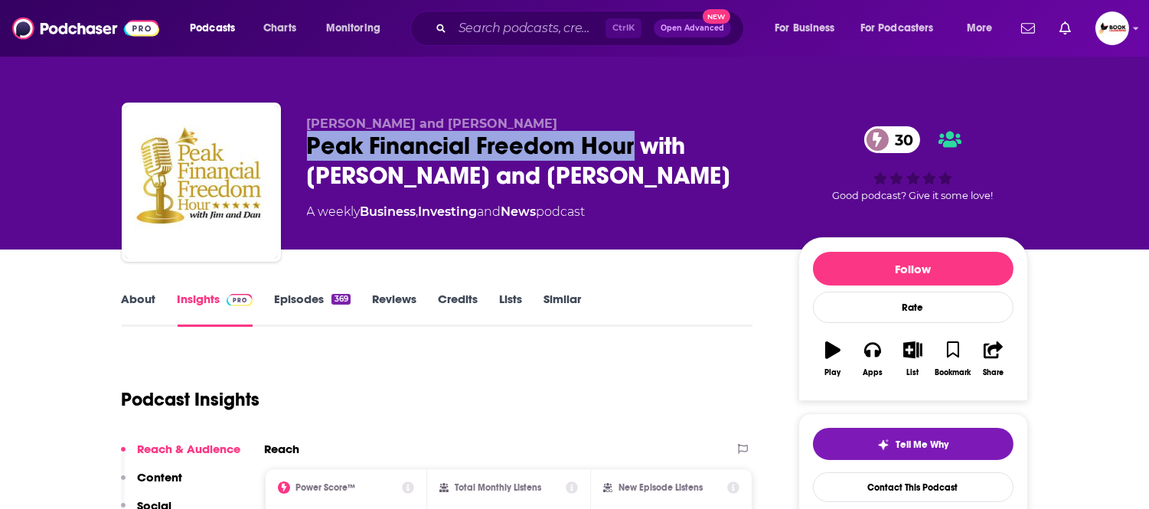
drag, startPoint x: 302, startPoint y: 158, endPoint x: 638, endPoint y: 158, distance: 336.1
click at [638, 158] on div "Jim Files and Dan Ahmad Peak Financial Freedom Hour with Jim and Dan 30 A weekl…" at bounding box center [575, 185] width 906 height 165
copy h2 "Peak Financial Freedom Hour"
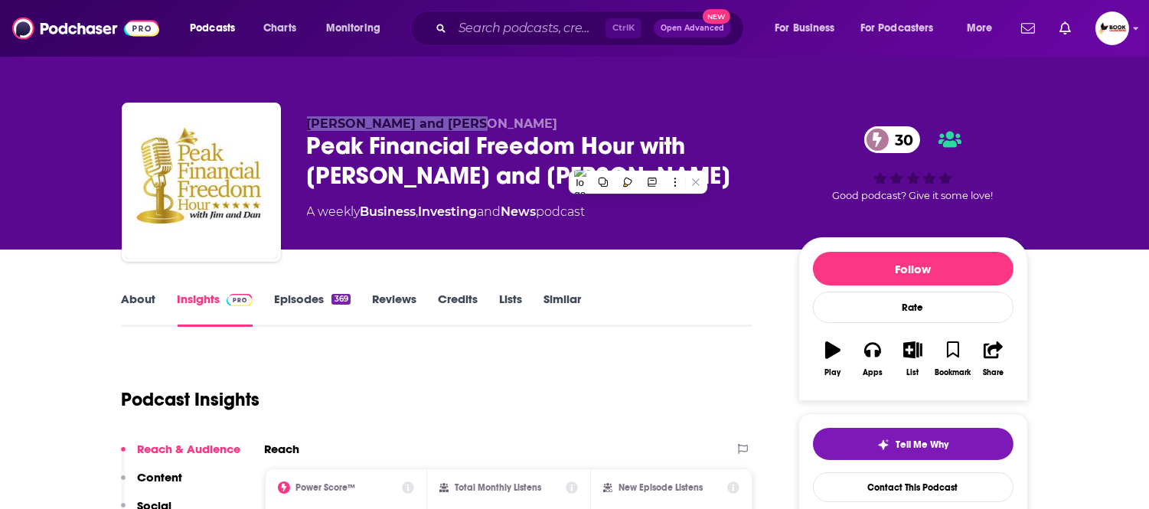
drag, startPoint x: 306, startPoint y: 112, endPoint x: 495, endPoint y: 109, distance: 188.4
click at [495, 109] on div "Jim Files and Dan Ahmad Peak Financial Freedom Hour with Jim and Dan 30 A weekl…" at bounding box center [575, 185] width 906 height 165
copy span "Jim Files and Dan Ahmad"
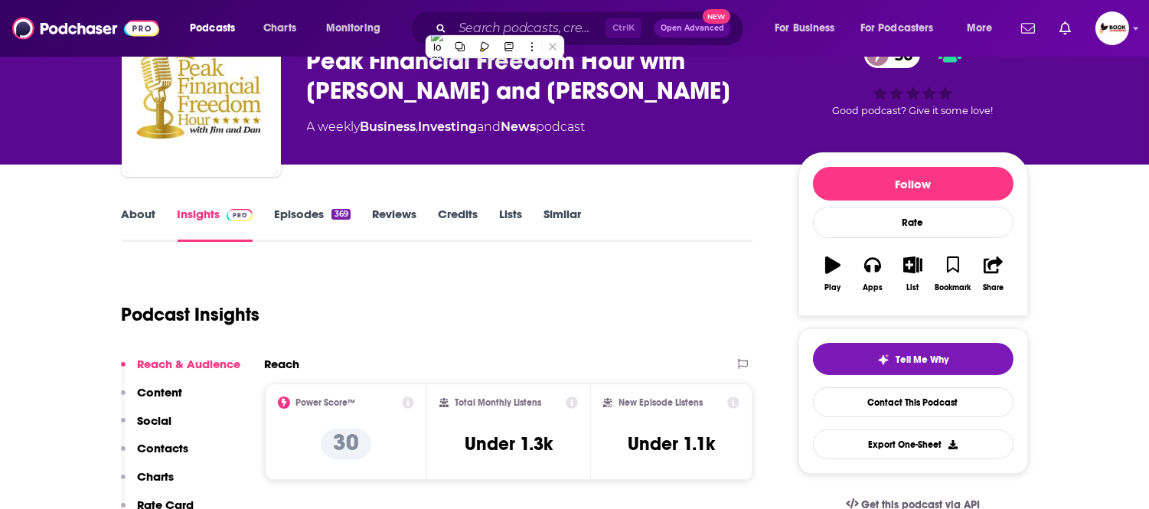
drag, startPoint x: 162, startPoint y: 447, endPoint x: 231, endPoint y: 424, distance: 73.4
click at [162, 447] on p "Contacts" at bounding box center [163, 448] width 51 height 15
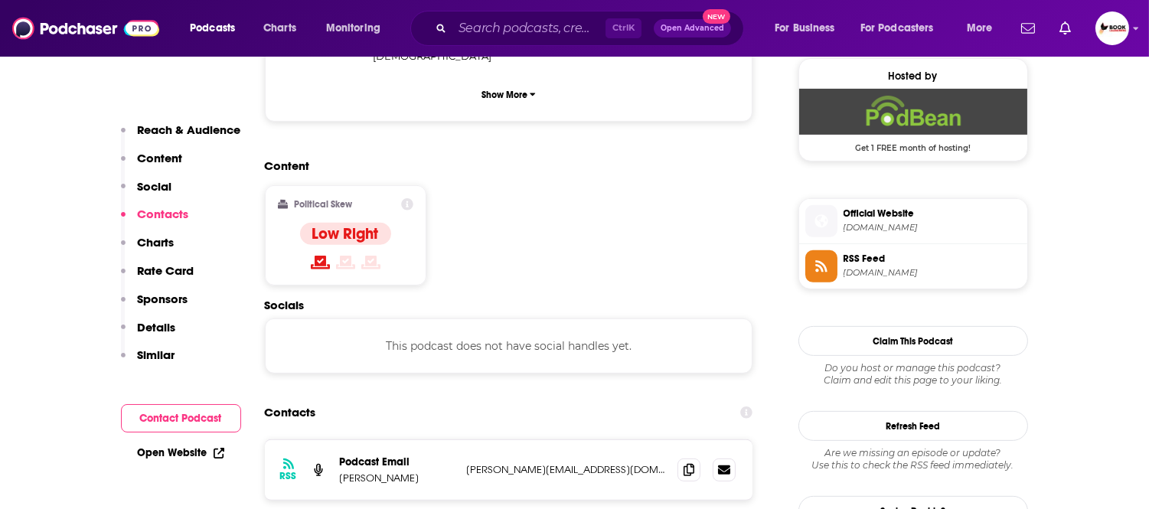
scroll to position [1215, 0]
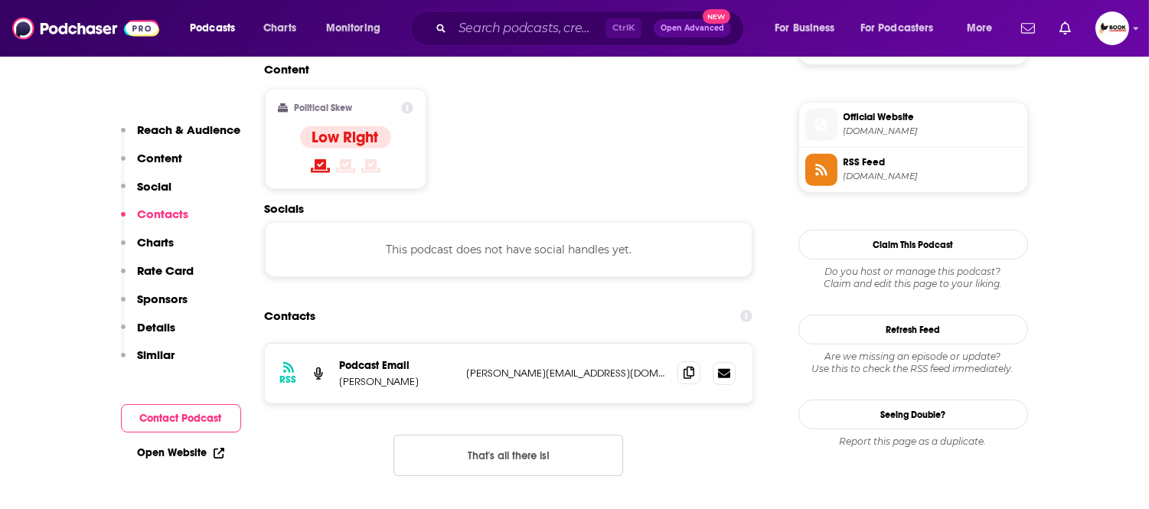
click at [684, 367] on icon at bounding box center [689, 373] width 11 height 12
click at [194, 455] on link "Open Website" at bounding box center [181, 452] width 87 height 13
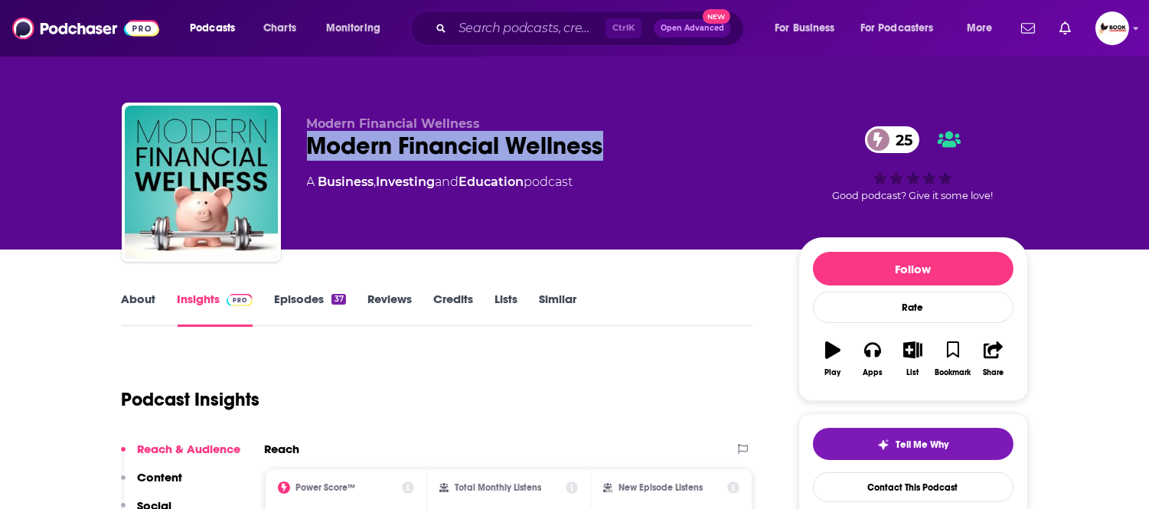
drag, startPoint x: 302, startPoint y: 155, endPoint x: 612, endPoint y: 159, distance: 310.1
click at [612, 159] on div "Modern Financial Wellness Modern Financial Wellness 25 A Business , Investing a…" at bounding box center [575, 185] width 906 height 165
copy h2 "Modern Financial Wellness"
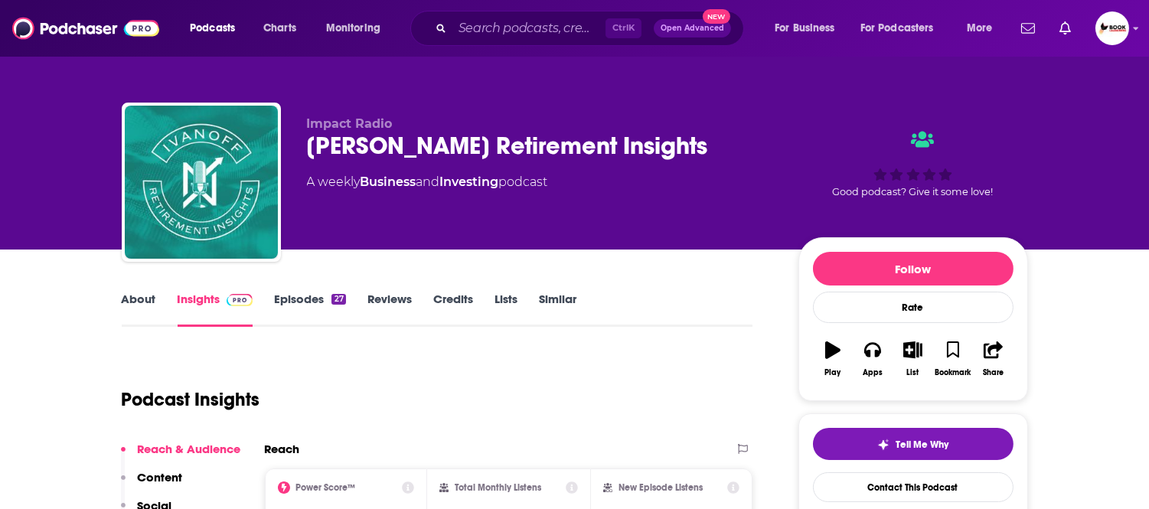
click at [149, 299] on link "About" at bounding box center [139, 309] width 34 height 35
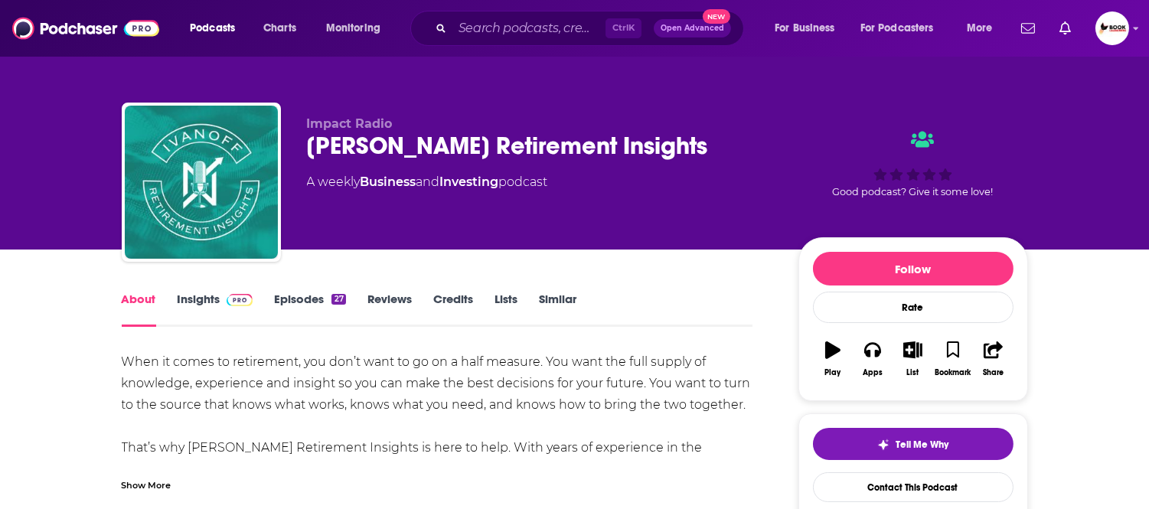
click at [156, 478] on div "Show More" at bounding box center [147, 484] width 50 height 15
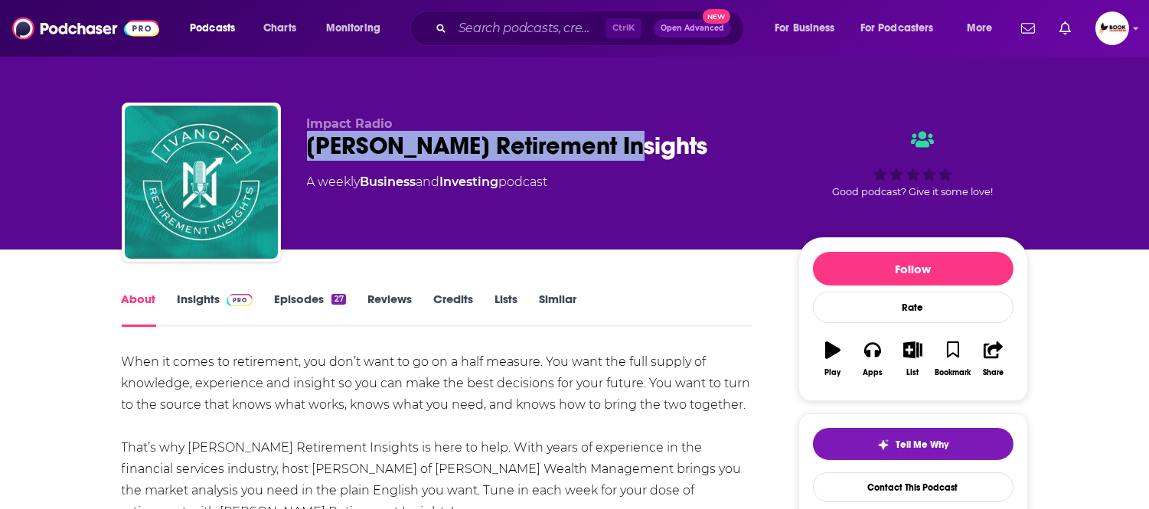
drag, startPoint x: 307, startPoint y: 150, endPoint x: 637, endPoint y: 150, distance: 330.0
click at [637, 150] on div "[PERSON_NAME] Retirement Insights" at bounding box center [540, 146] width 467 height 30
copy h1 "[PERSON_NAME] Retirement Insights"
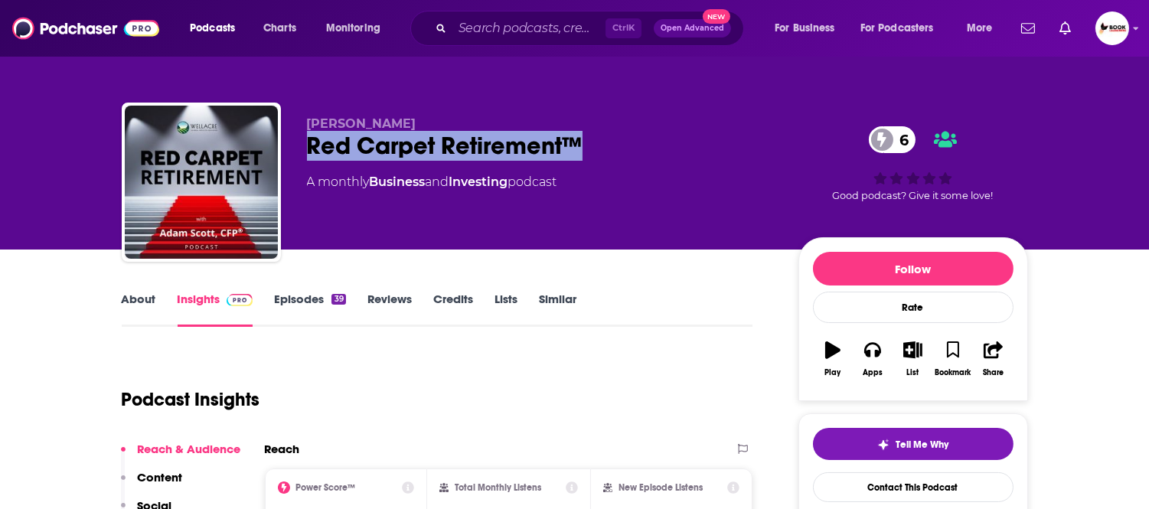
drag, startPoint x: 404, startPoint y: 156, endPoint x: 304, endPoint y: 158, distance: 100.3
click at [304, 158] on div "Adam Scott Red Carpet Retirement™ 6 A monthly Business and Investing podcast 6 …" at bounding box center [575, 185] width 906 height 165
copy h2 "Red Carpet Retirement™"
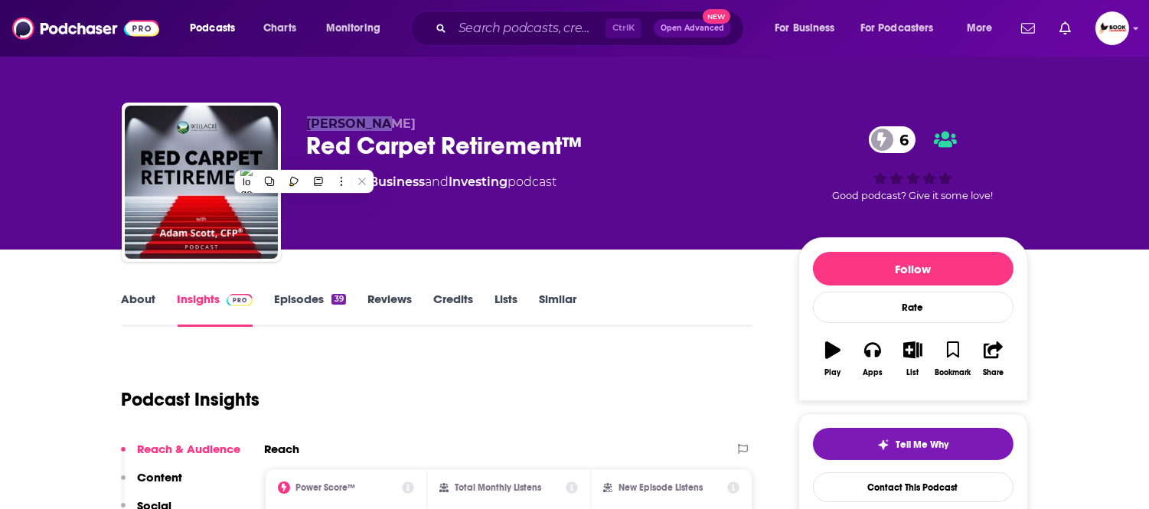
drag, startPoint x: 401, startPoint y: 119, endPoint x: 309, endPoint y: 126, distance: 92.9
click at [309, 126] on p "Adam Scott" at bounding box center [540, 123] width 467 height 15
copy span "Adam Scott"
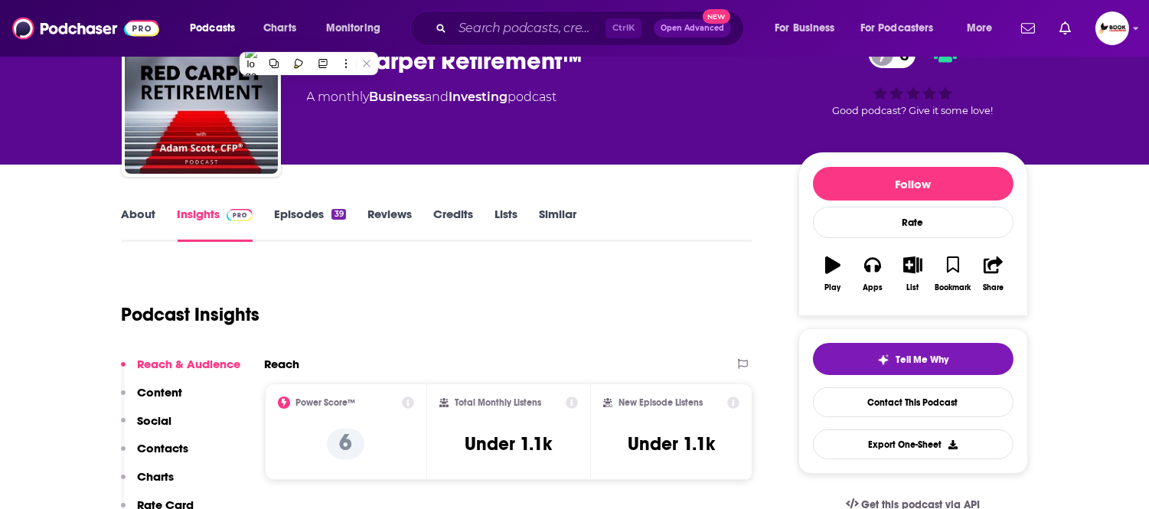
click at [173, 450] on p "Contacts" at bounding box center [163, 448] width 51 height 15
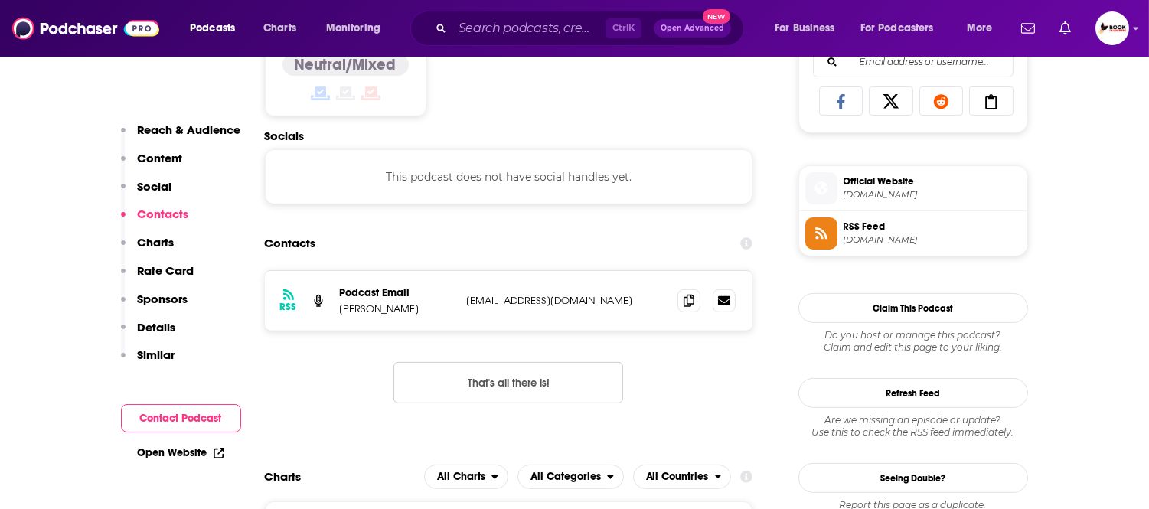
scroll to position [1030, 0]
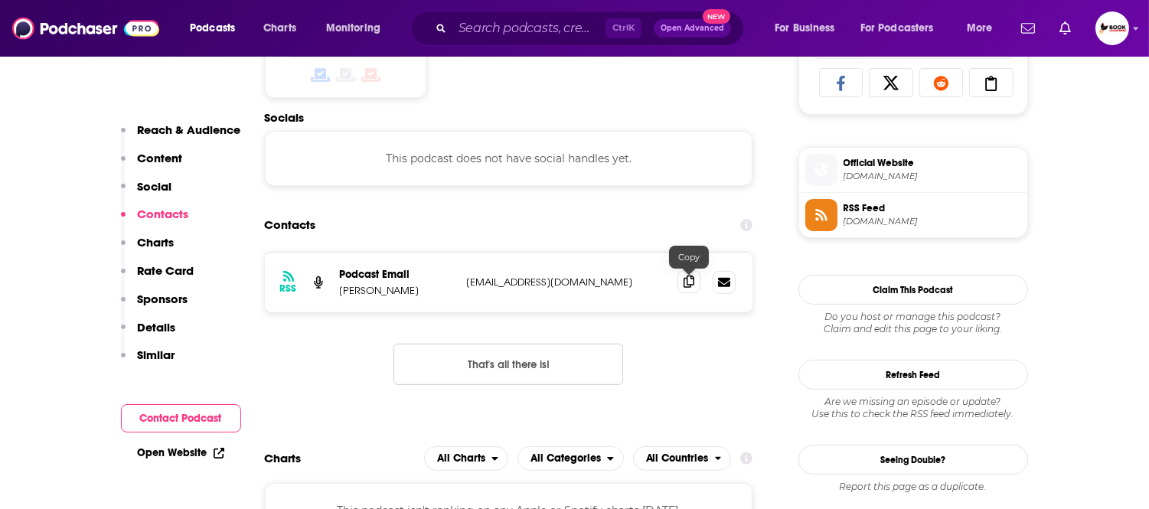
click at [689, 283] on icon at bounding box center [689, 282] width 11 height 12
click at [192, 458] on link "Open Website" at bounding box center [181, 452] width 87 height 13
